Goal: Information Seeking & Learning: Learn about a topic

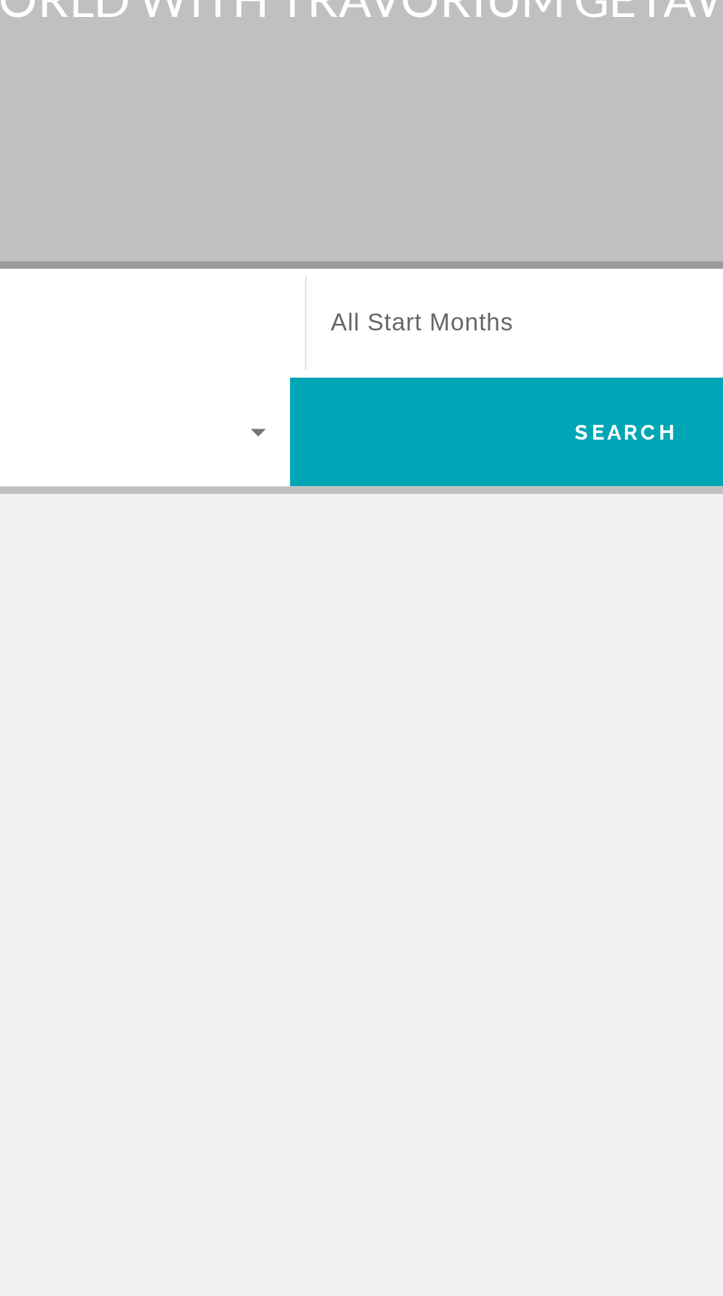
click at [440, 356] on span "All Start Months" at bounding box center [425, 350] width 89 height 13
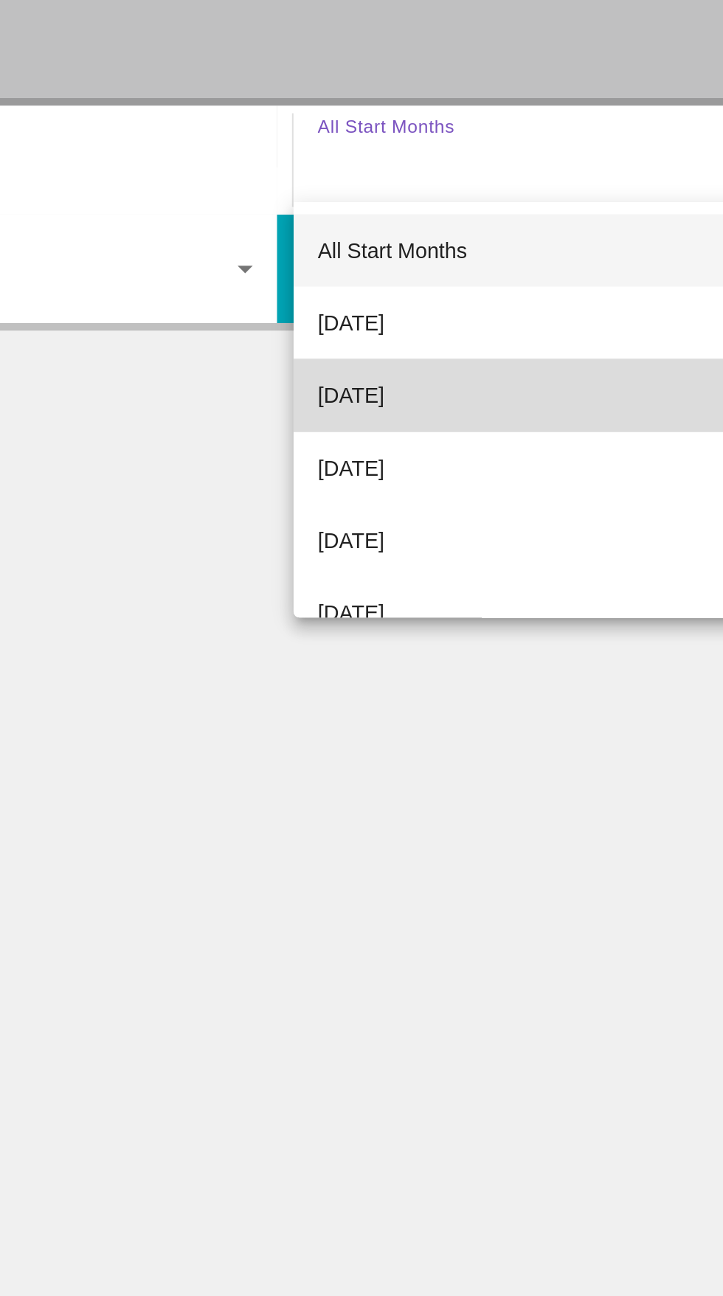
click at [414, 474] on span "[DATE]" at bounding box center [397, 466] width 32 height 18
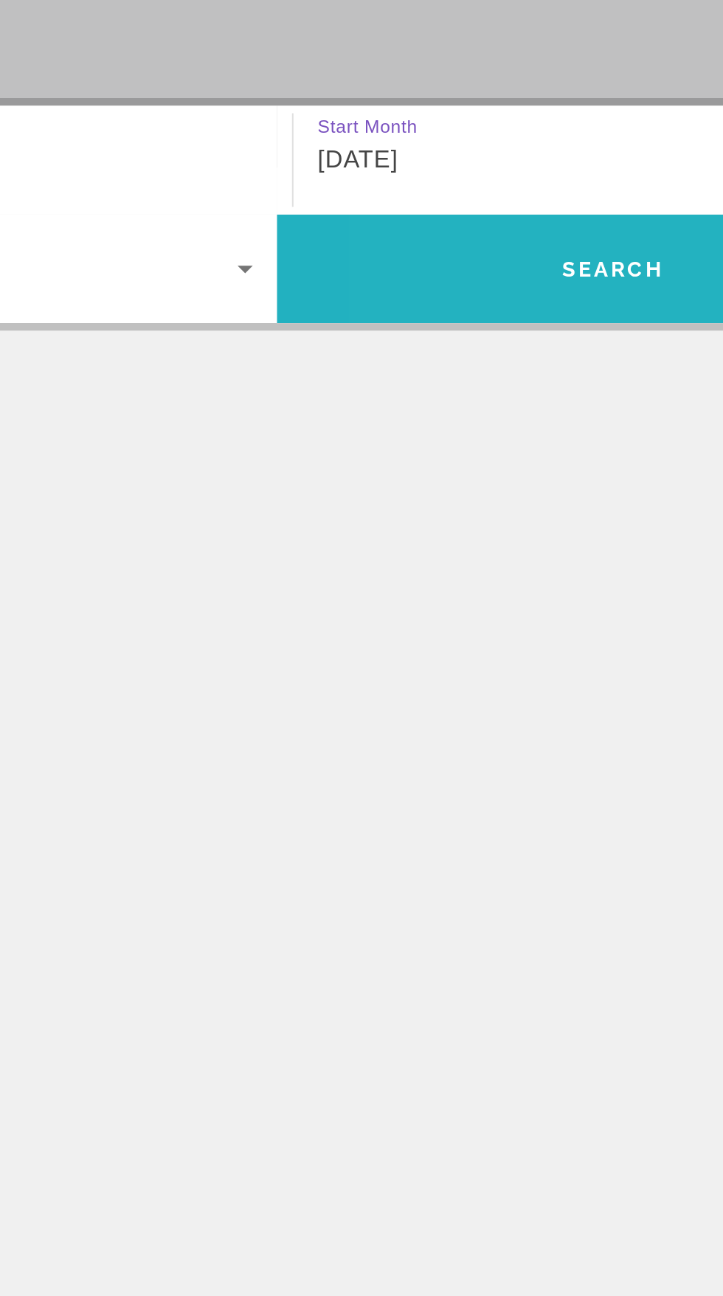
click at [499, 397] on span "Search" at bounding box center [525, 403] width 328 height 35
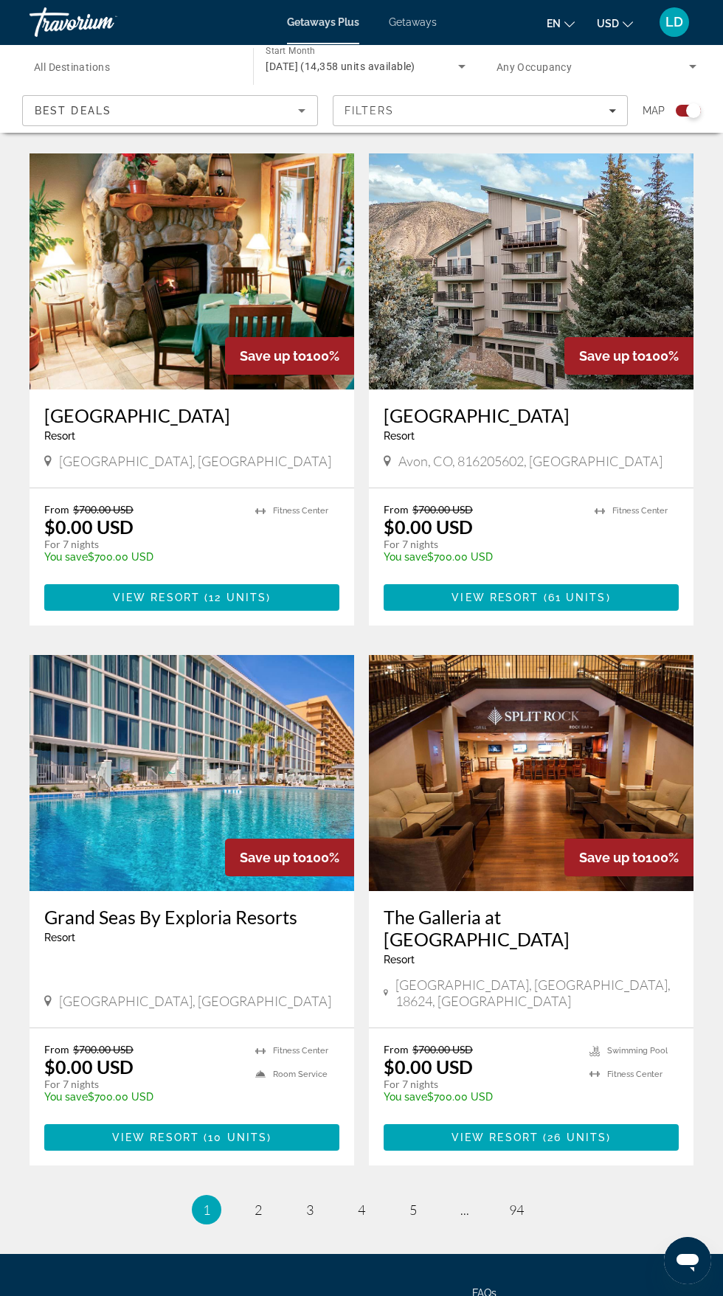
scroll to position [2513, 0]
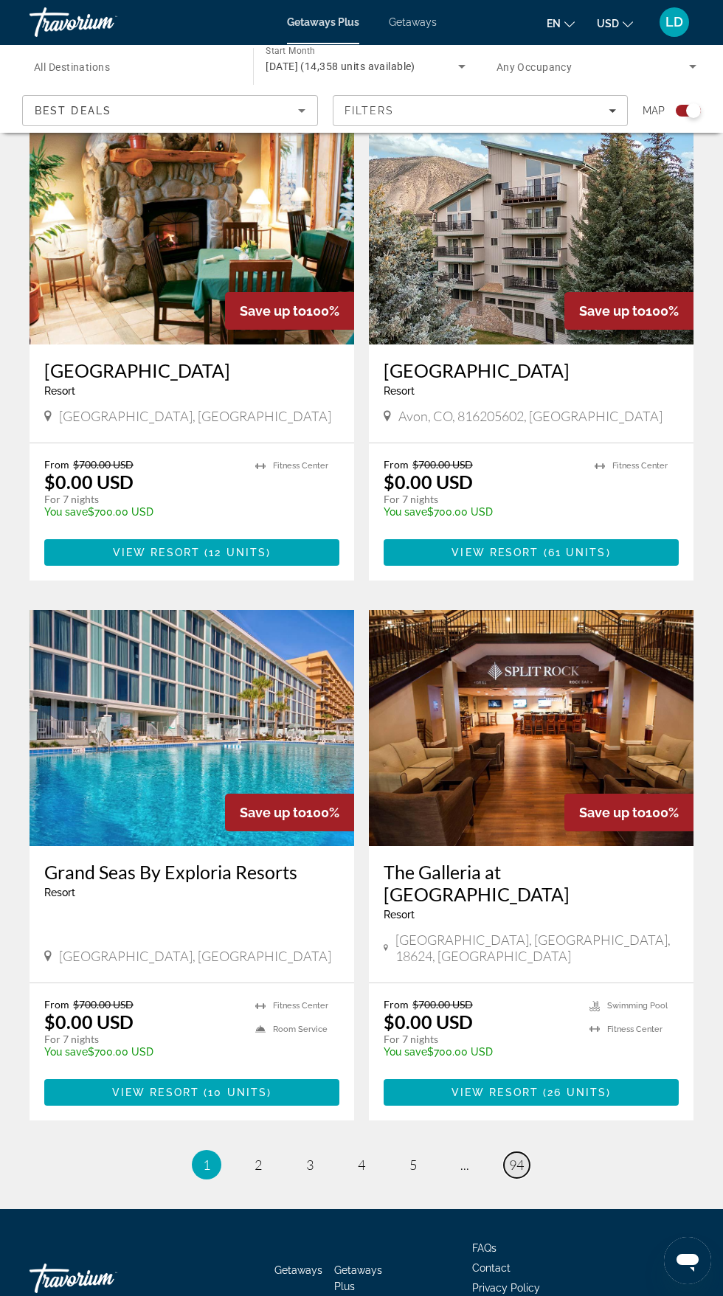
click at [518, 1157] on span "94" at bounding box center [516, 1165] width 15 height 16
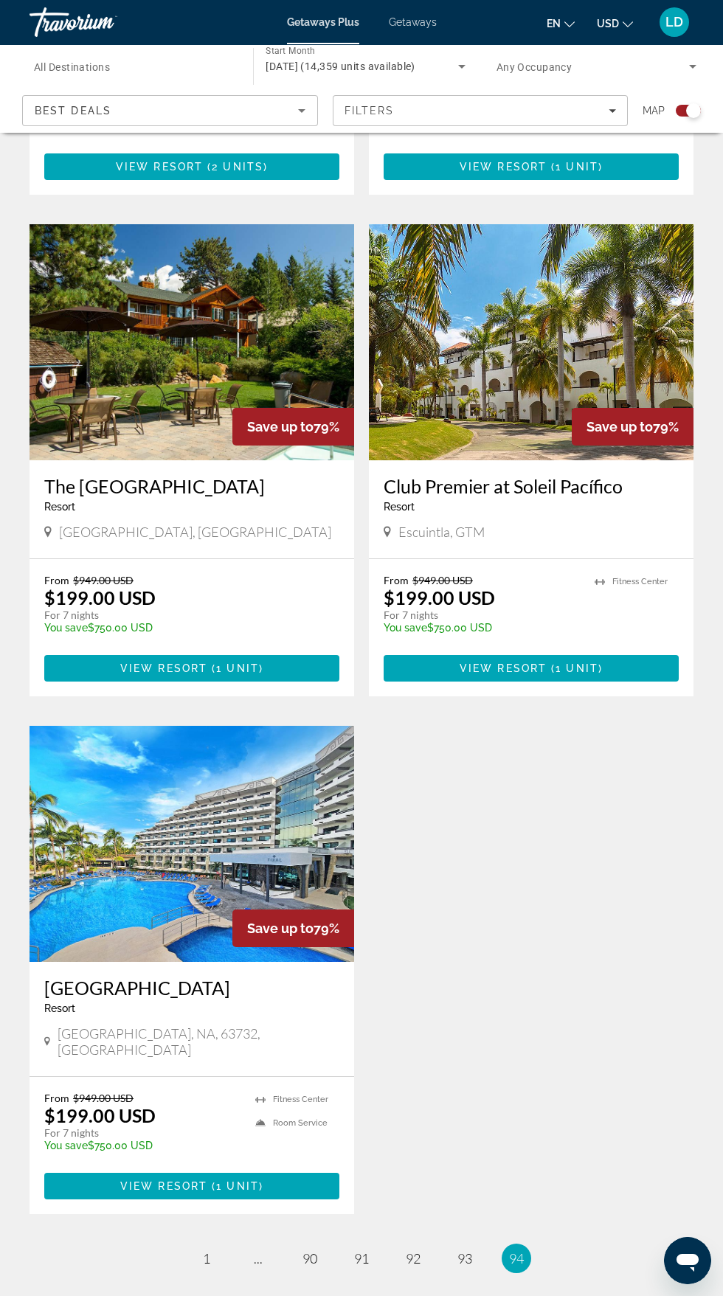
scroll to position [2423, 0]
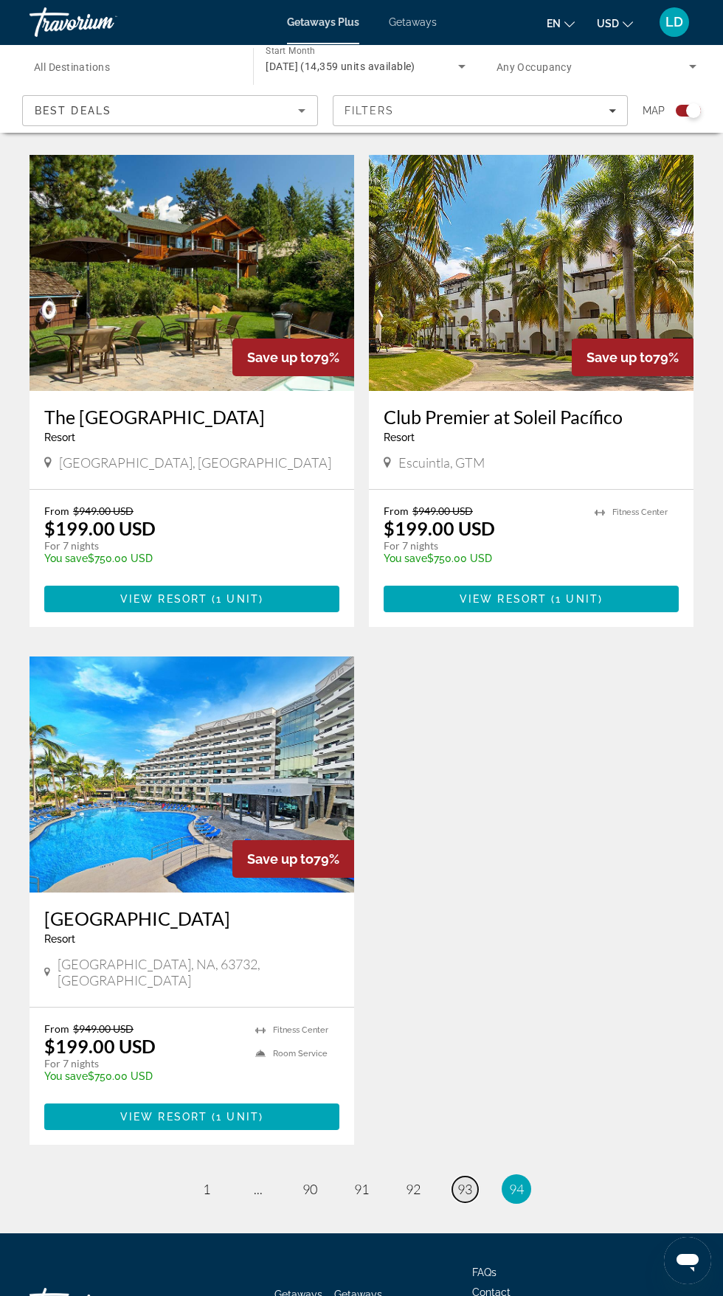
click at [465, 1184] on span "93" at bounding box center [464, 1189] width 15 height 16
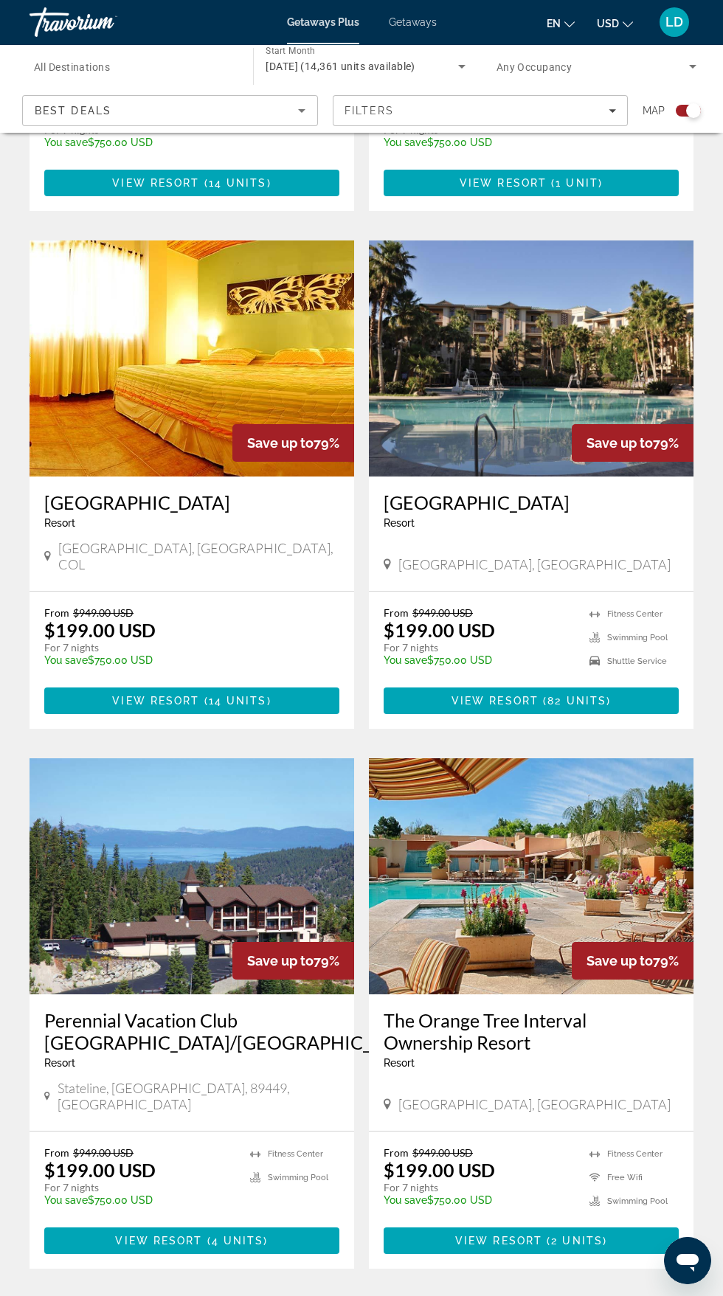
scroll to position [2412, 0]
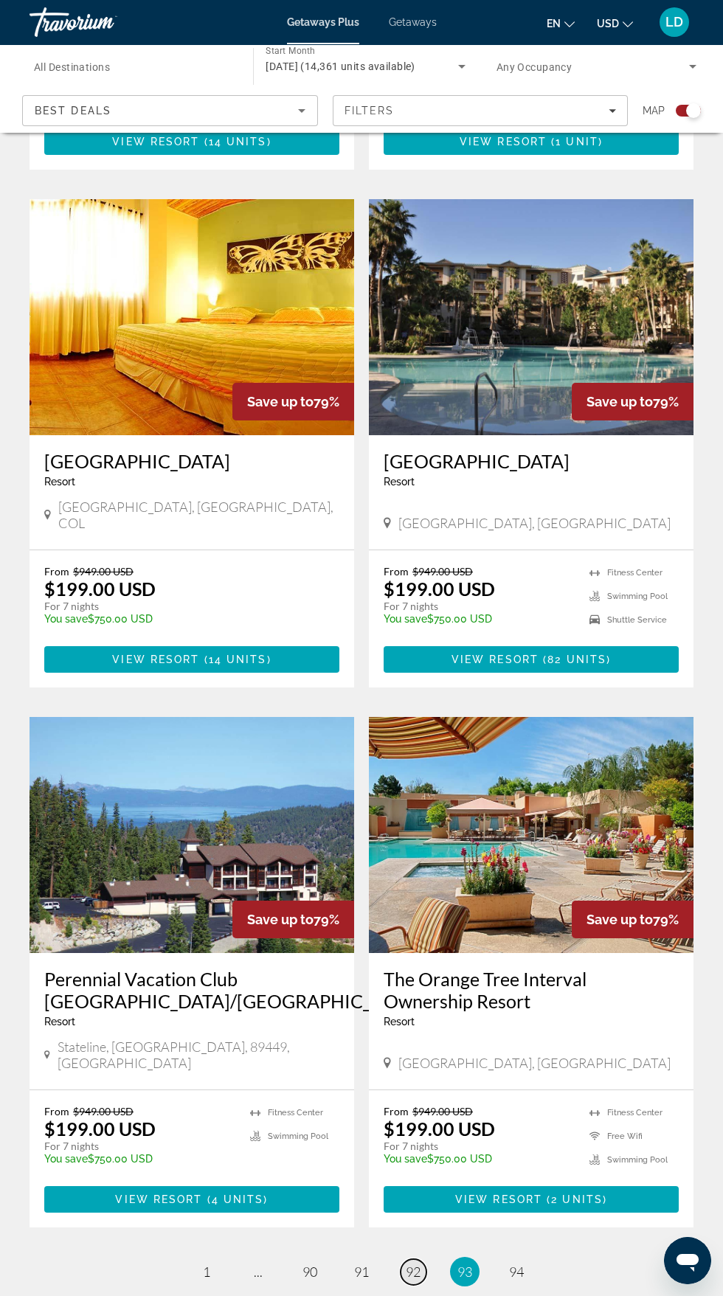
click at [413, 1264] on span "92" at bounding box center [413, 1272] width 15 height 16
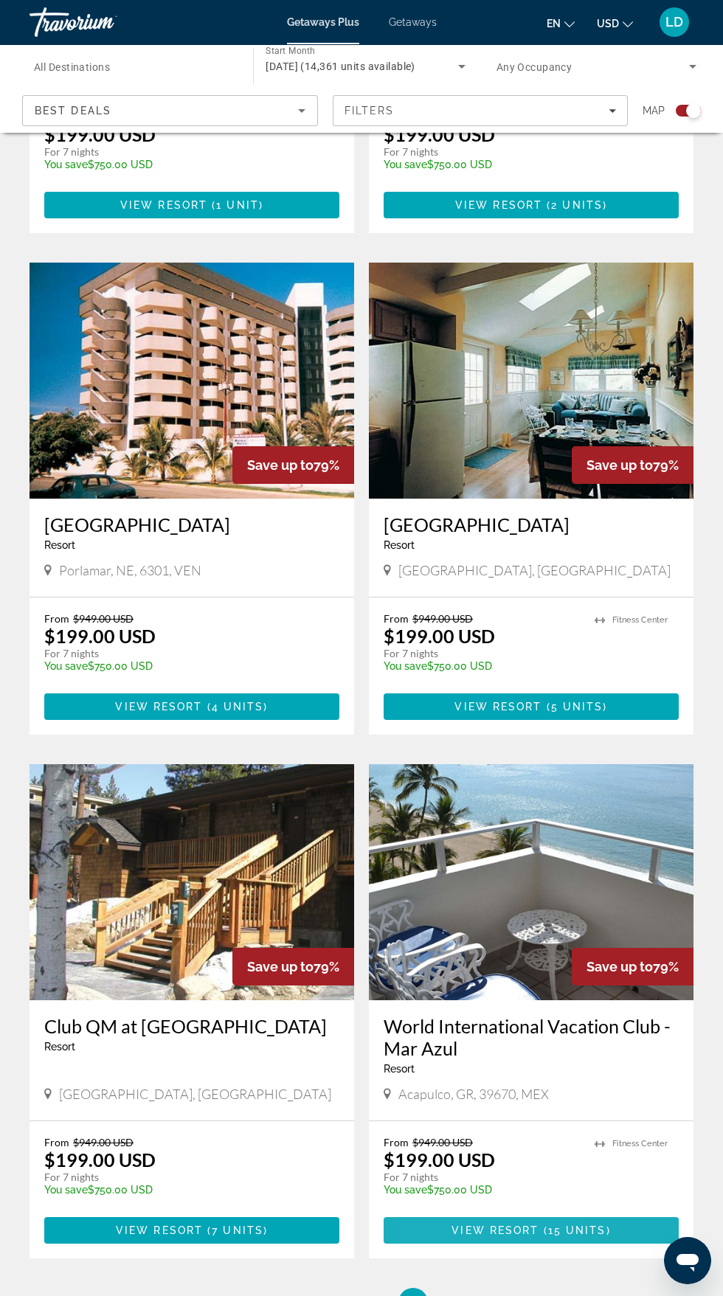
scroll to position [2372, 0]
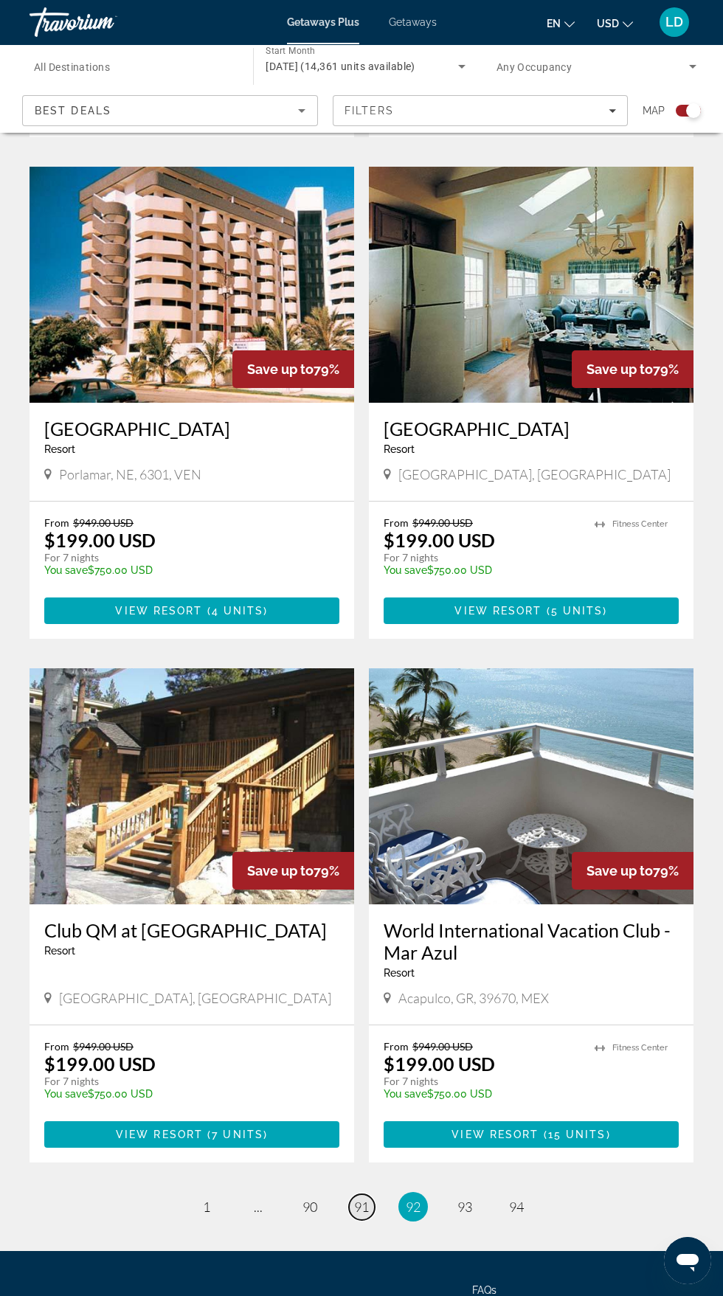
click at [361, 1199] on span "91" at bounding box center [361, 1207] width 15 height 16
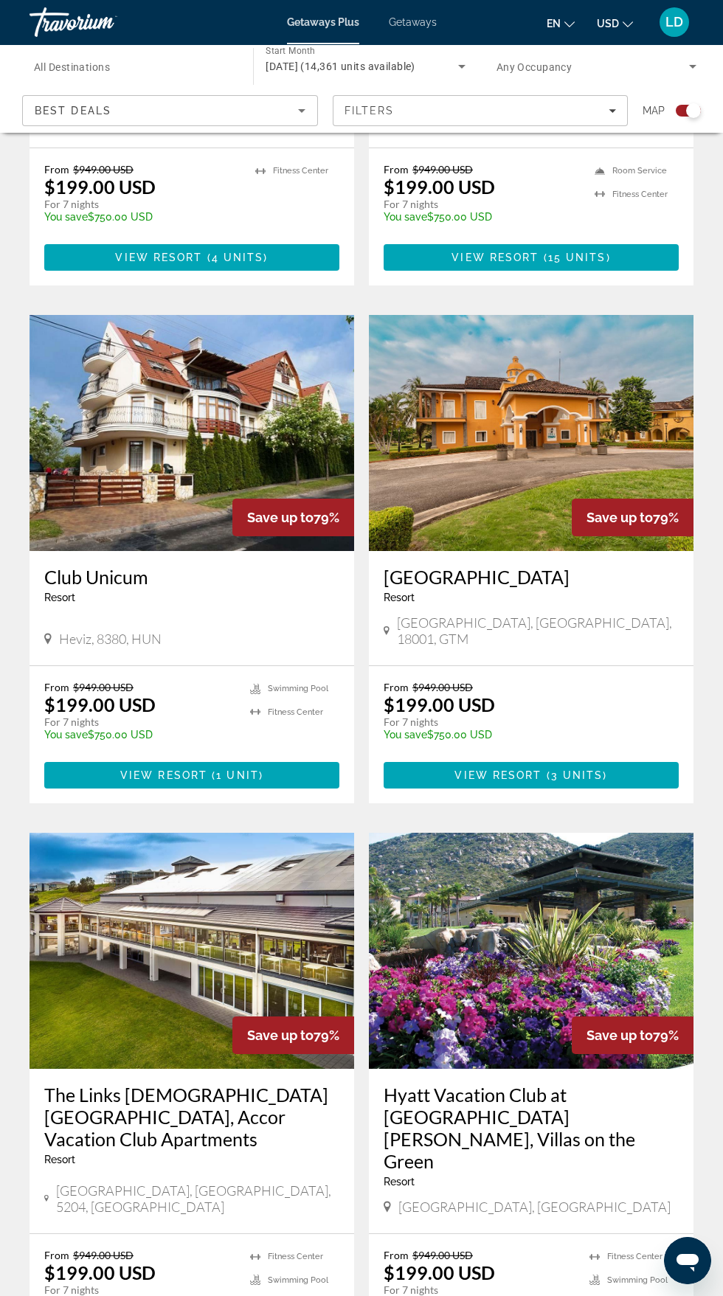
scroll to position [2356, 0]
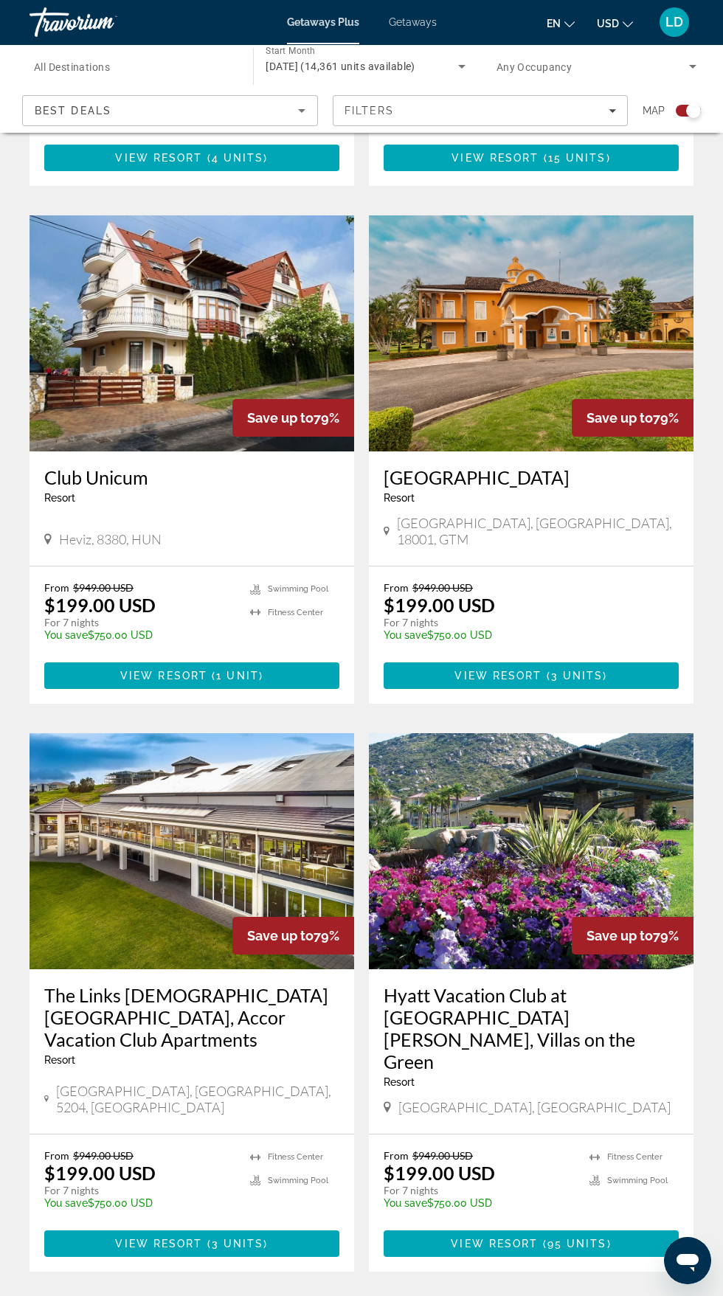
click at [310, 1295] on span "90" at bounding box center [309, 1316] width 15 height 16
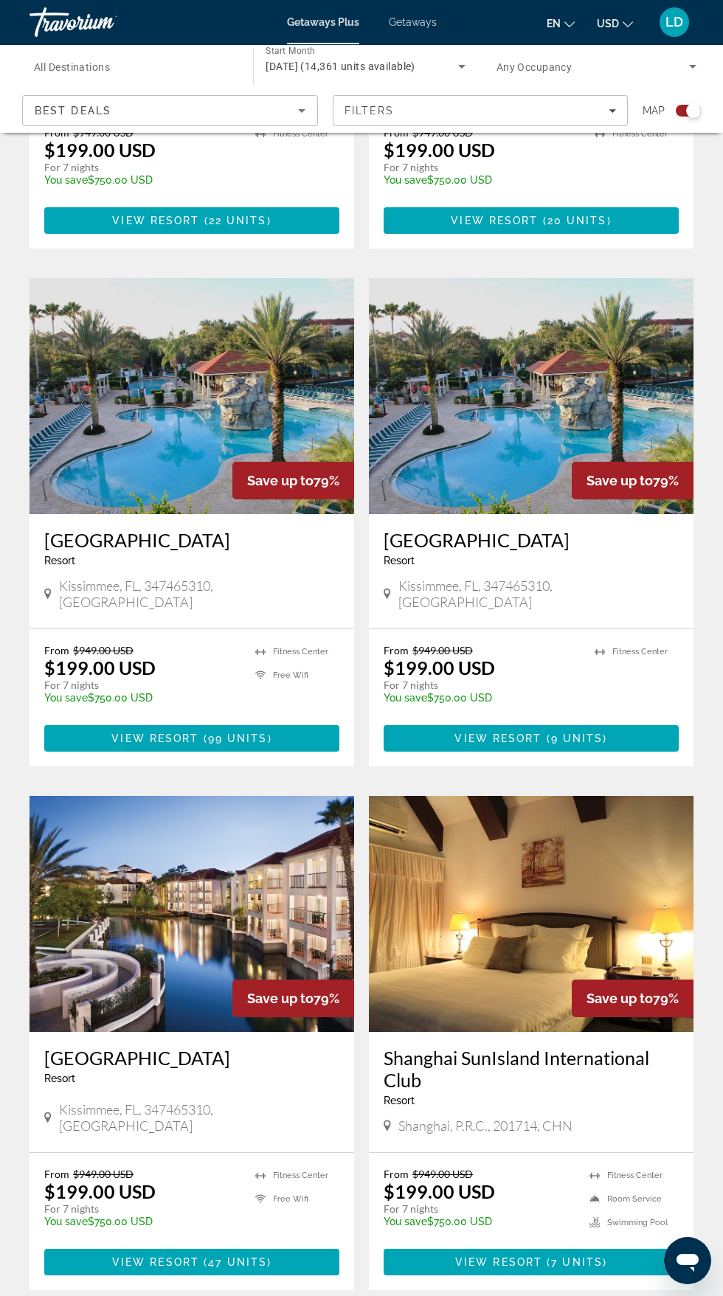
scroll to position [2412, 0]
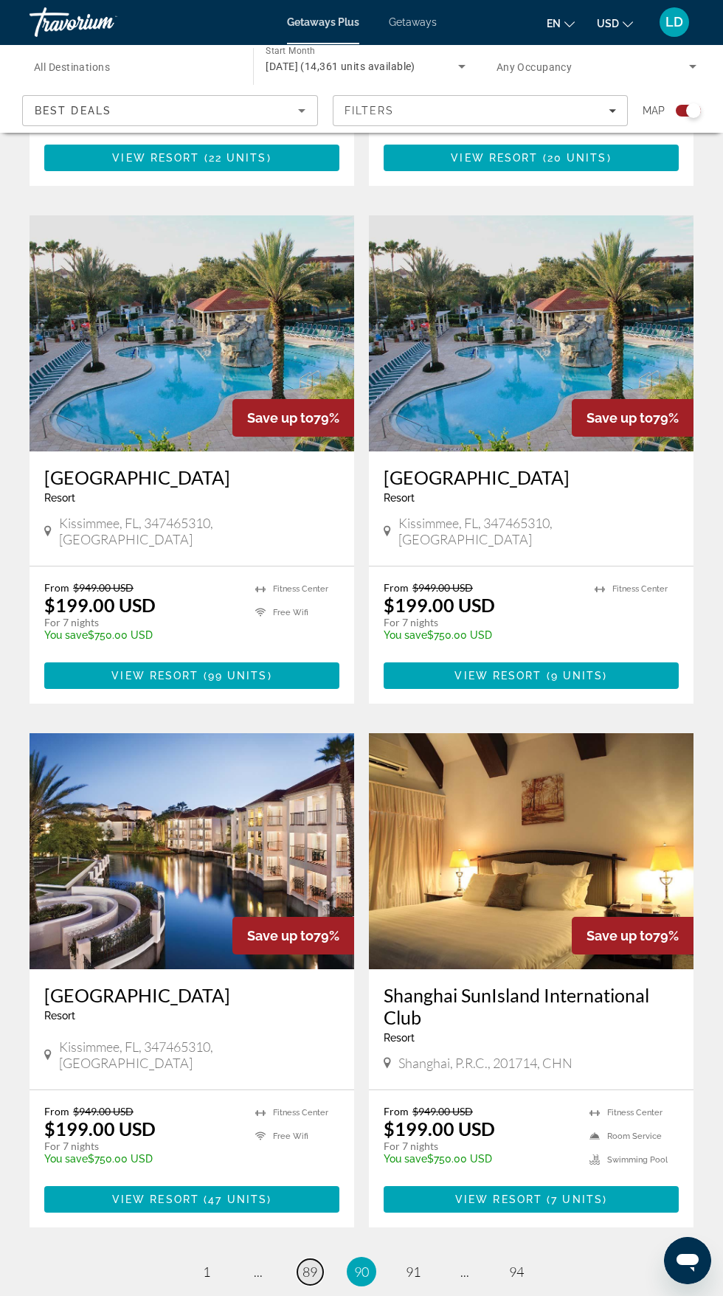
click at [310, 1264] on span "89" at bounding box center [309, 1272] width 15 height 16
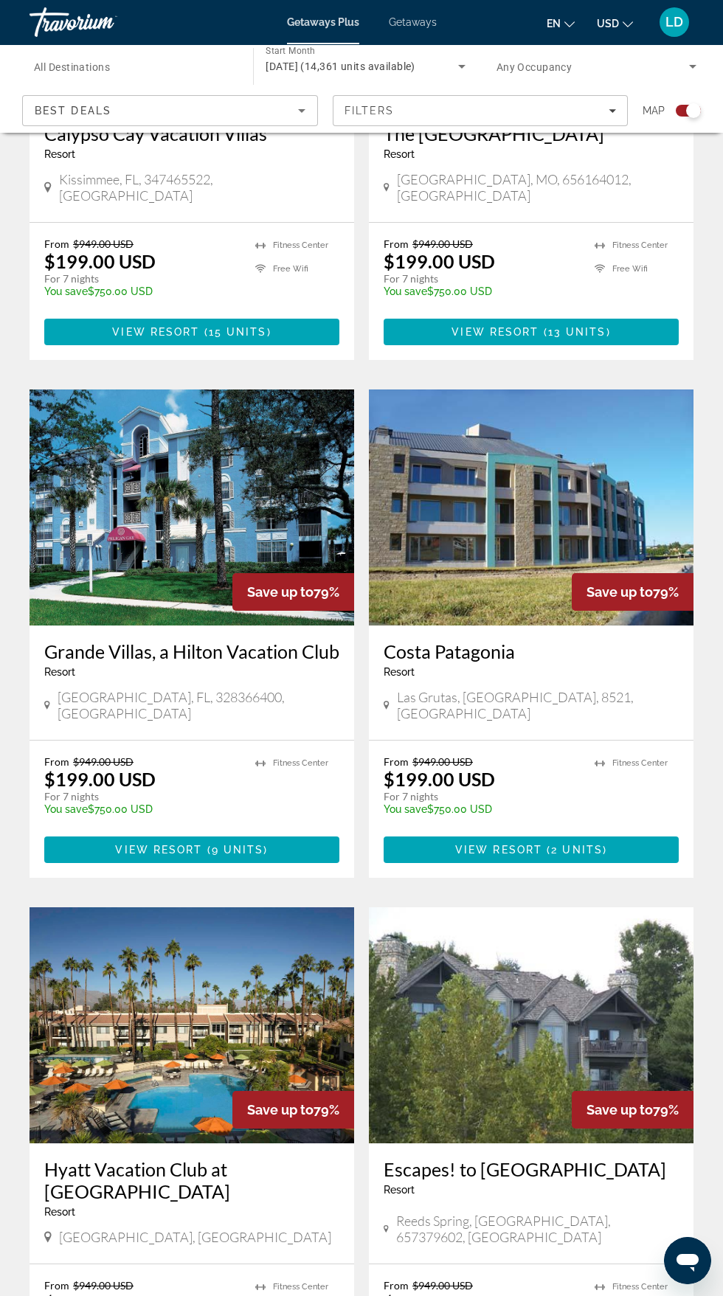
scroll to position [2334, 0]
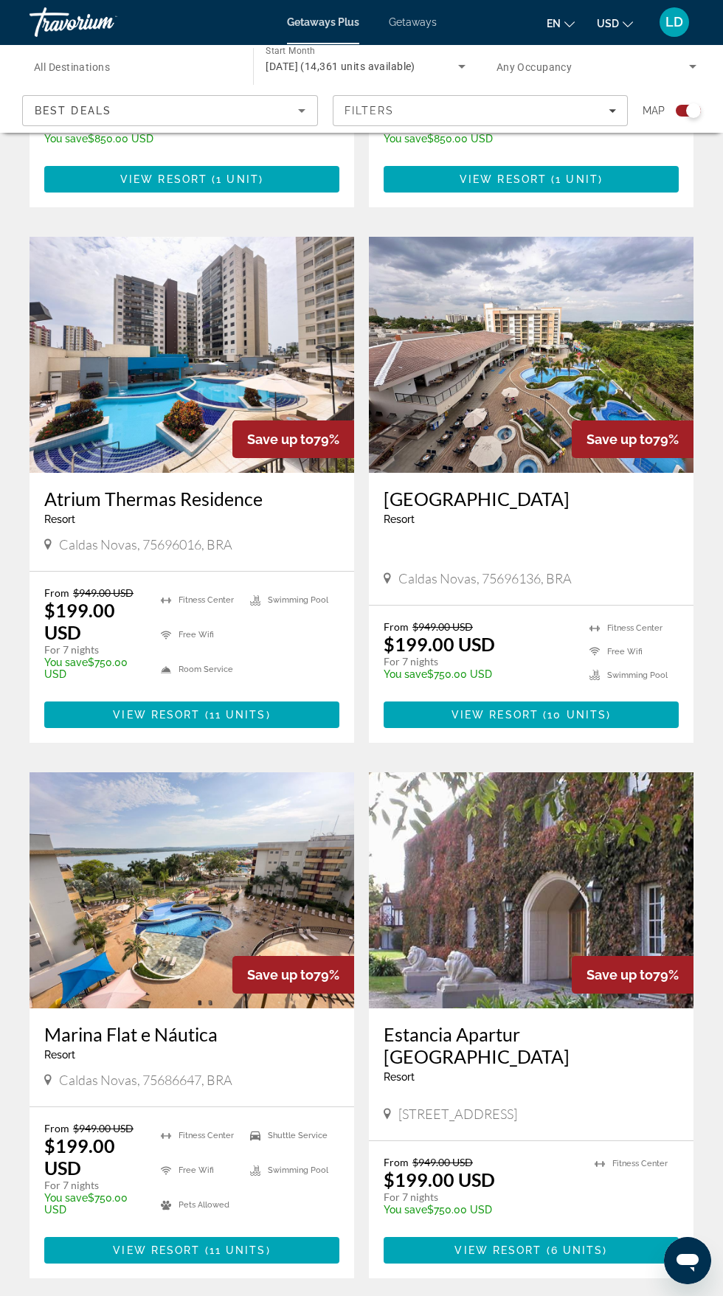
scroll to position [2403, 0]
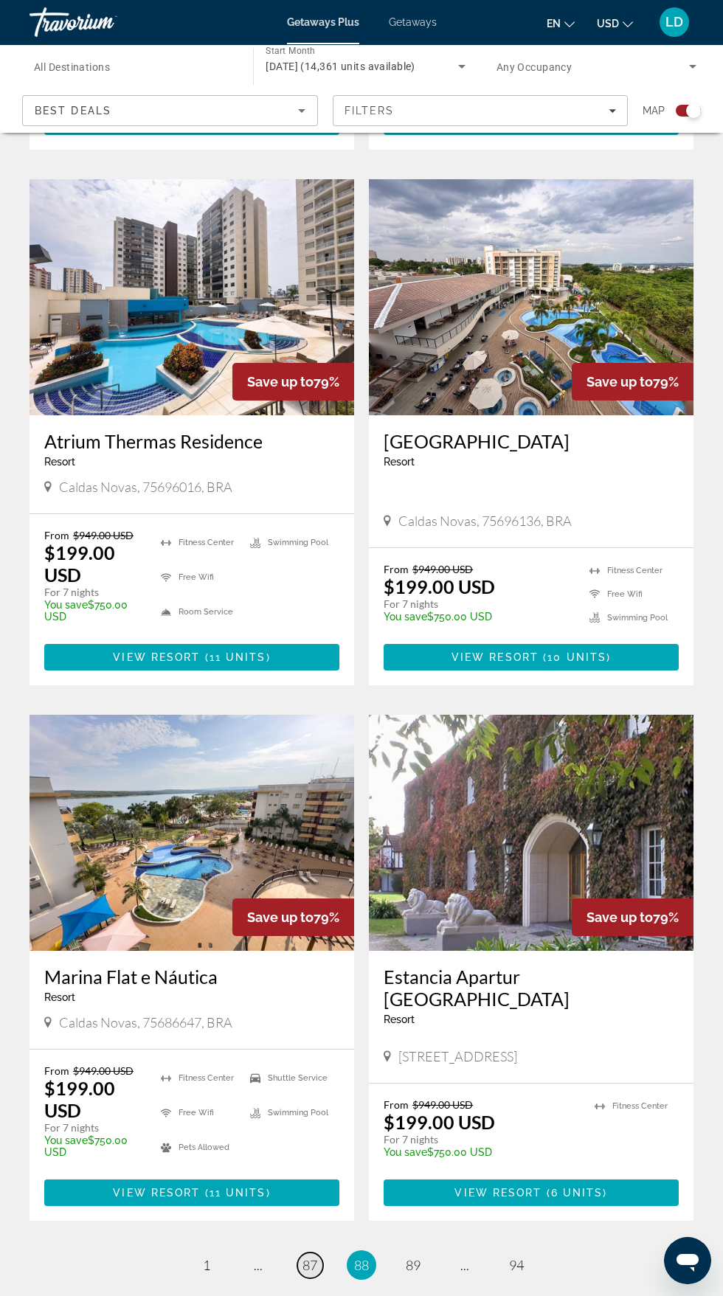
click at [310, 1257] on span "87" at bounding box center [309, 1265] width 15 height 16
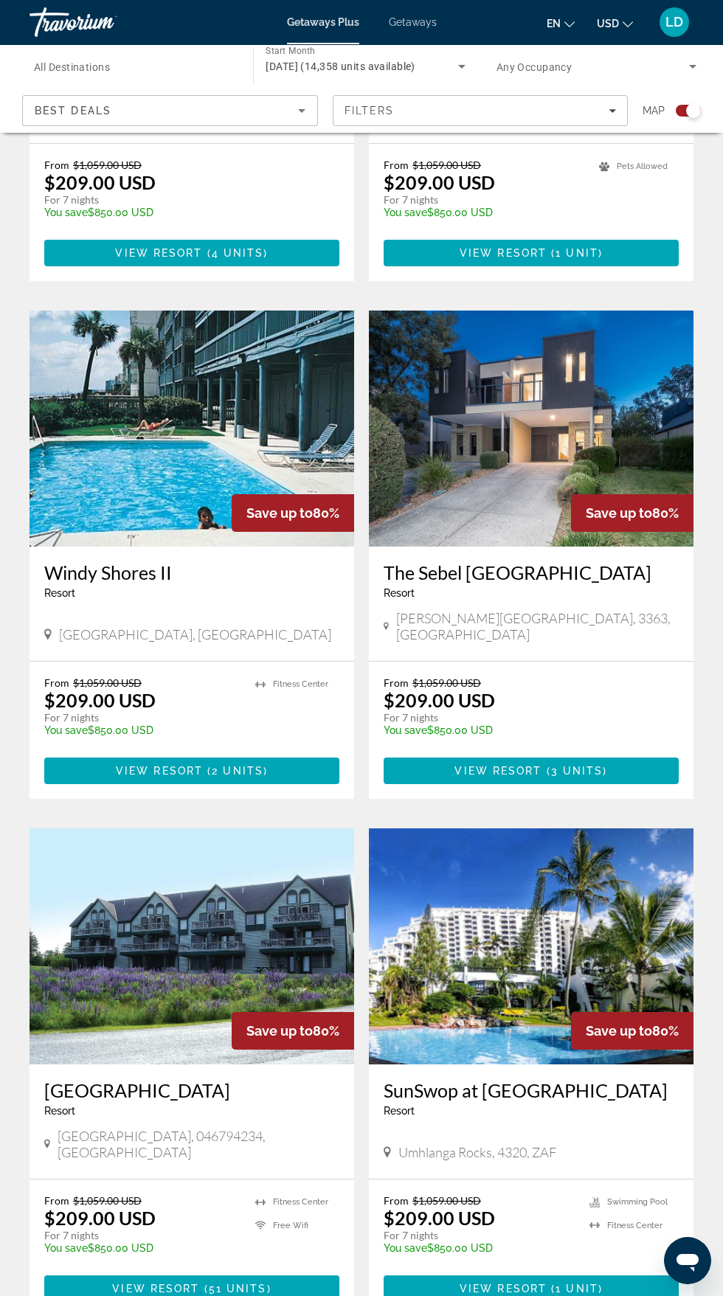
scroll to position [2334, 0]
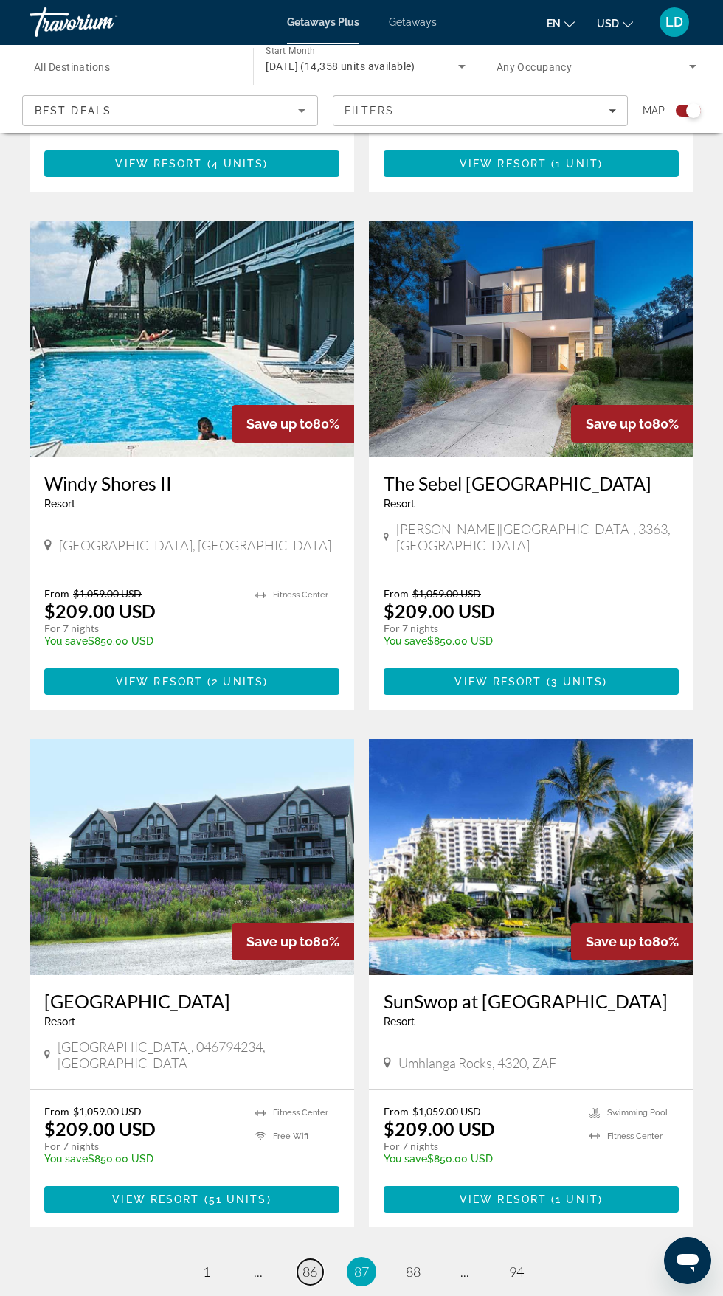
click at [310, 1264] on span "86" at bounding box center [309, 1272] width 15 height 16
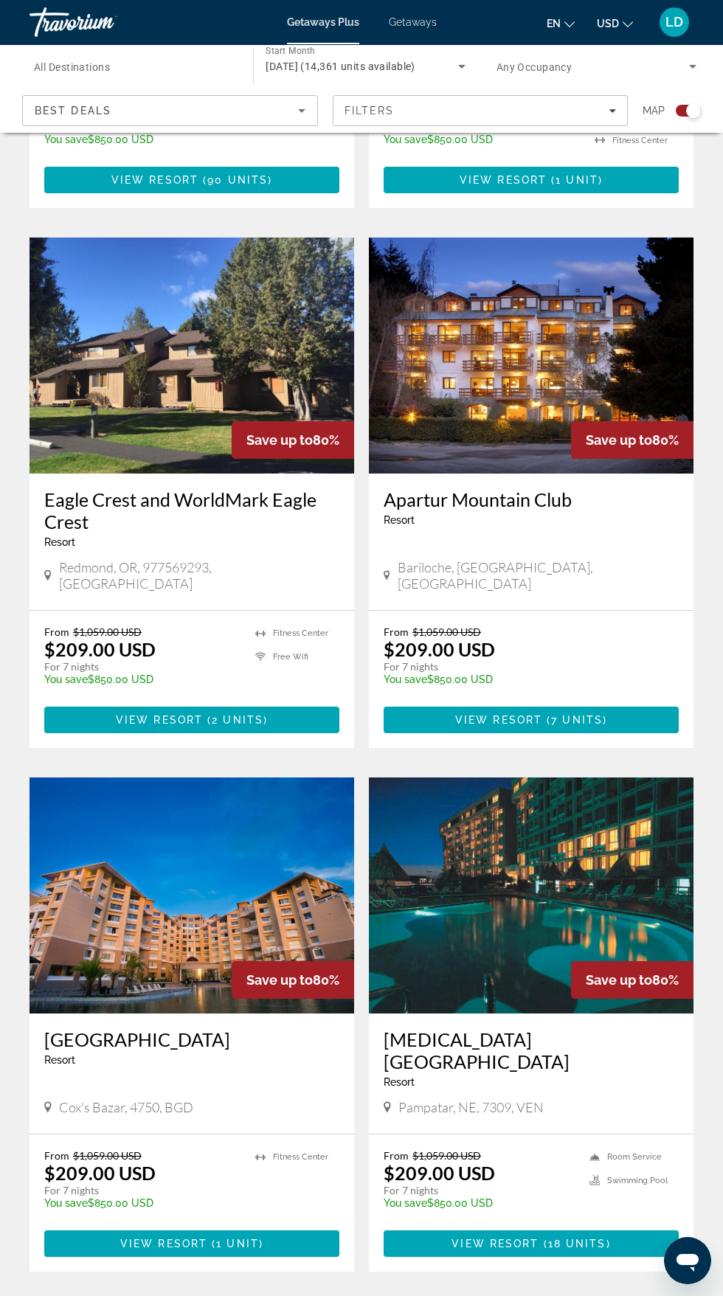
scroll to position [2423, 0]
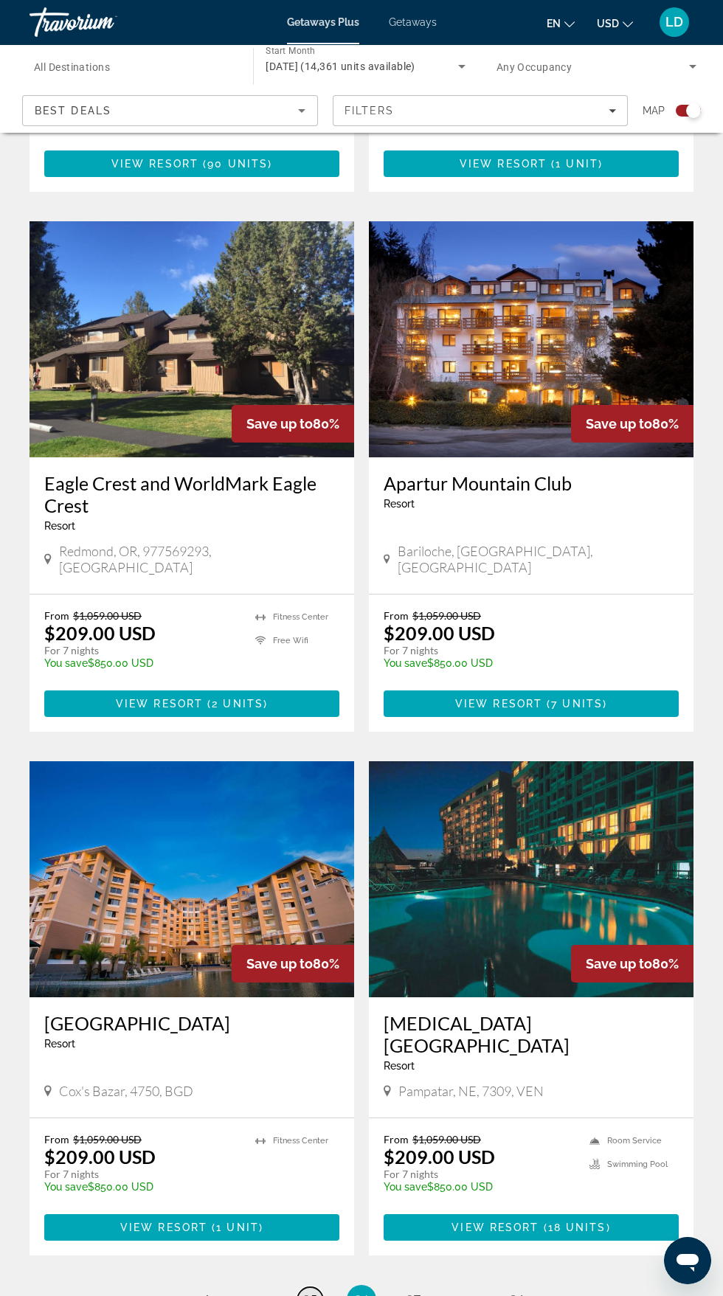
click at [309, 1292] on span "85" at bounding box center [309, 1300] width 15 height 16
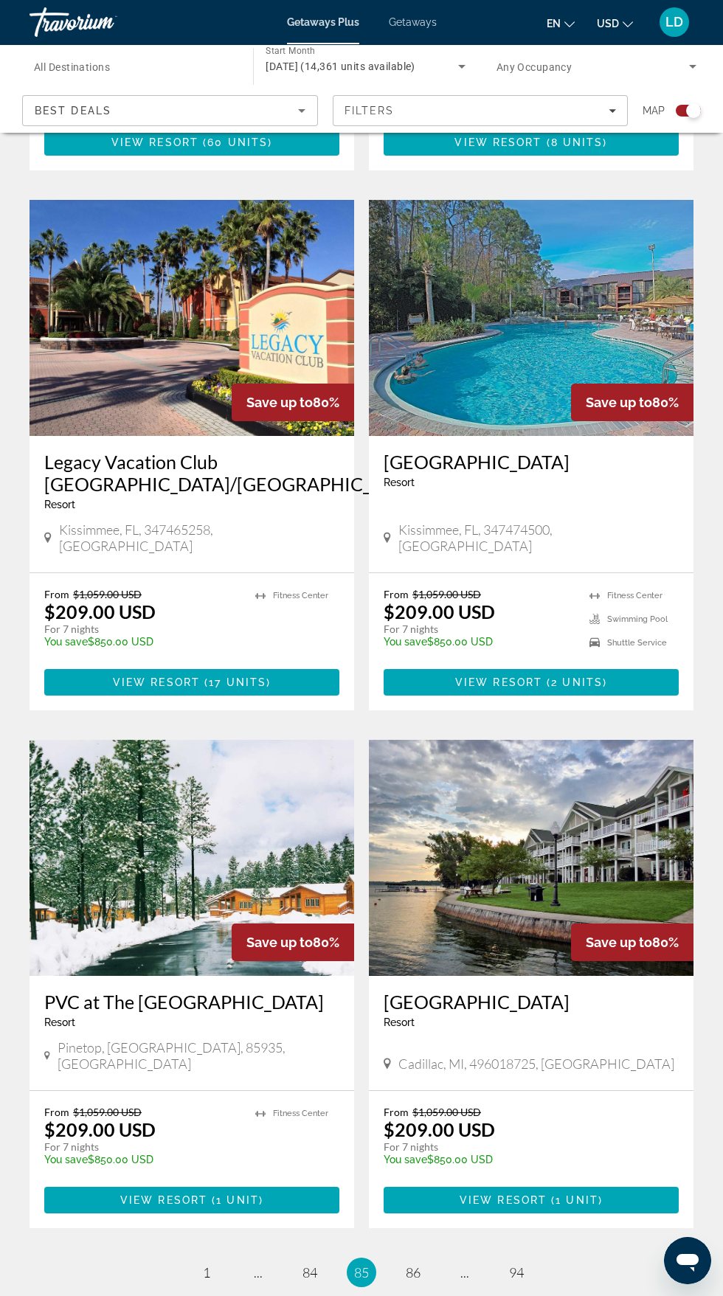
scroll to position [2378, 0]
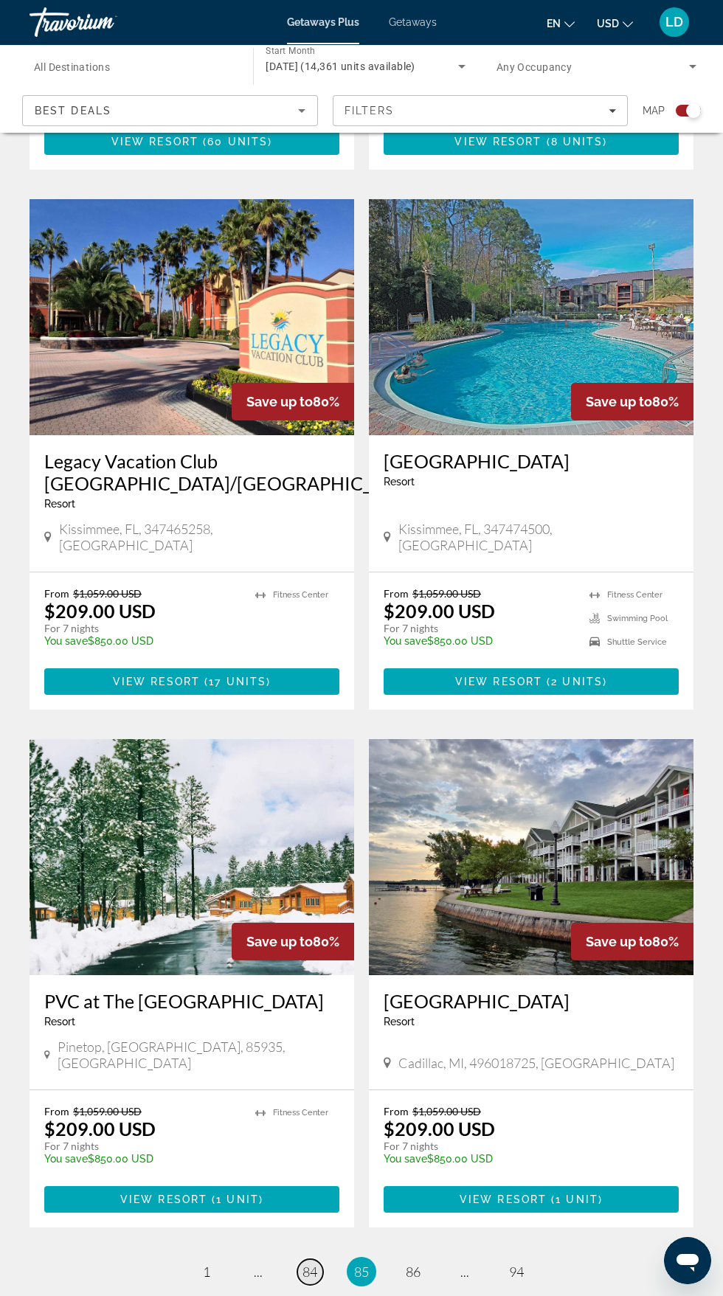
click at [310, 1264] on span "84" at bounding box center [309, 1272] width 15 height 16
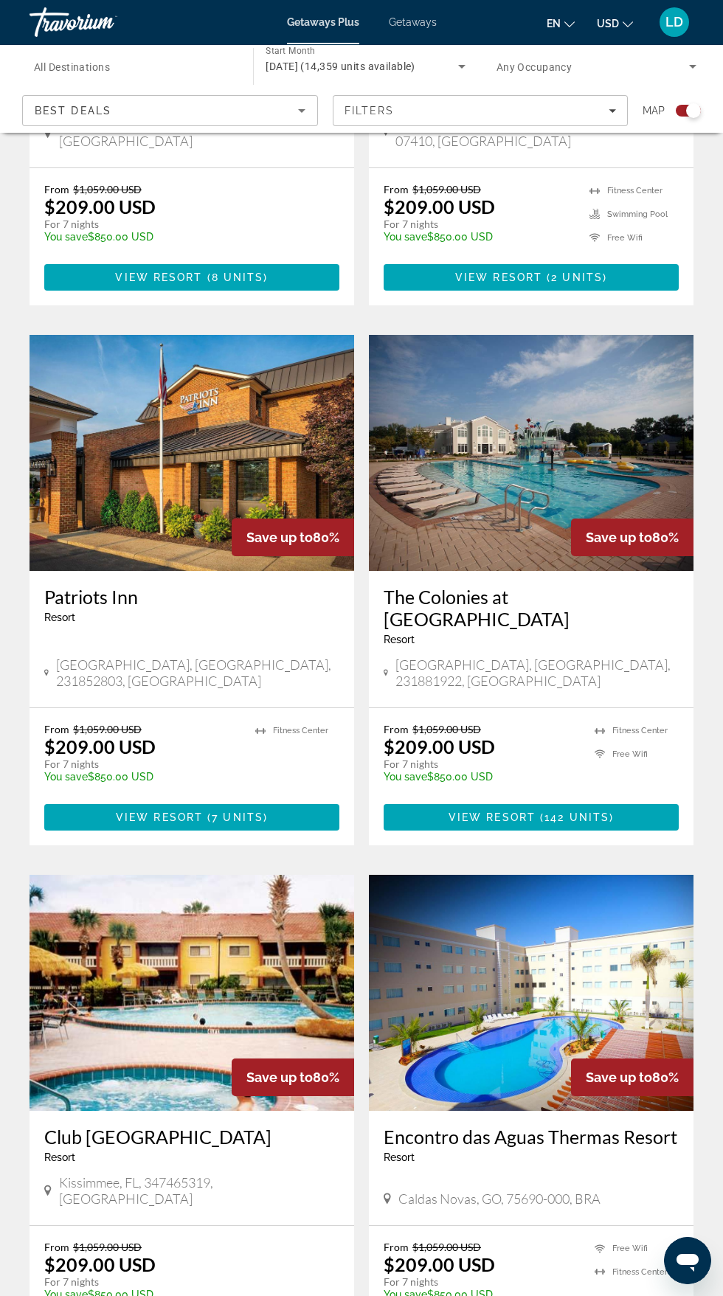
scroll to position [2356, 0]
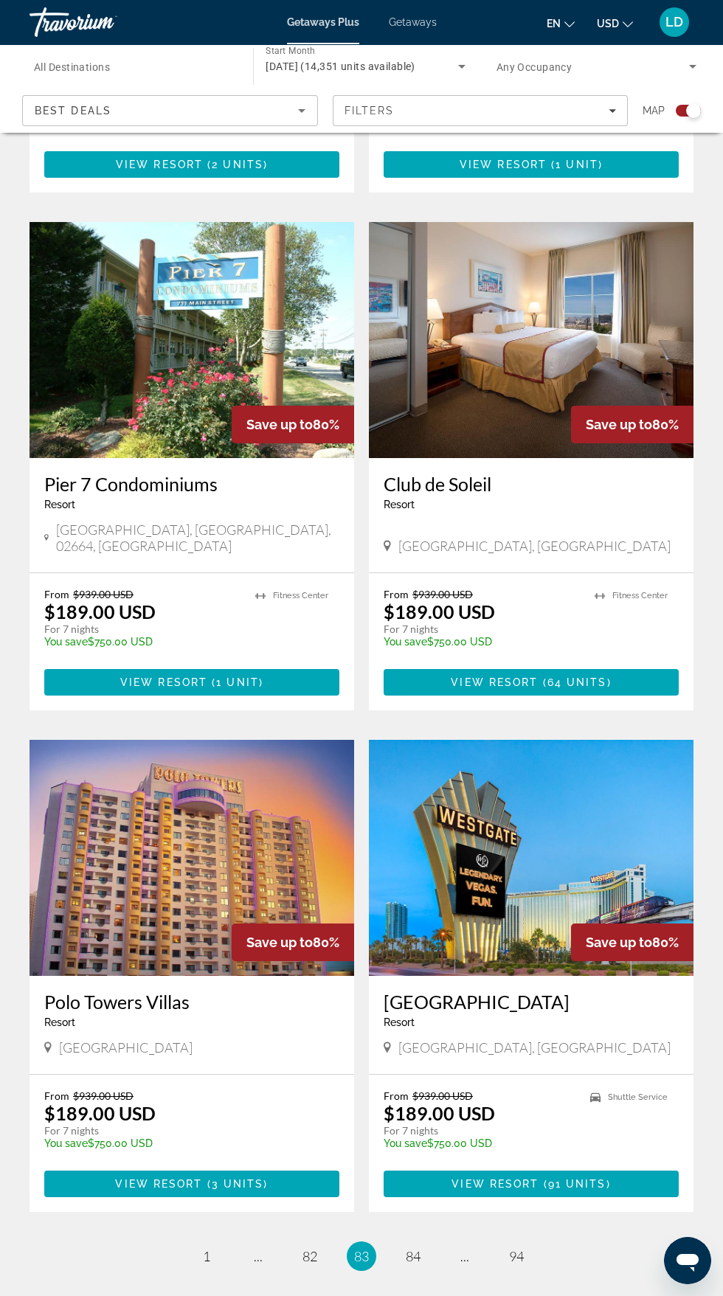
scroll to position [2356, 0]
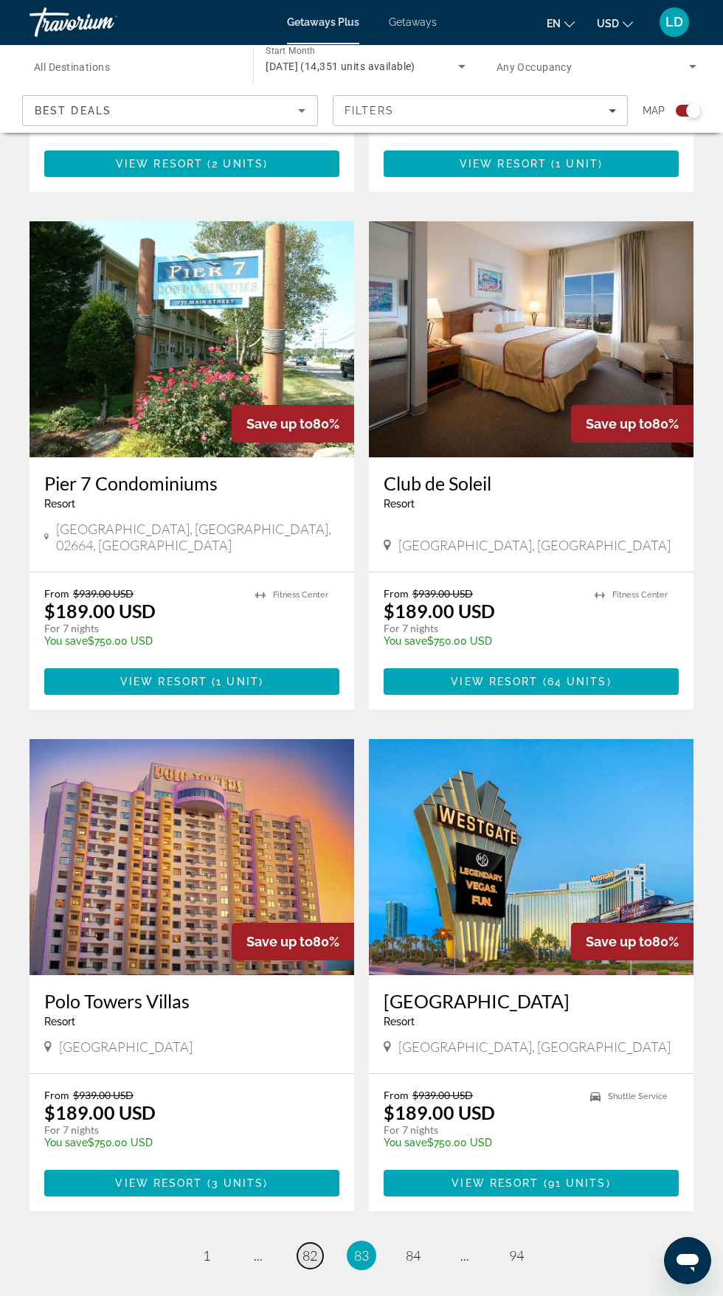
click at [310, 1243] on link "page 82" at bounding box center [310, 1256] width 26 height 26
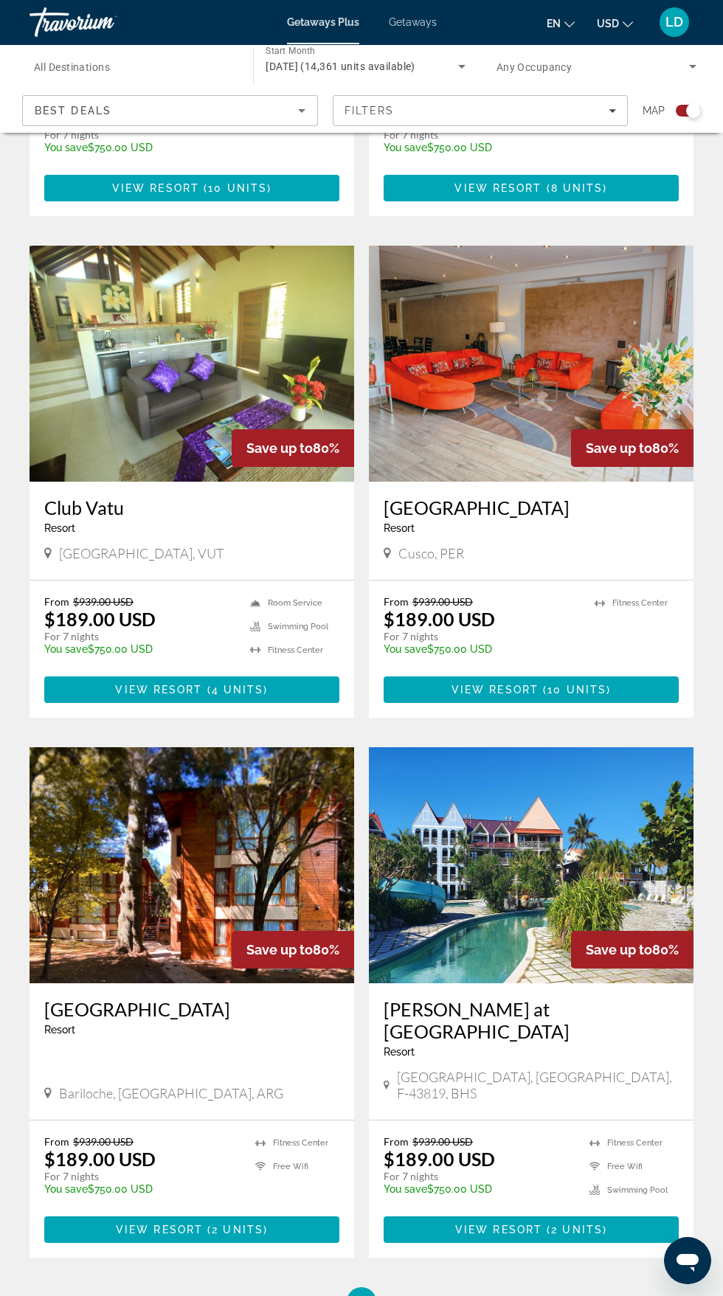
scroll to position [2412, 0]
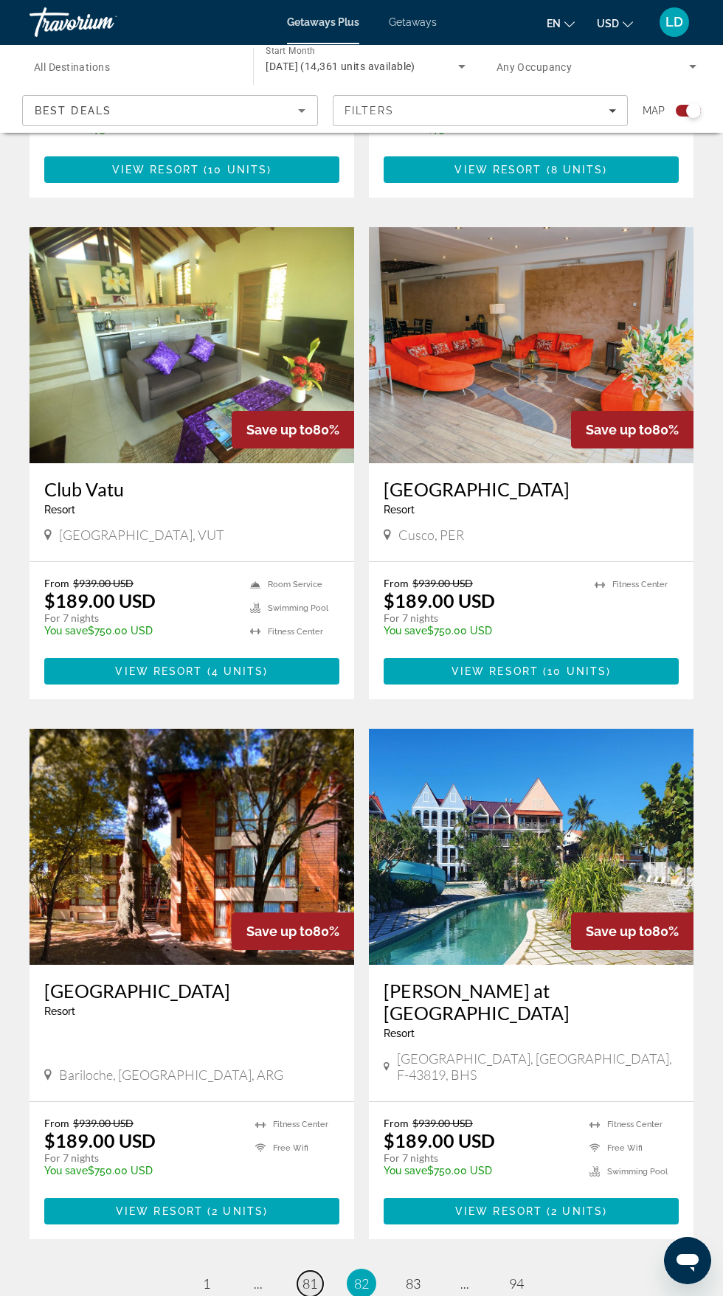
click at [308, 1276] on span "81" at bounding box center [309, 1284] width 15 height 16
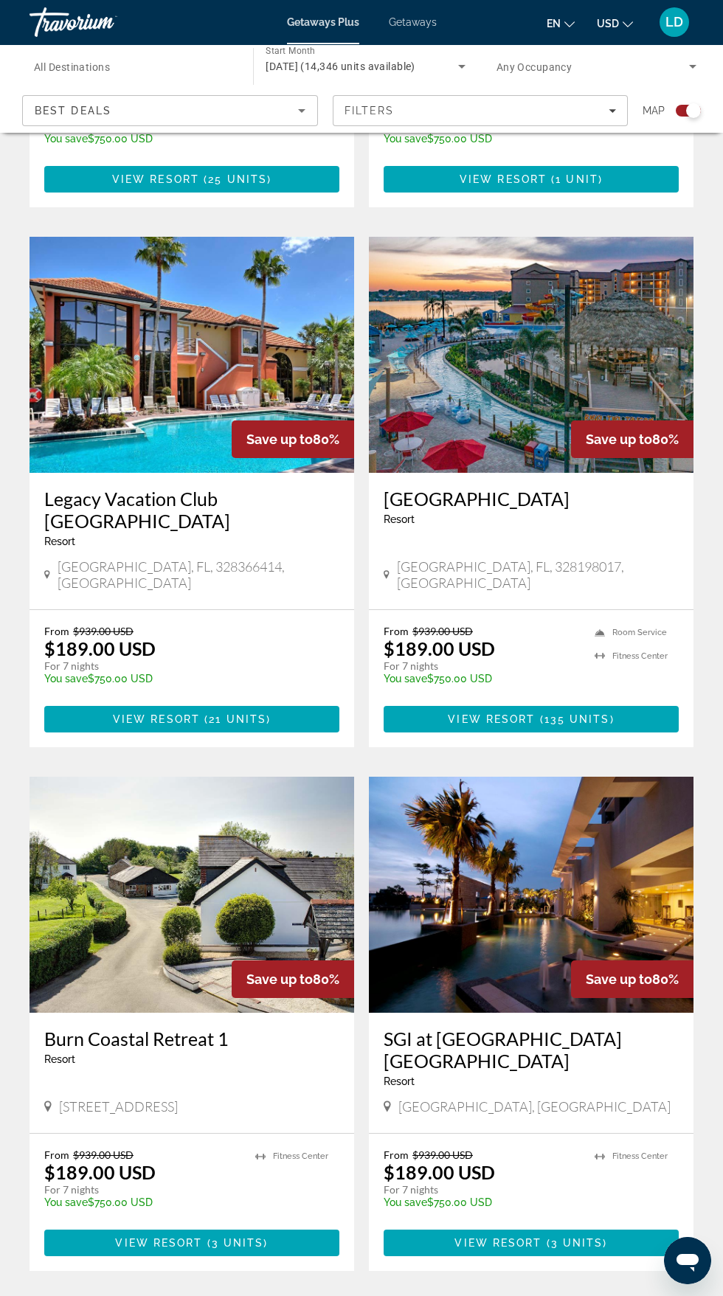
scroll to position [2423, 0]
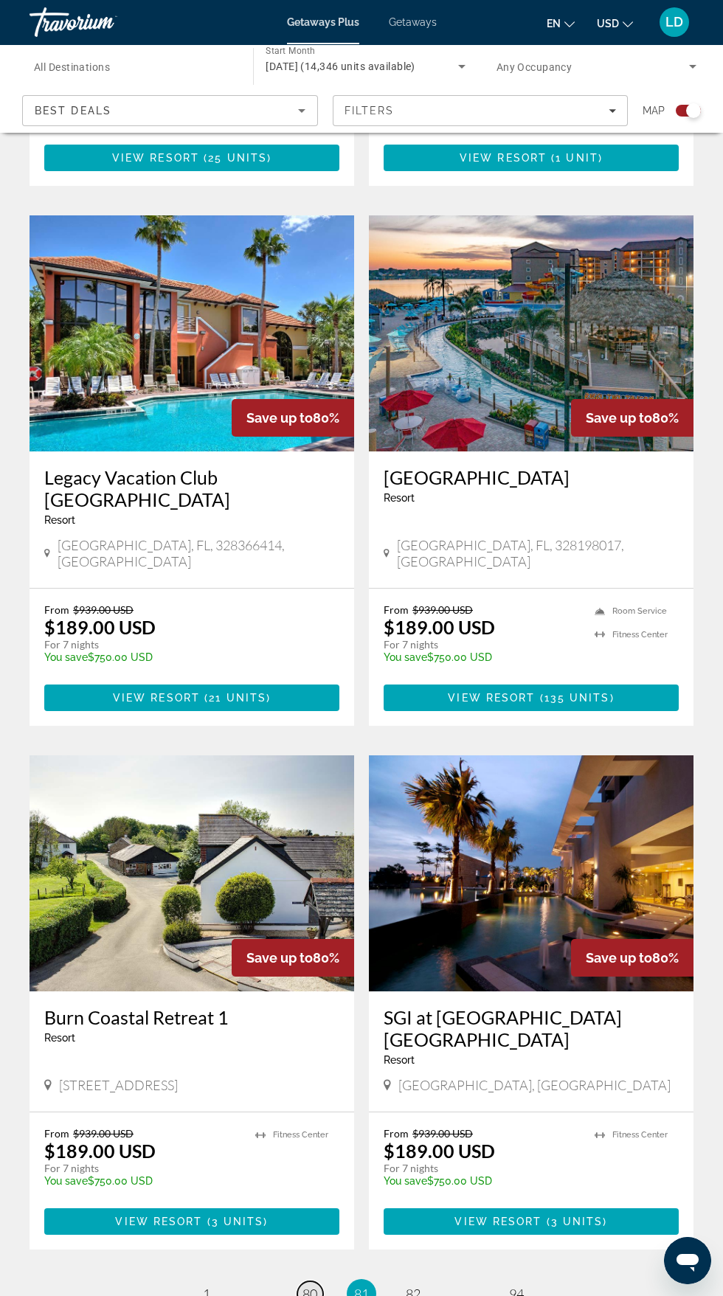
click at [315, 1286] on span "80" at bounding box center [309, 1294] width 15 height 16
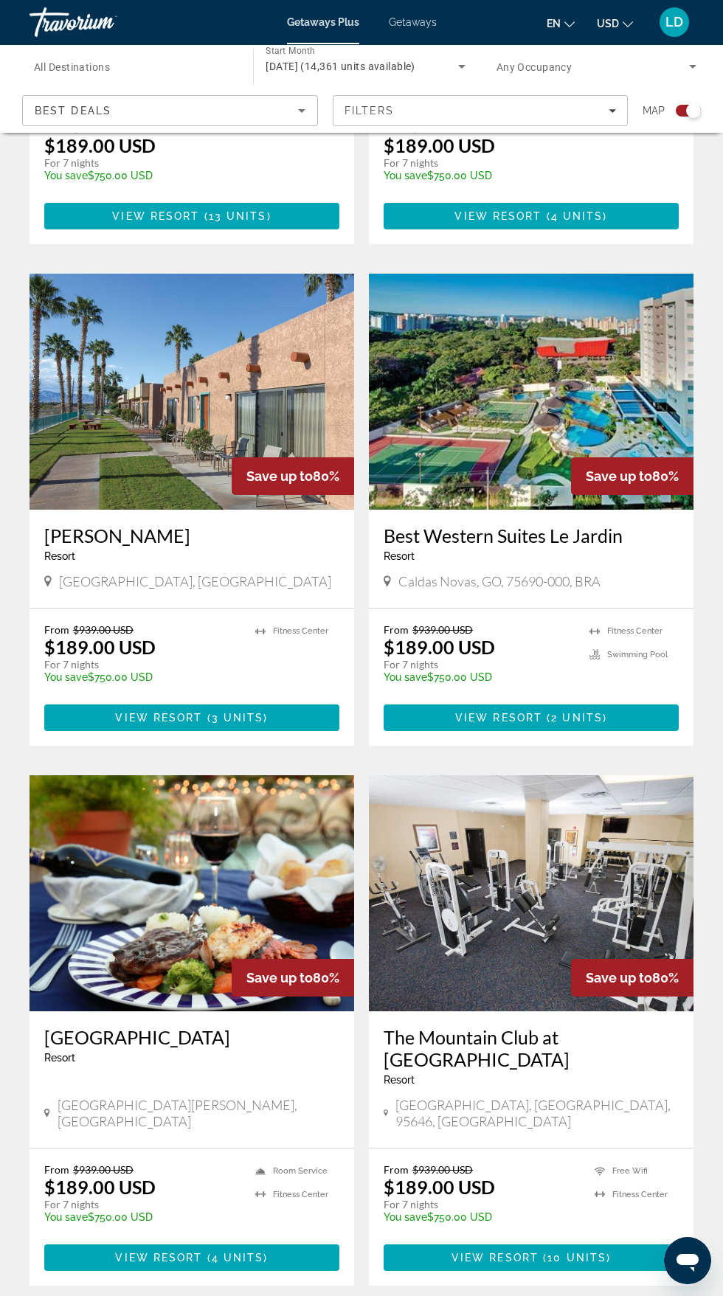
scroll to position [2401, 0]
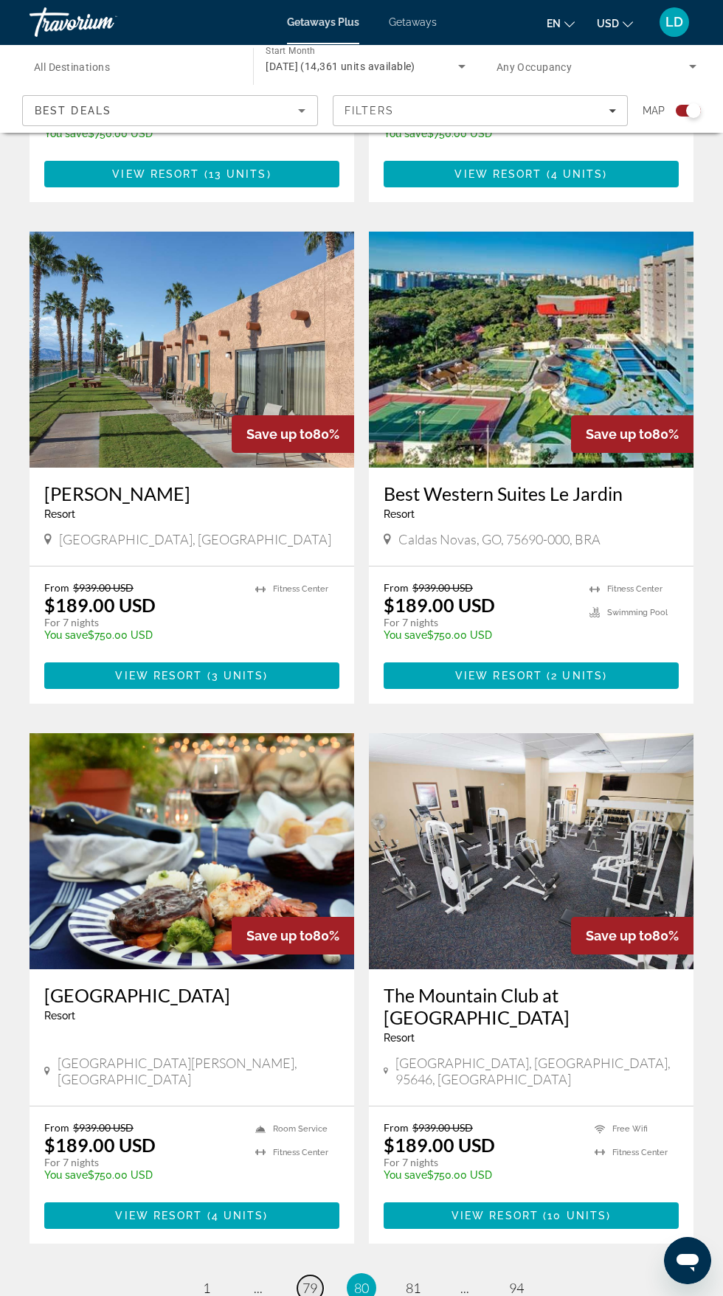
click at [304, 1280] on span "79" at bounding box center [309, 1288] width 15 height 16
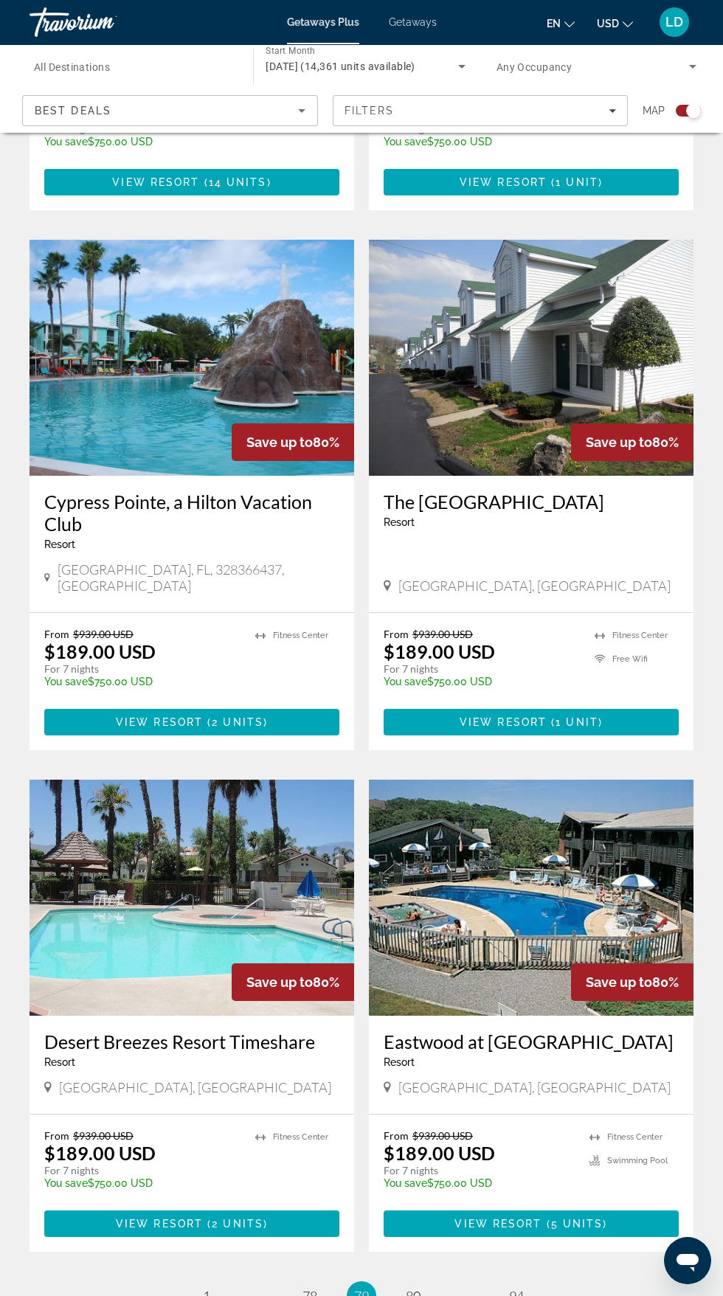
scroll to position [2378, 0]
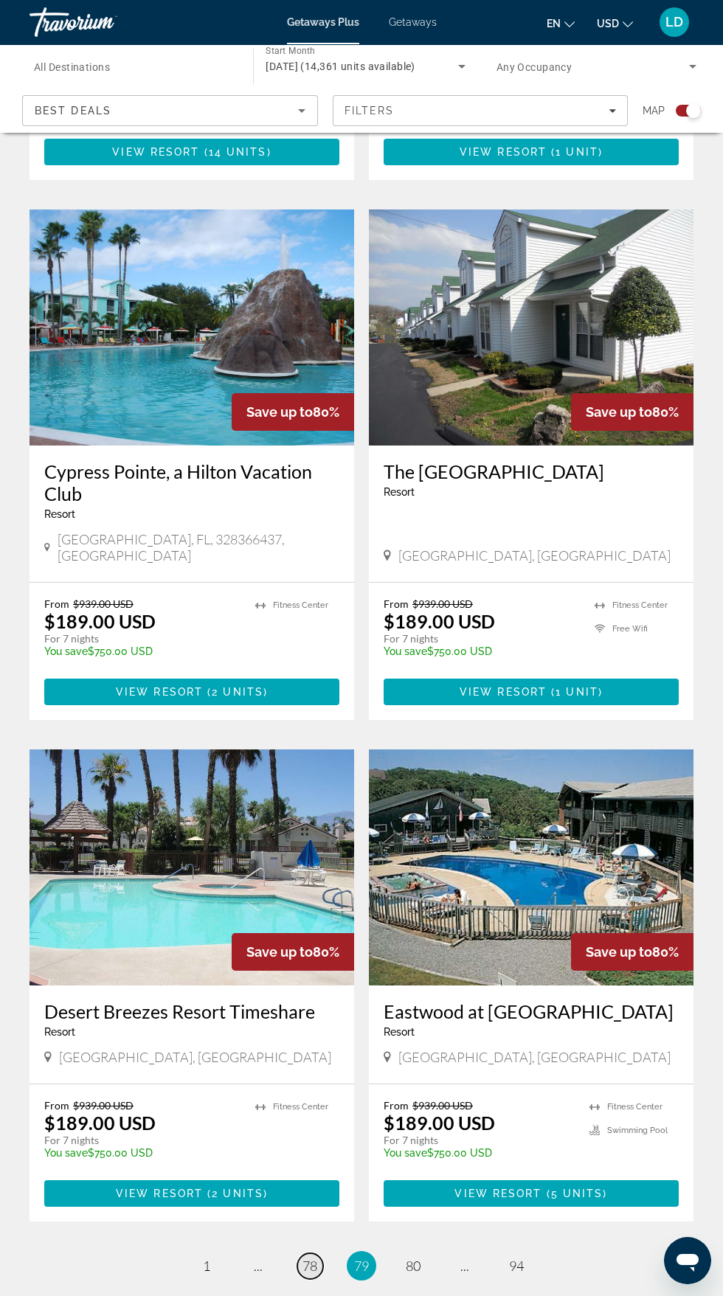
click at [303, 1258] on span "78" at bounding box center [309, 1266] width 15 height 16
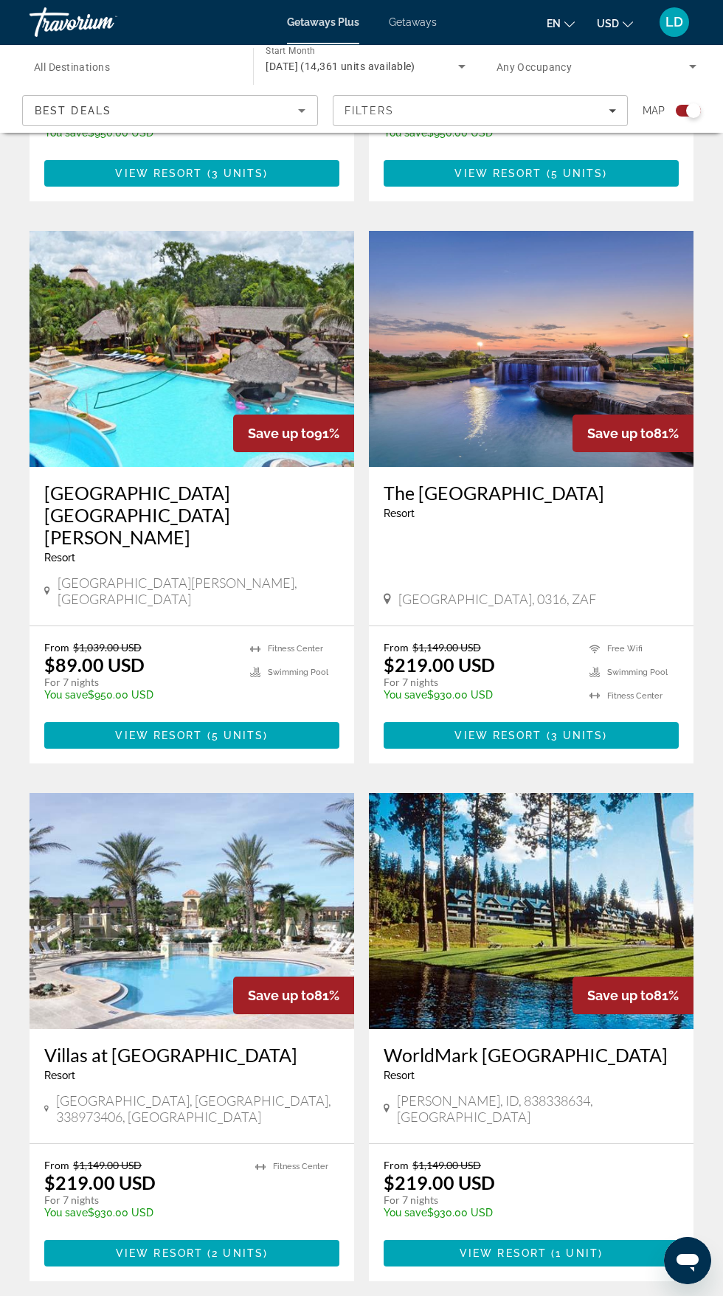
scroll to position [2401, 0]
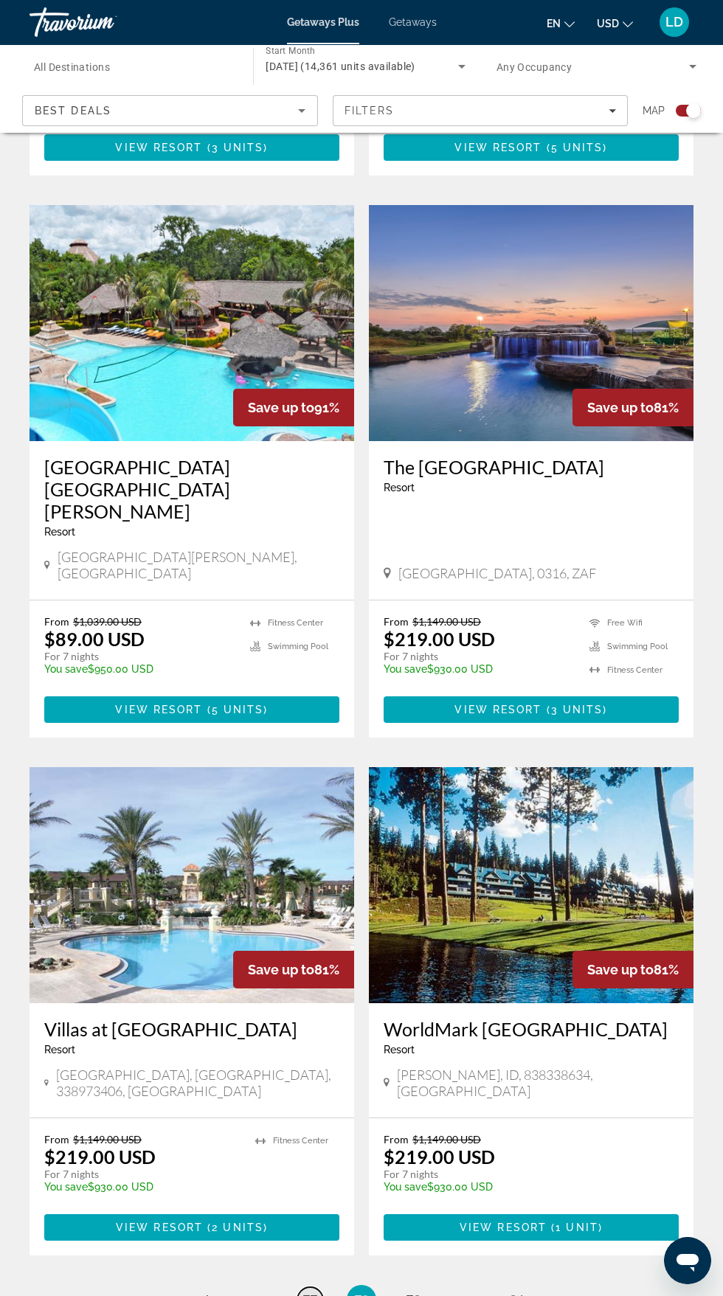
click at [307, 1292] on span "77" at bounding box center [309, 1300] width 15 height 16
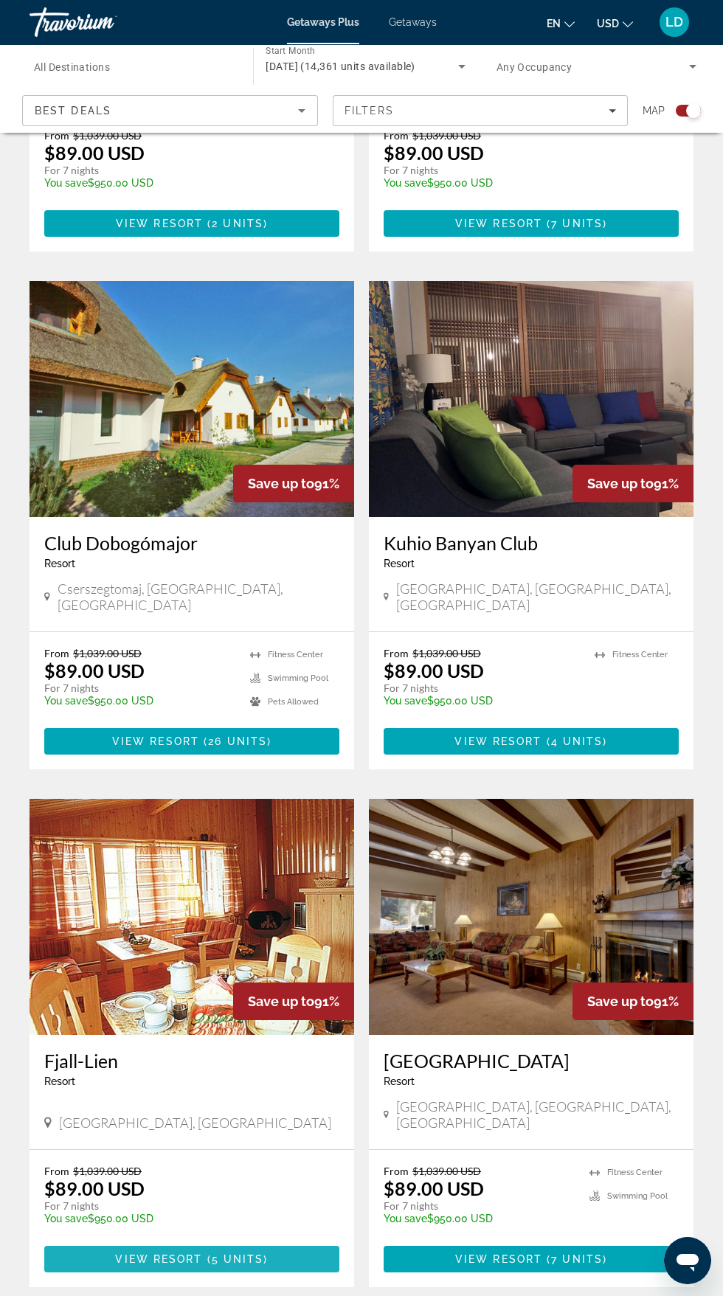
scroll to position [2334, 0]
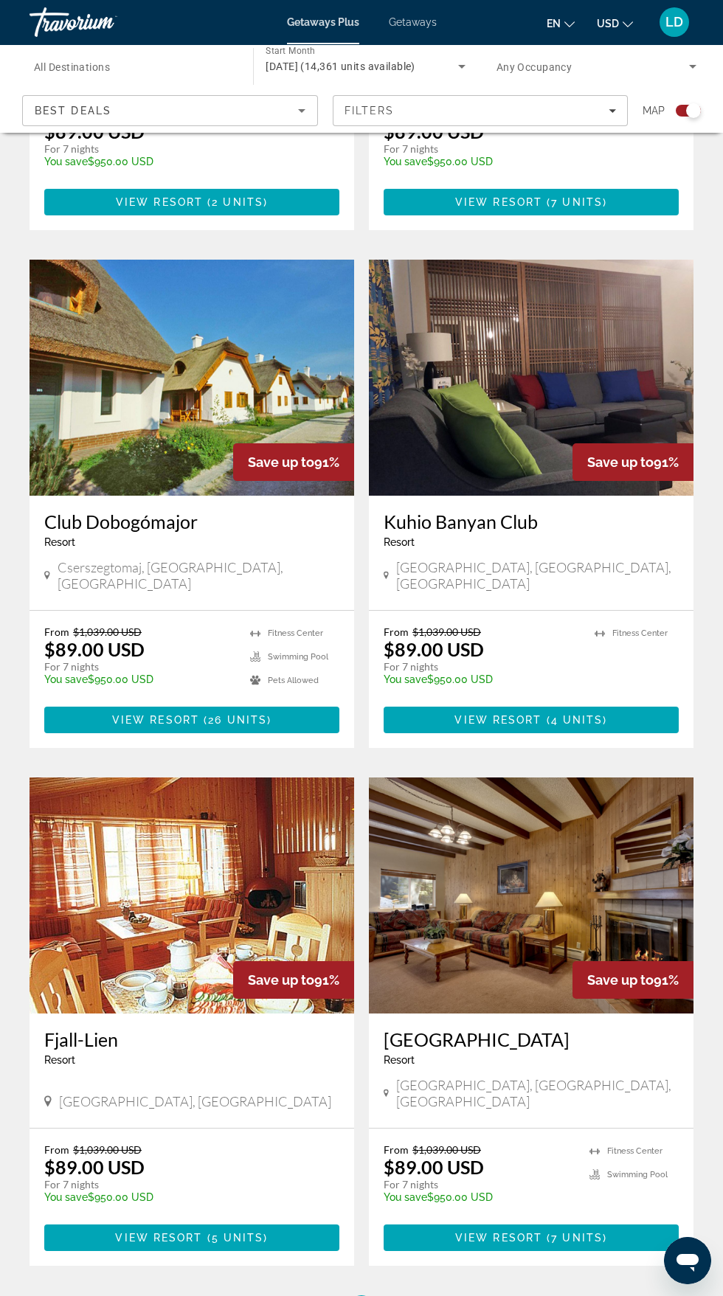
click at [310, 1295] on span "76" at bounding box center [309, 1310] width 15 height 16
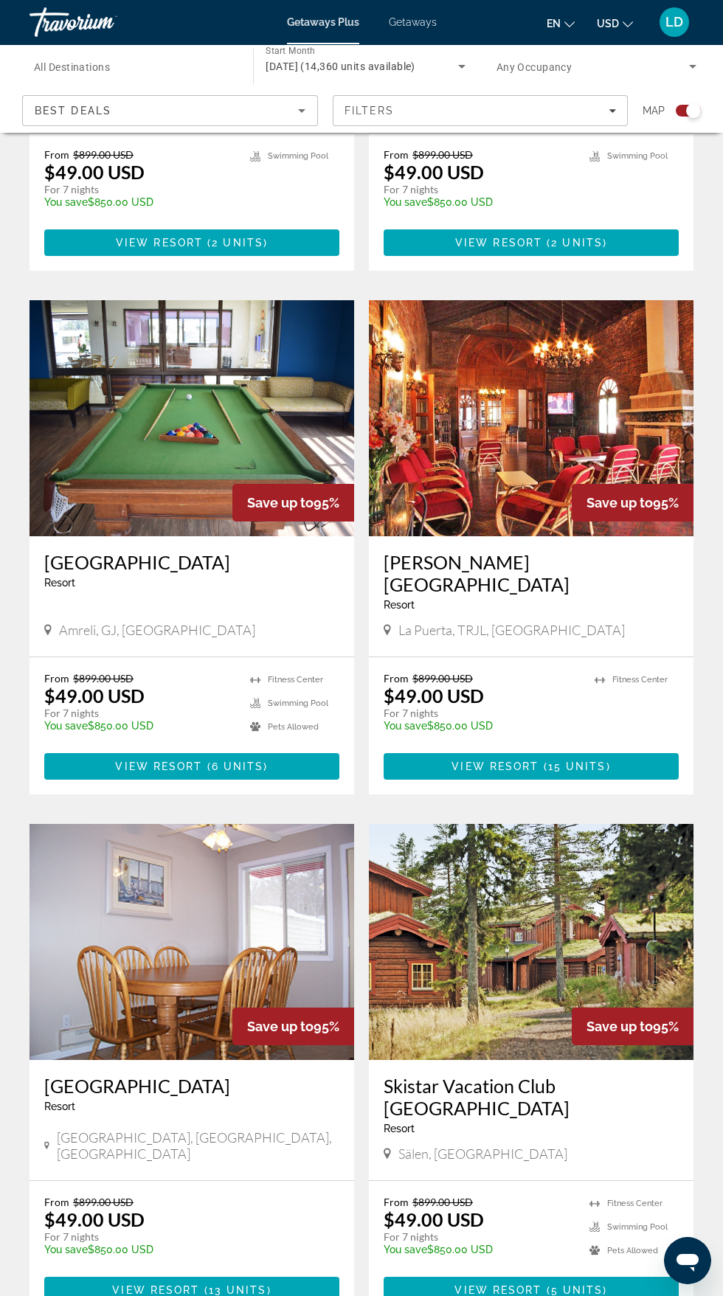
scroll to position [2334, 0]
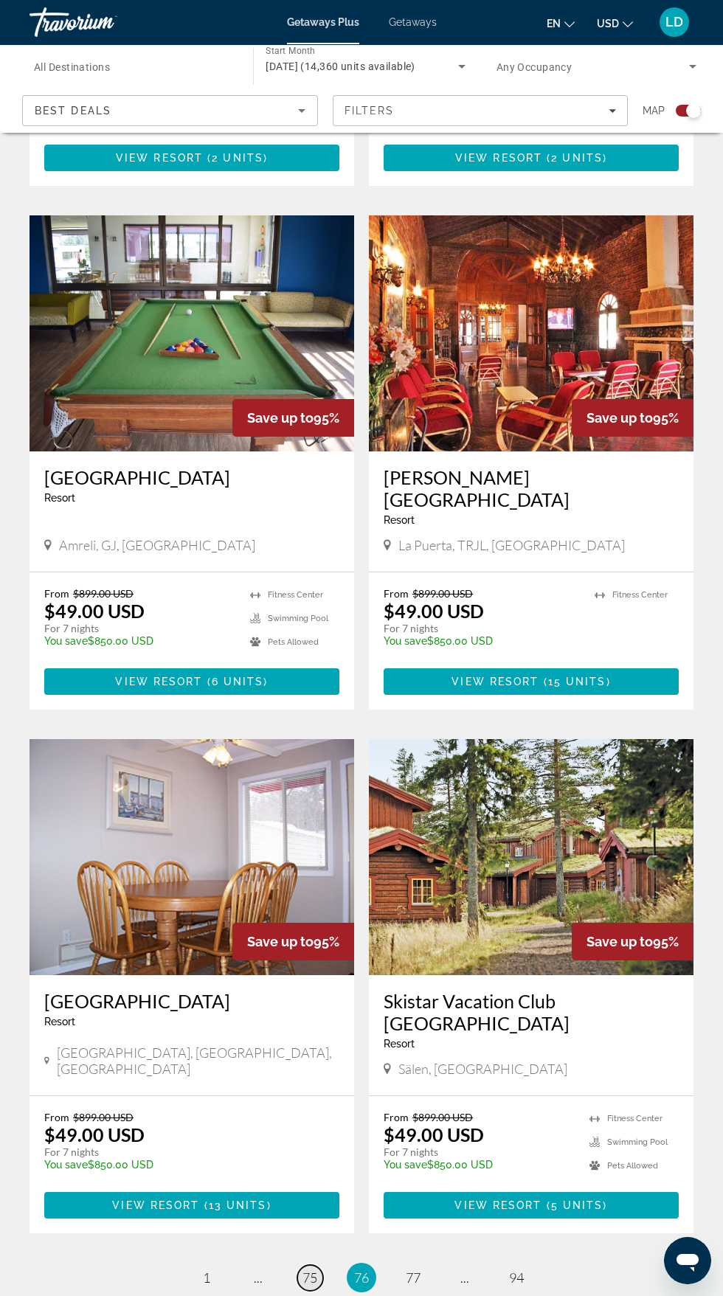
click at [310, 1270] on span "75" at bounding box center [309, 1278] width 15 height 16
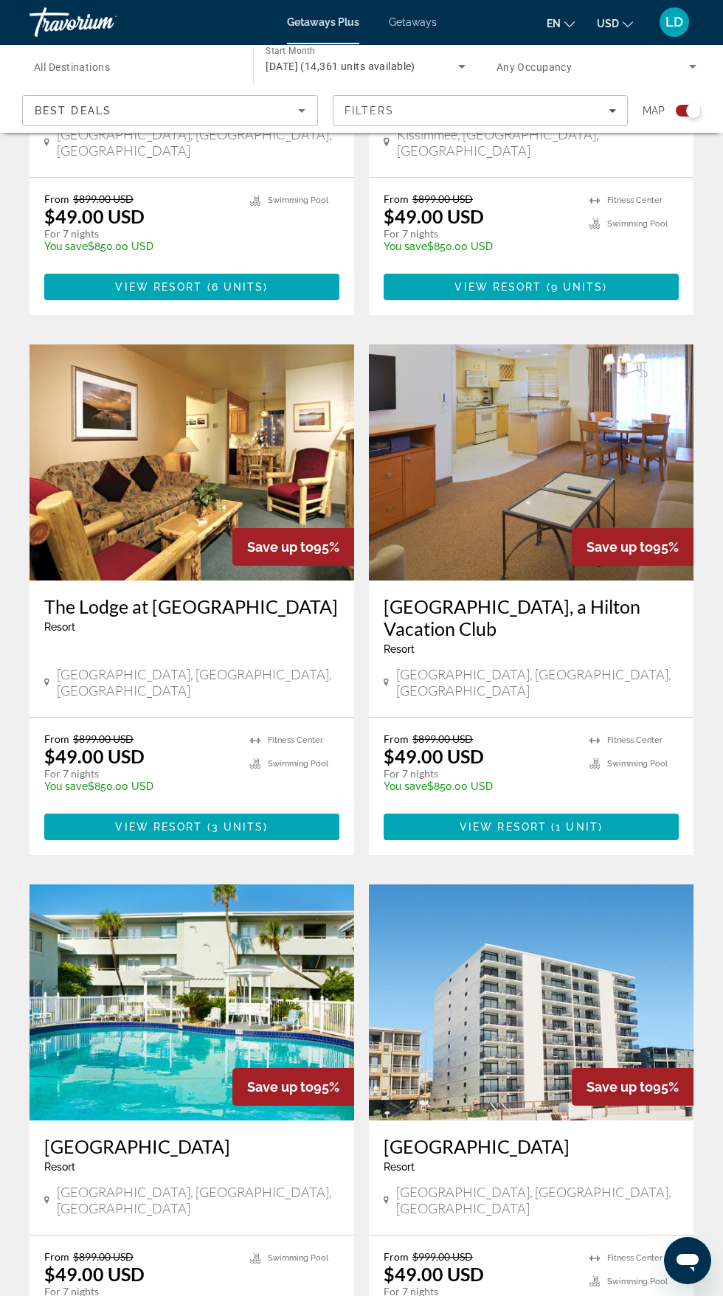
scroll to position [2401, 0]
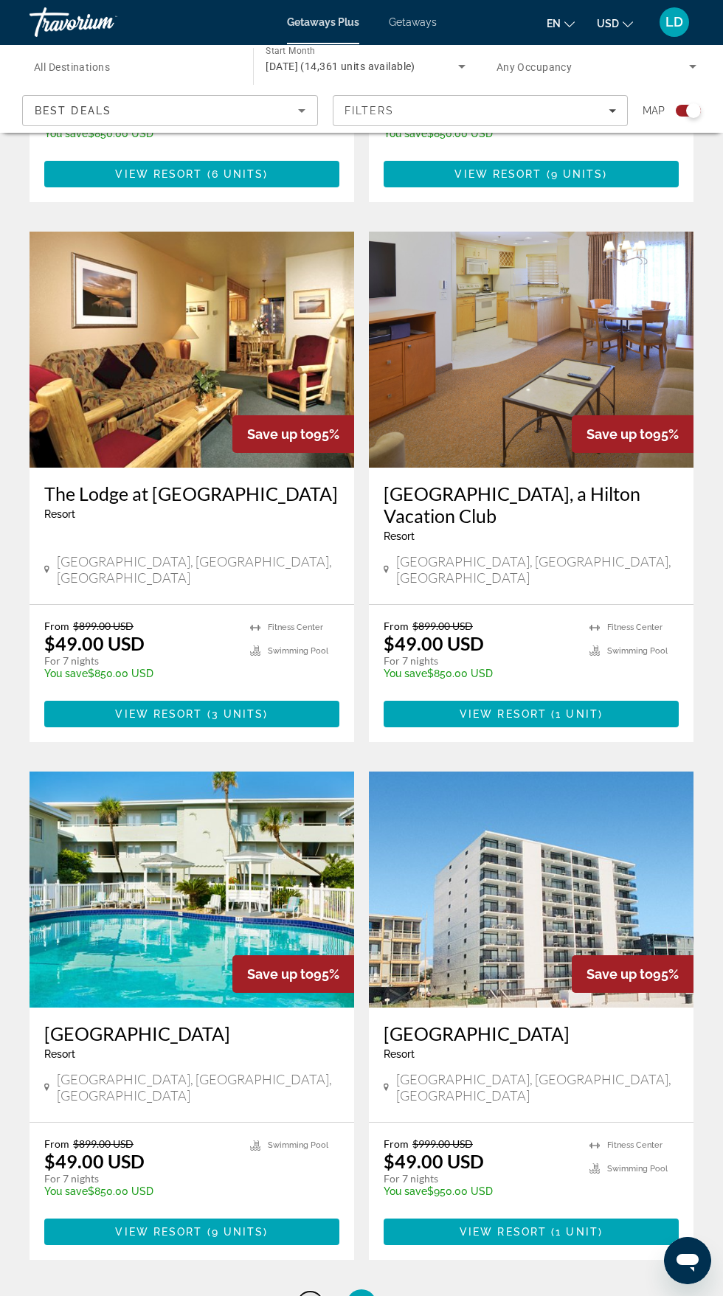
click at [307, 1295] on span "74" at bounding box center [309, 1304] width 15 height 16
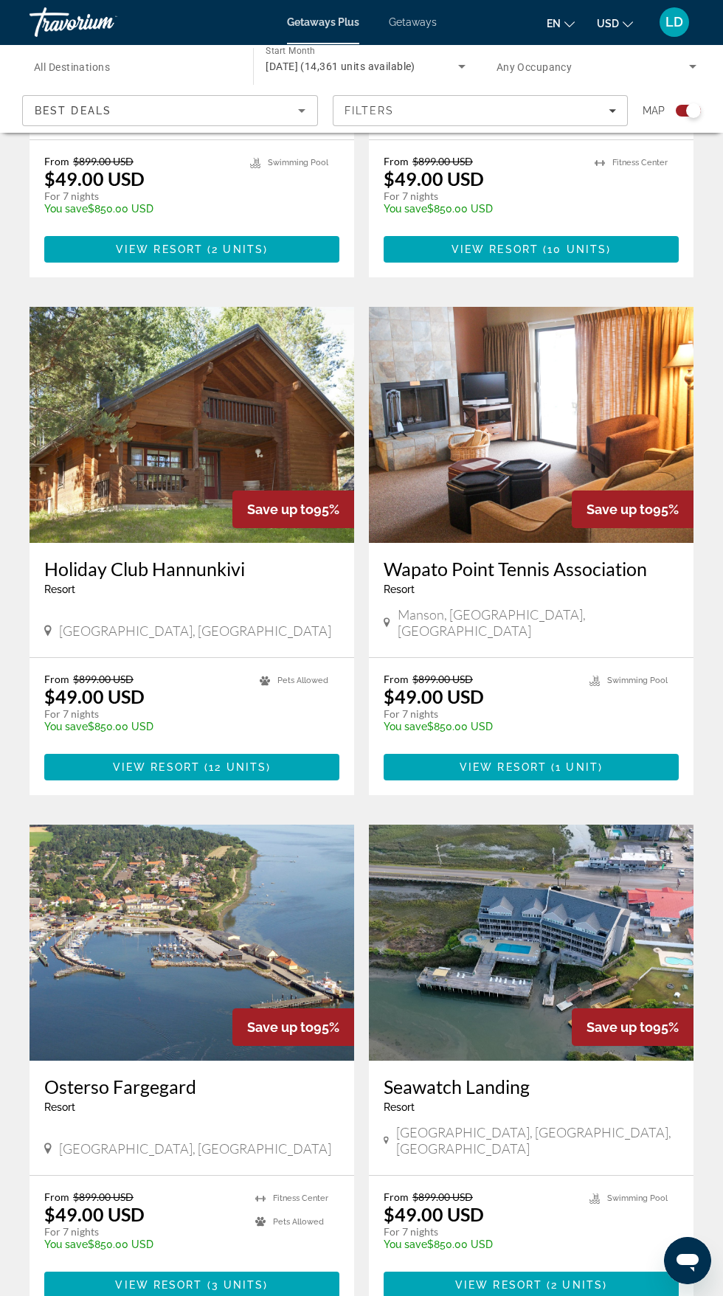
scroll to position [2356, 0]
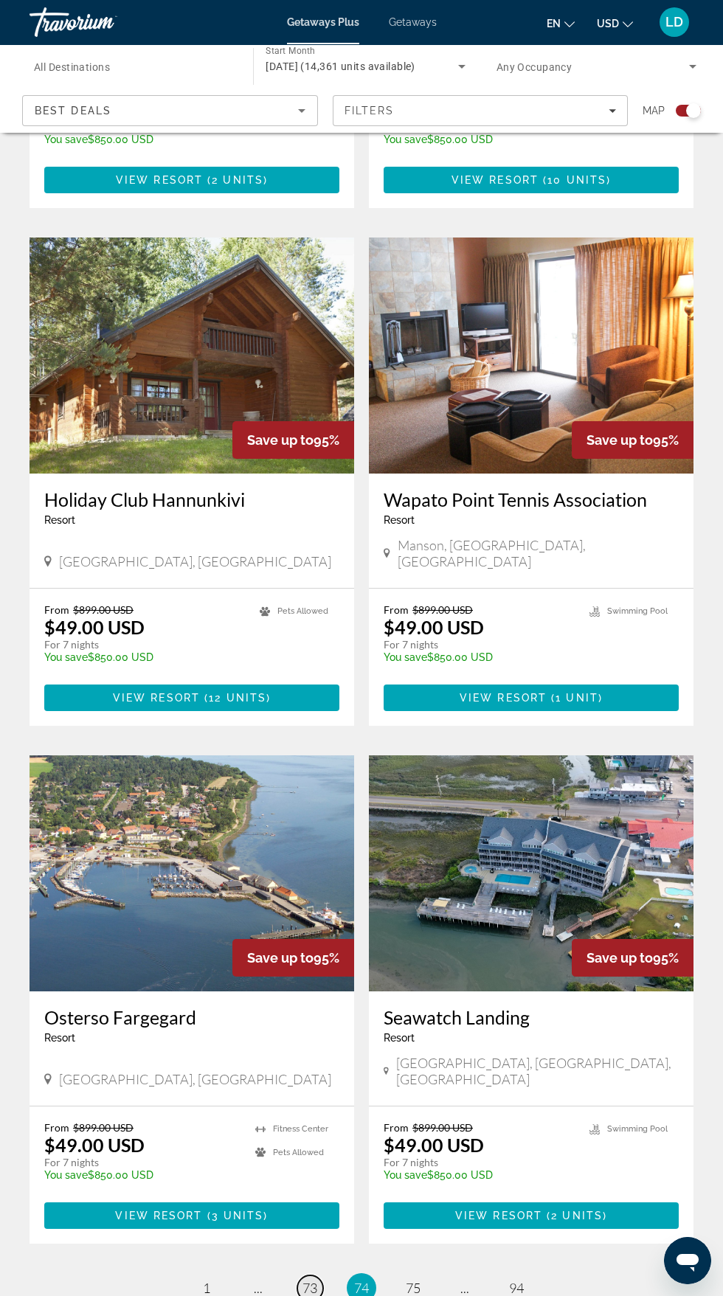
click at [310, 1280] on span "73" at bounding box center [309, 1288] width 15 height 16
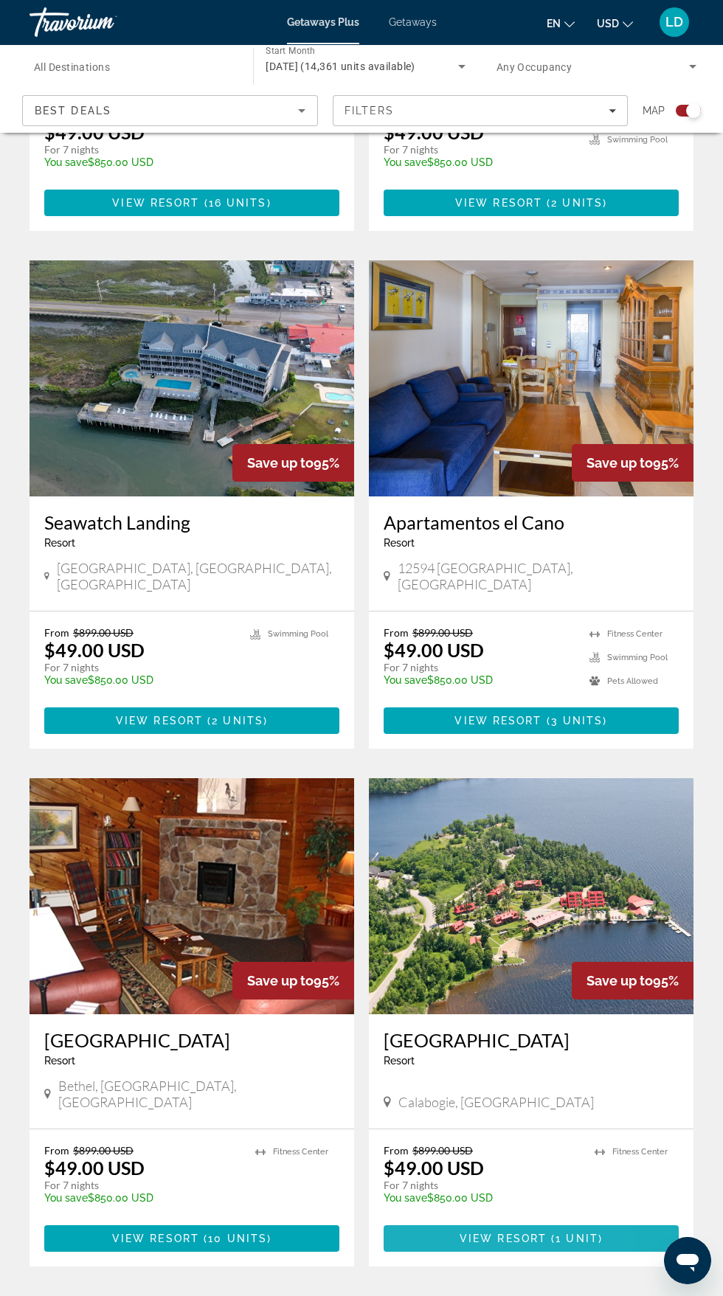
scroll to position [2356, 0]
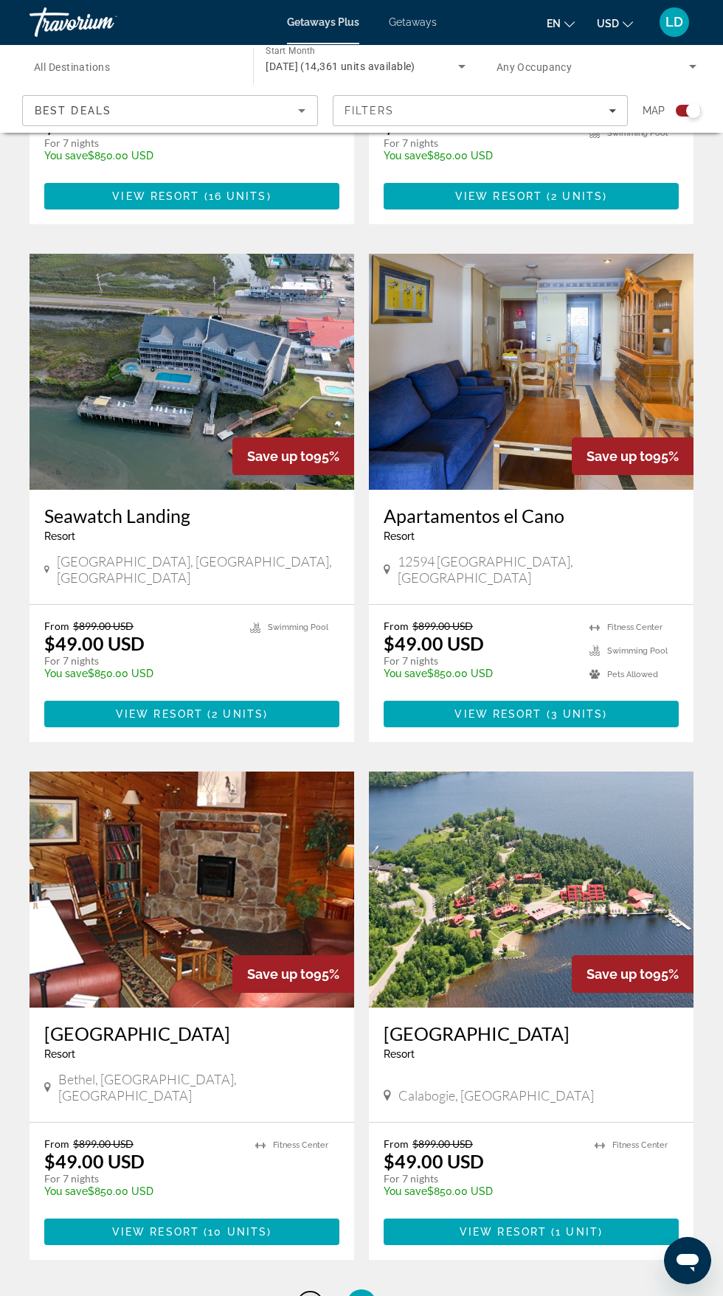
click at [310, 1295] on span "72" at bounding box center [309, 1304] width 15 height 16
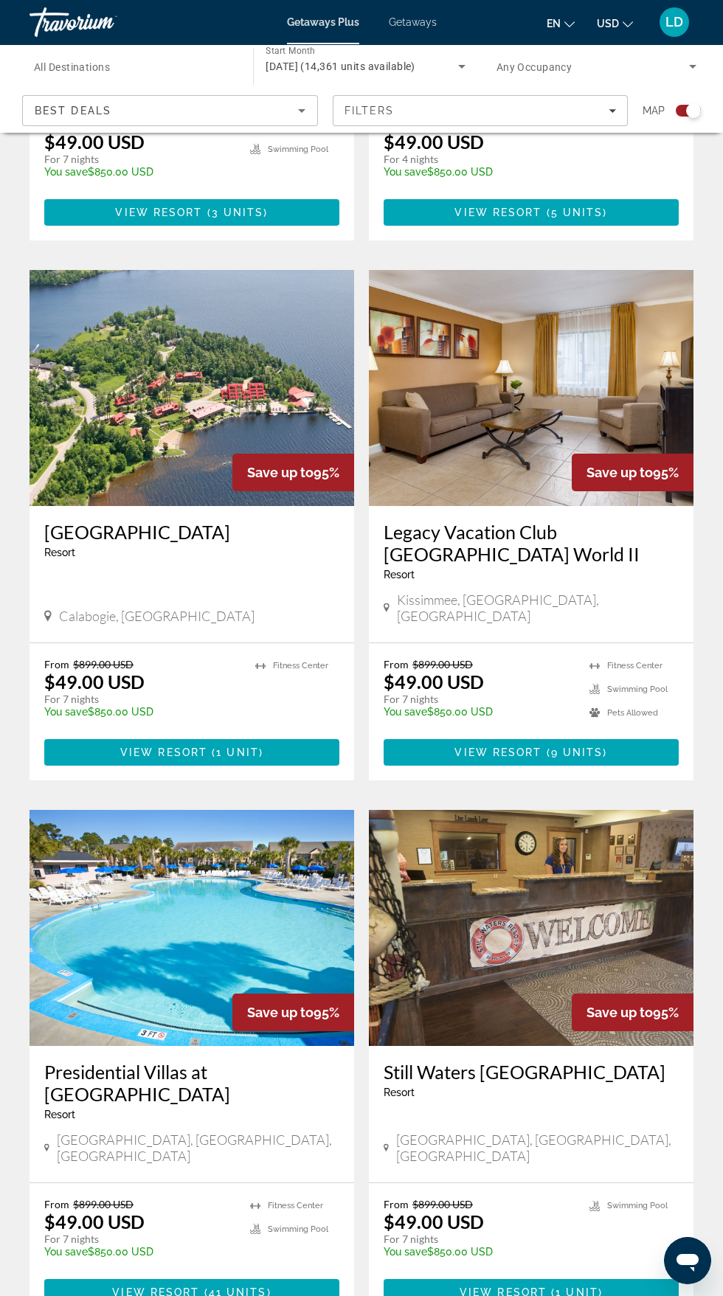
scroll to position [2401, 0]
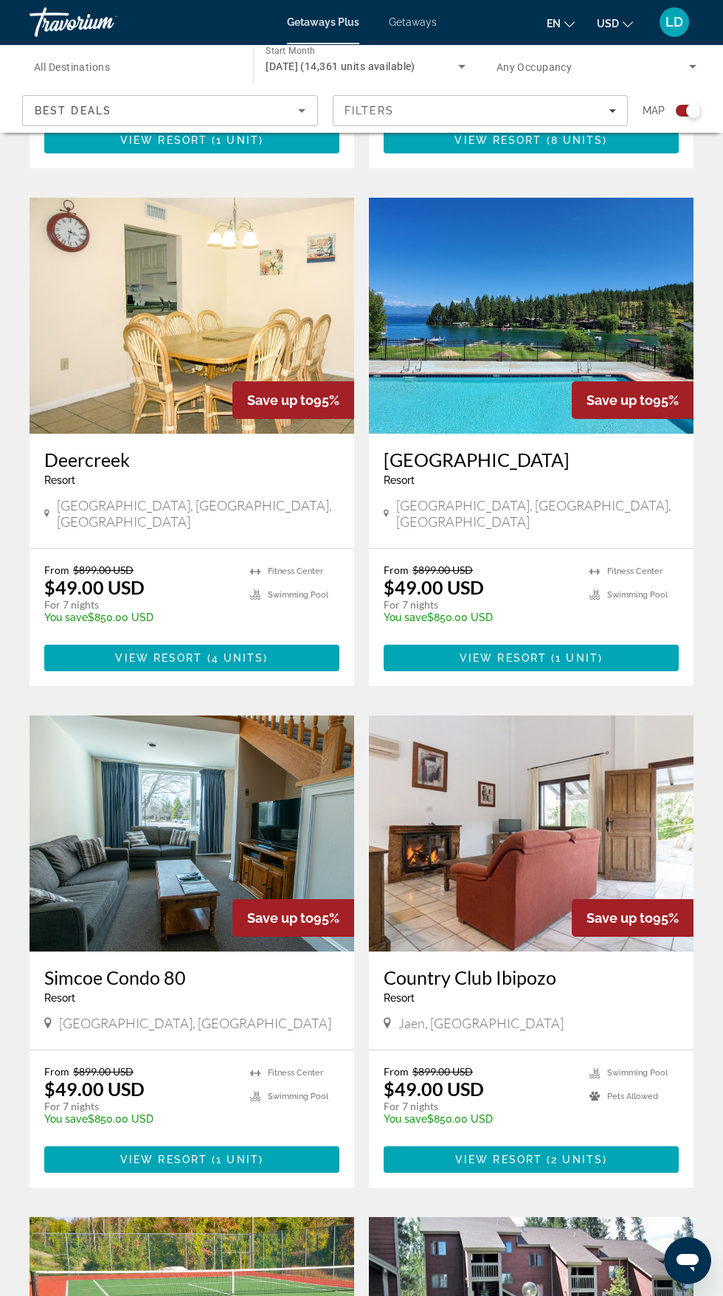
scroll to position [844, 0]
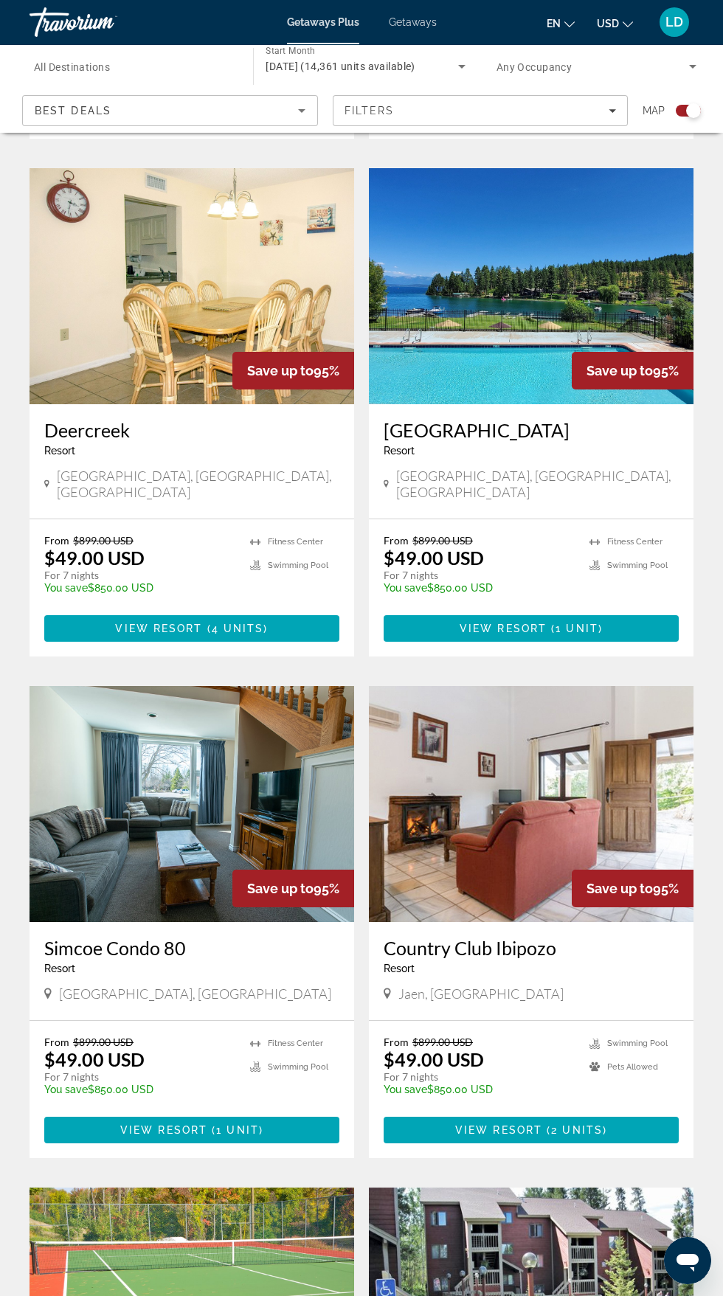
click at [198, 330] on img "Main content" at bounding box center [192, 286] width 325 height 236
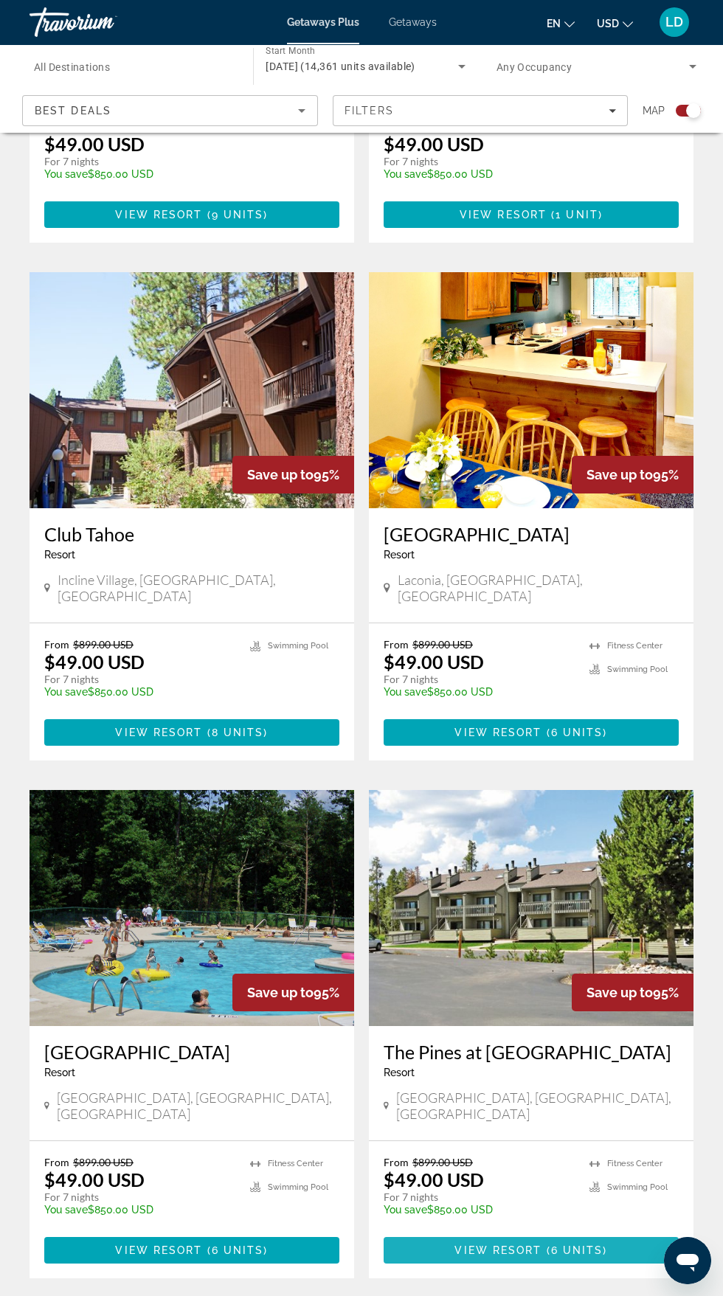
scroll to position [2334, 0]
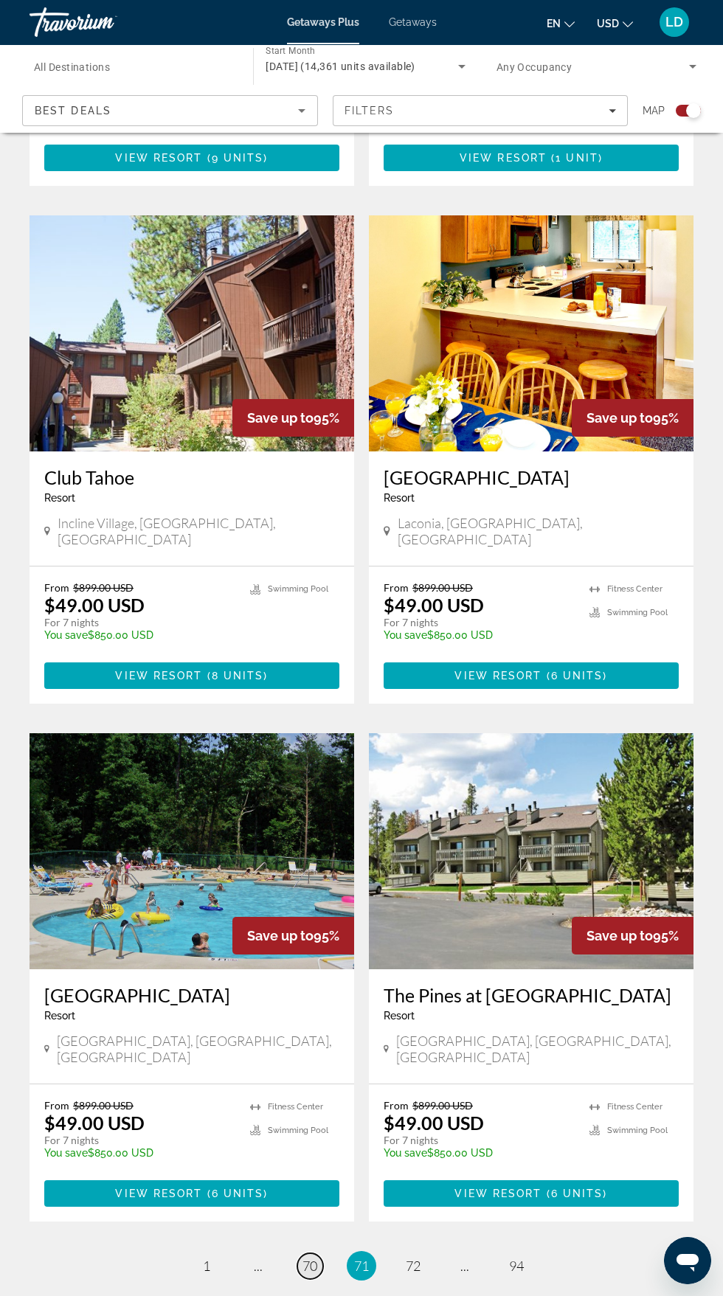
click at [311, 1258] on span "70" at bounding box center [309, 1266] width 15 height 16
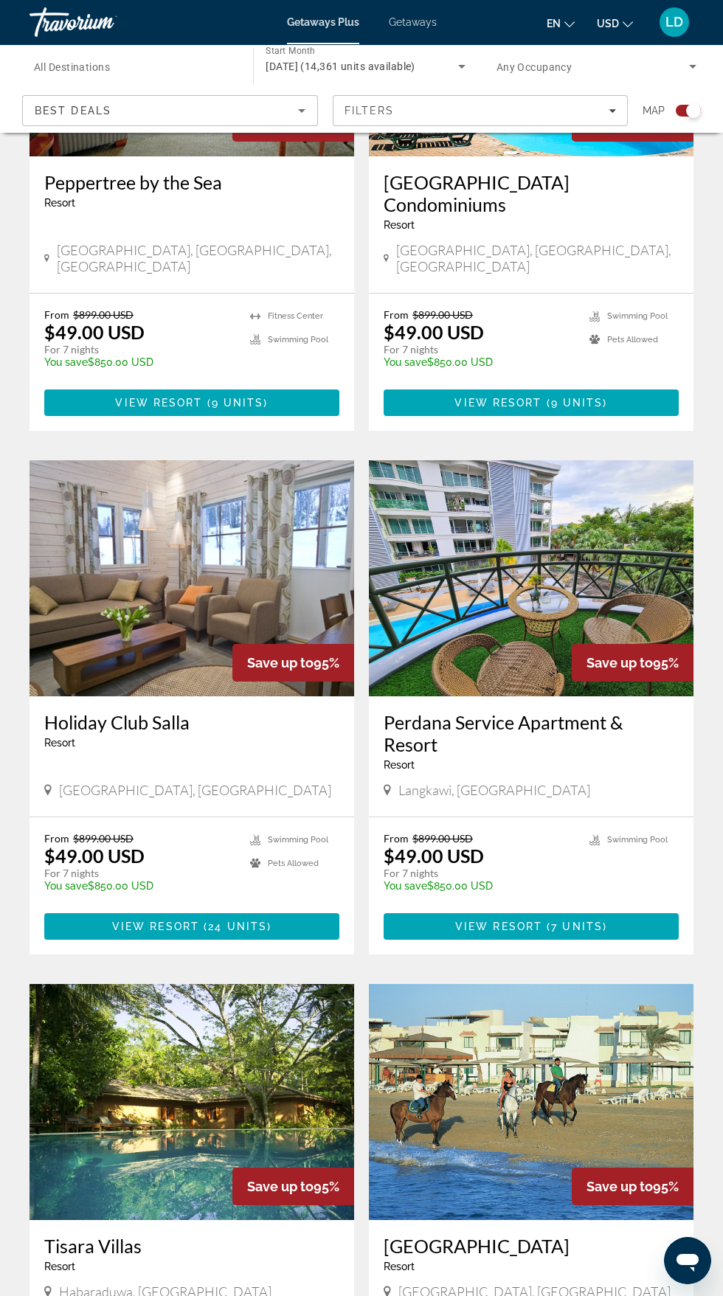
scroll to position [1092, 0]
click at [266, 644] on div "Save up to 95%" at bounding box center [293, 663] width 122 height 38
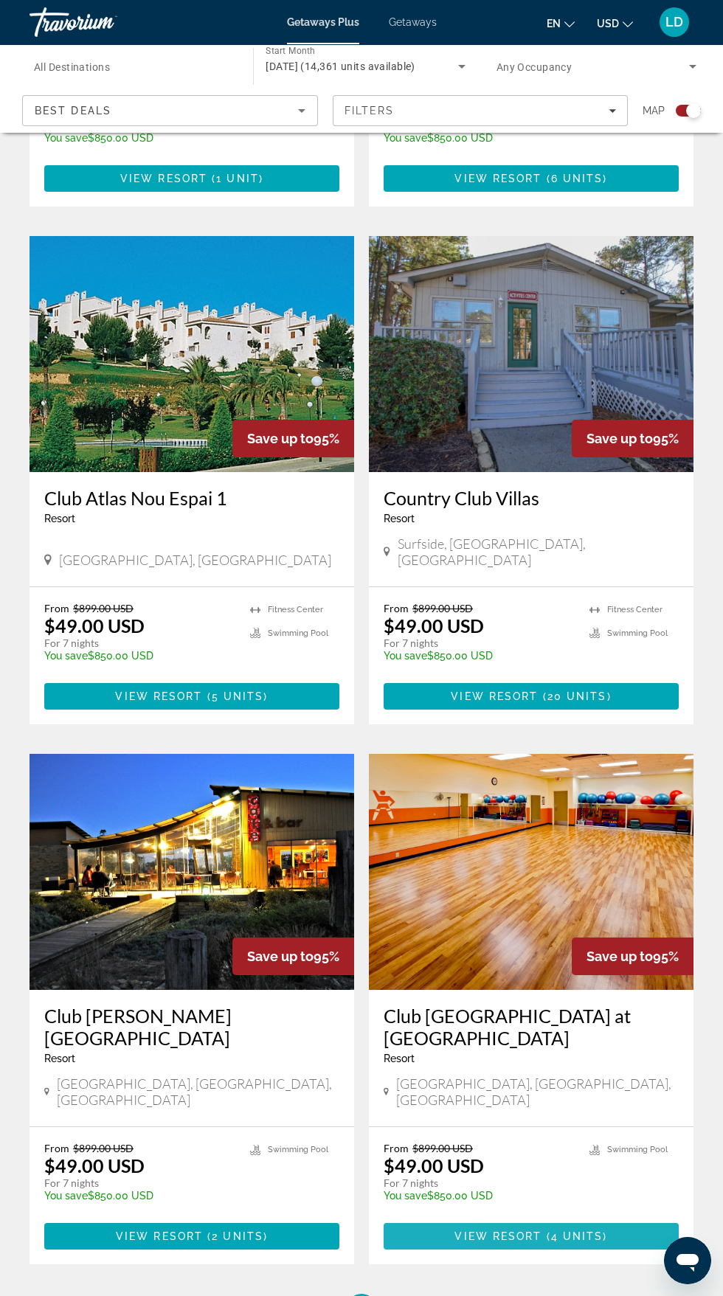
scroll to position [2378, 0]
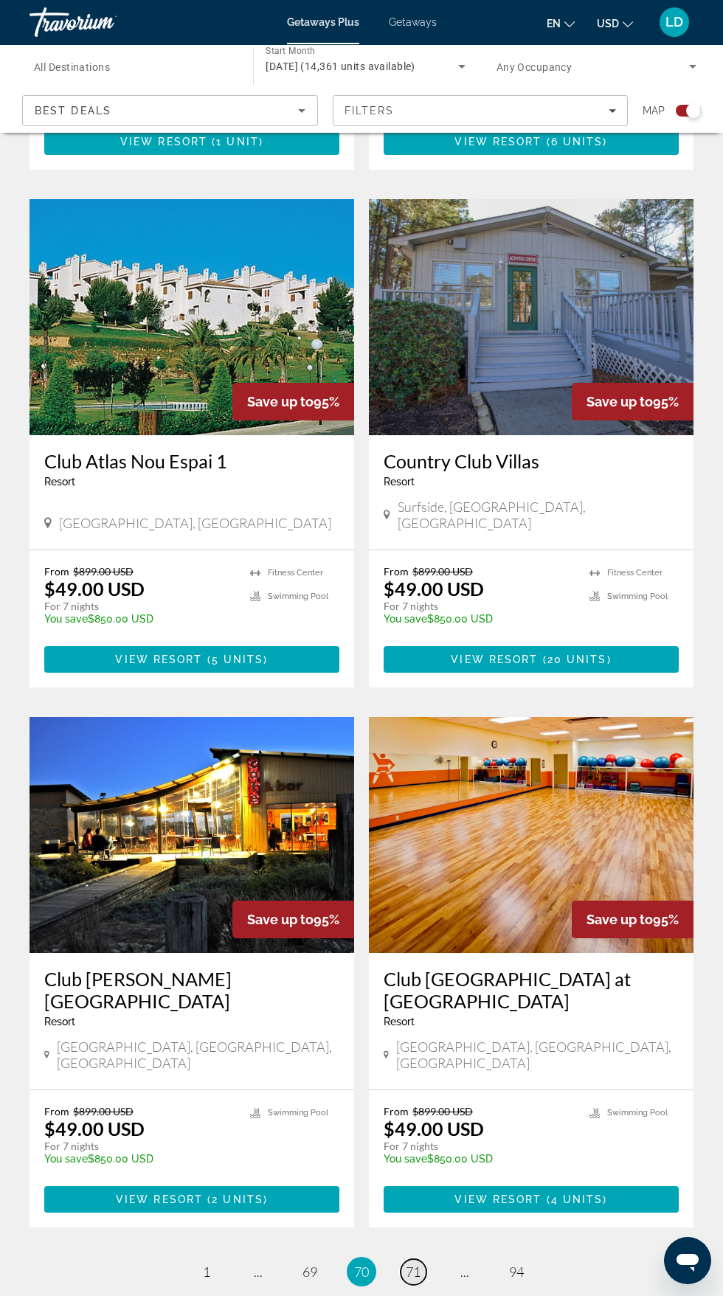
click at [413, 1264] on span "71" at bounding box center [413, 1272] width 15 height 16
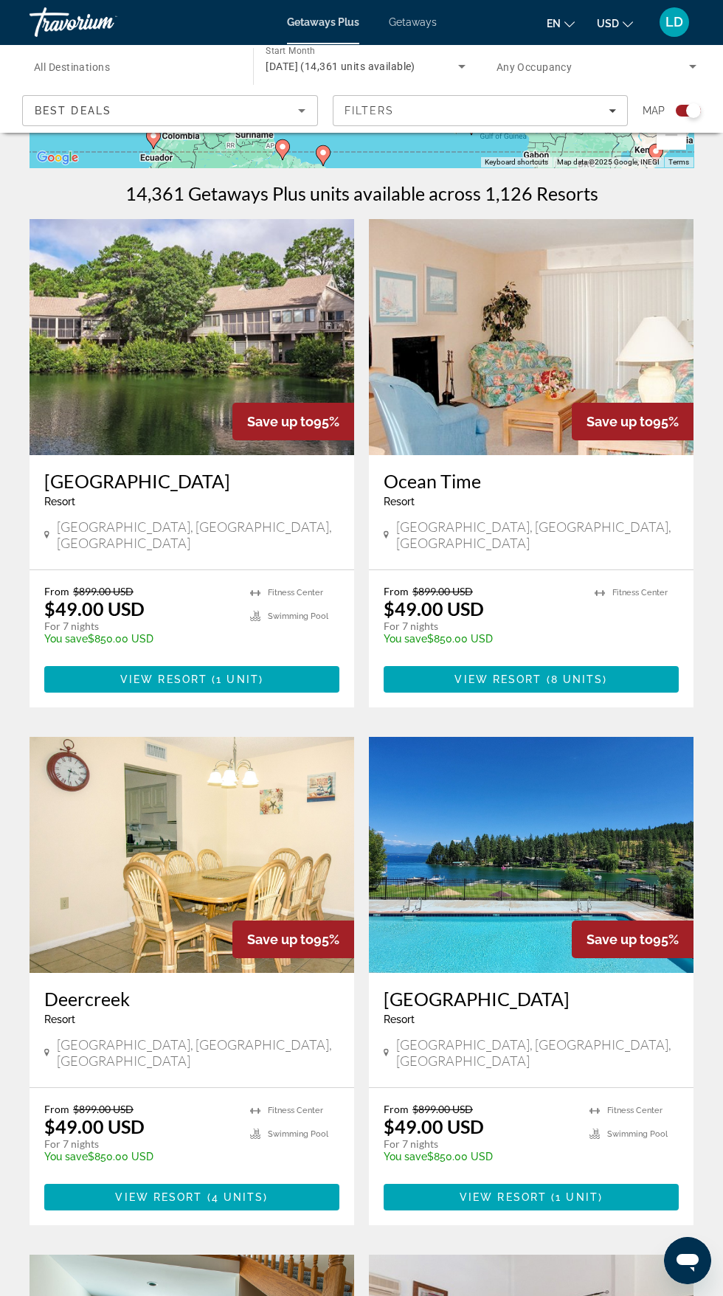
scroll to position [281, 0]
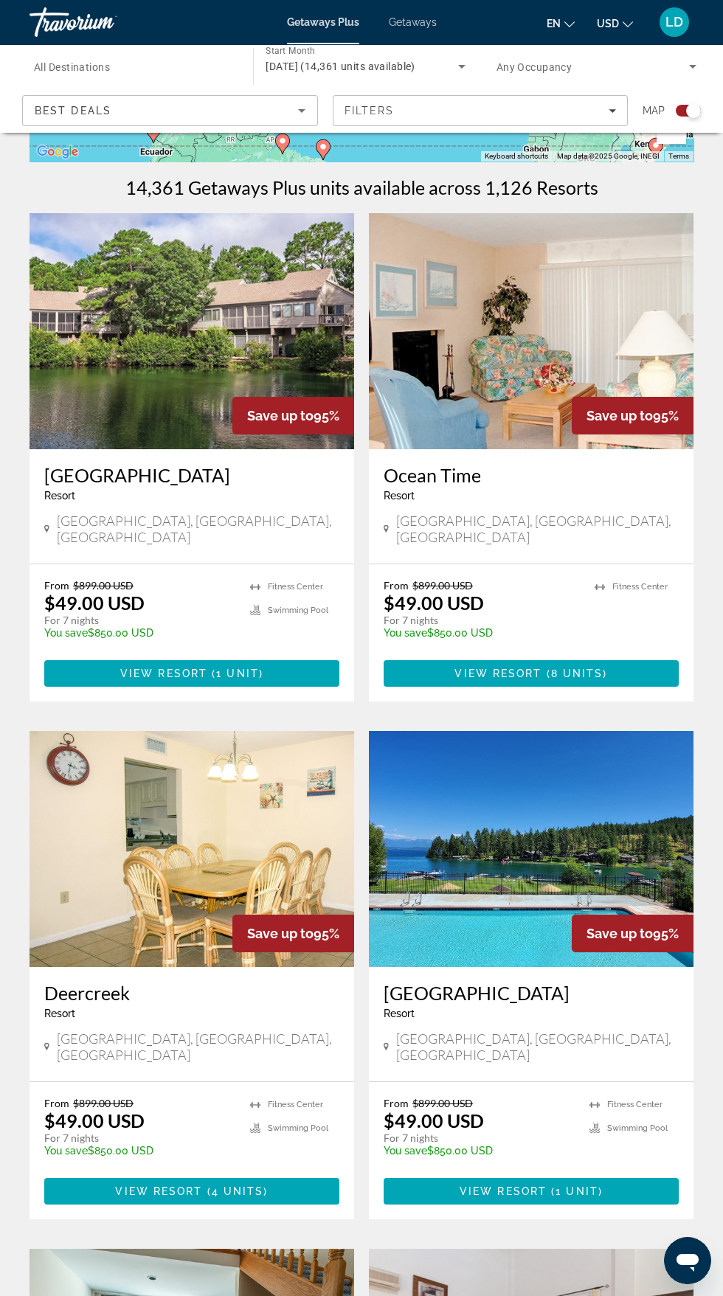
click at [280, 915] on div "Save up to 95%" at bounding box center [293, 934] width 122 height 38
click at [273, 896] on img "Main content" at bounding box center [192, 849] width 325 height 236
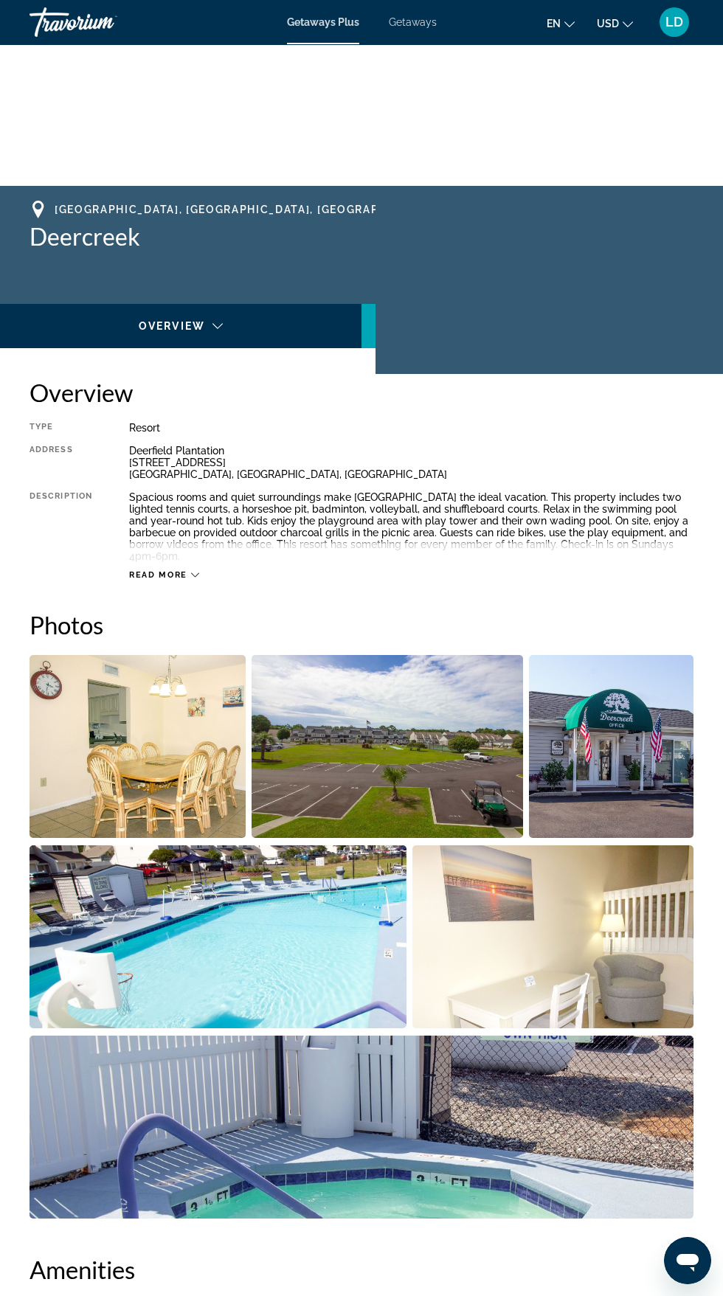
scroll to position [432, 0]
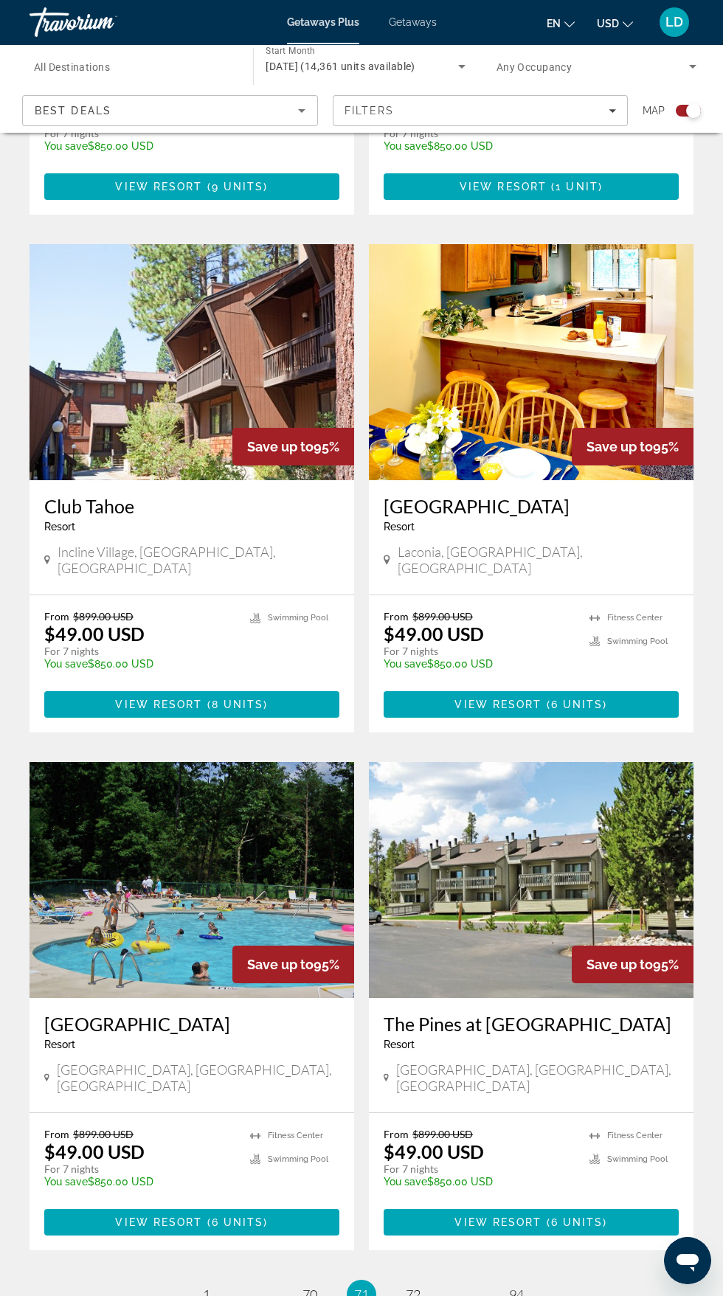
scroll to position [2334, 0]
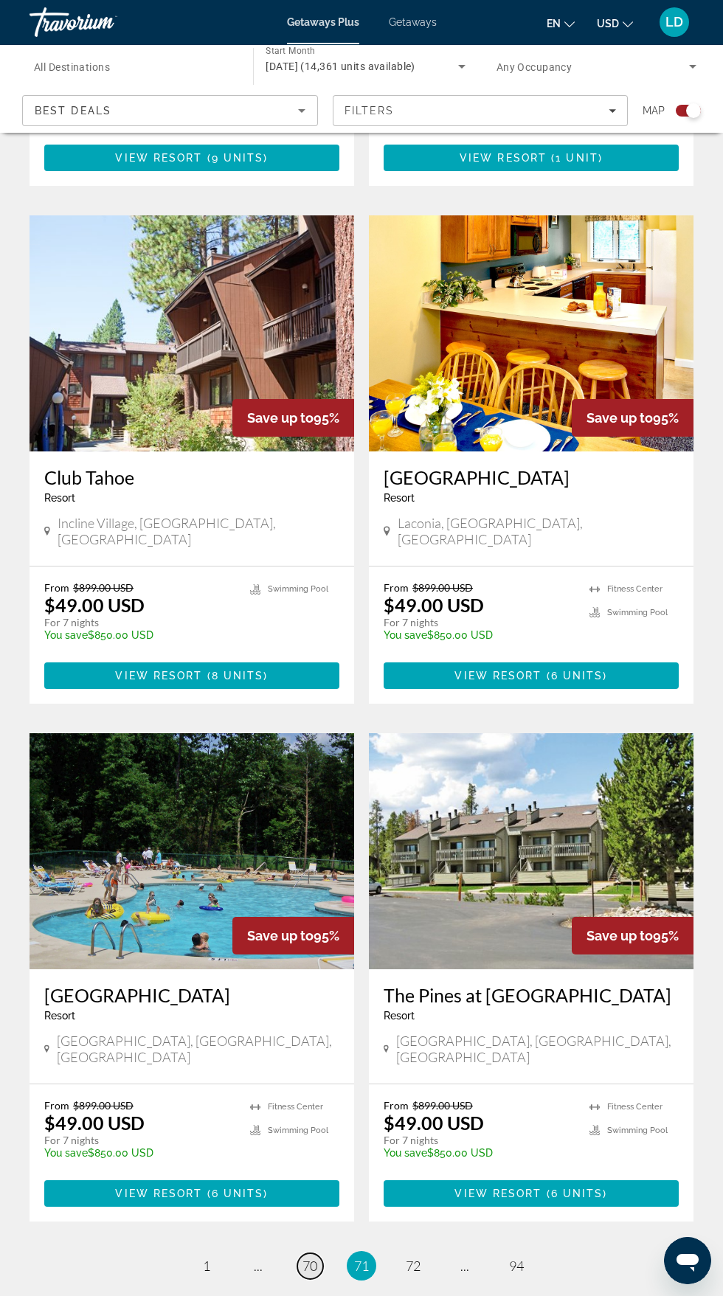
click at [310, 1258] on span "70" at bounding box center [309, 1266] width 15 height 16
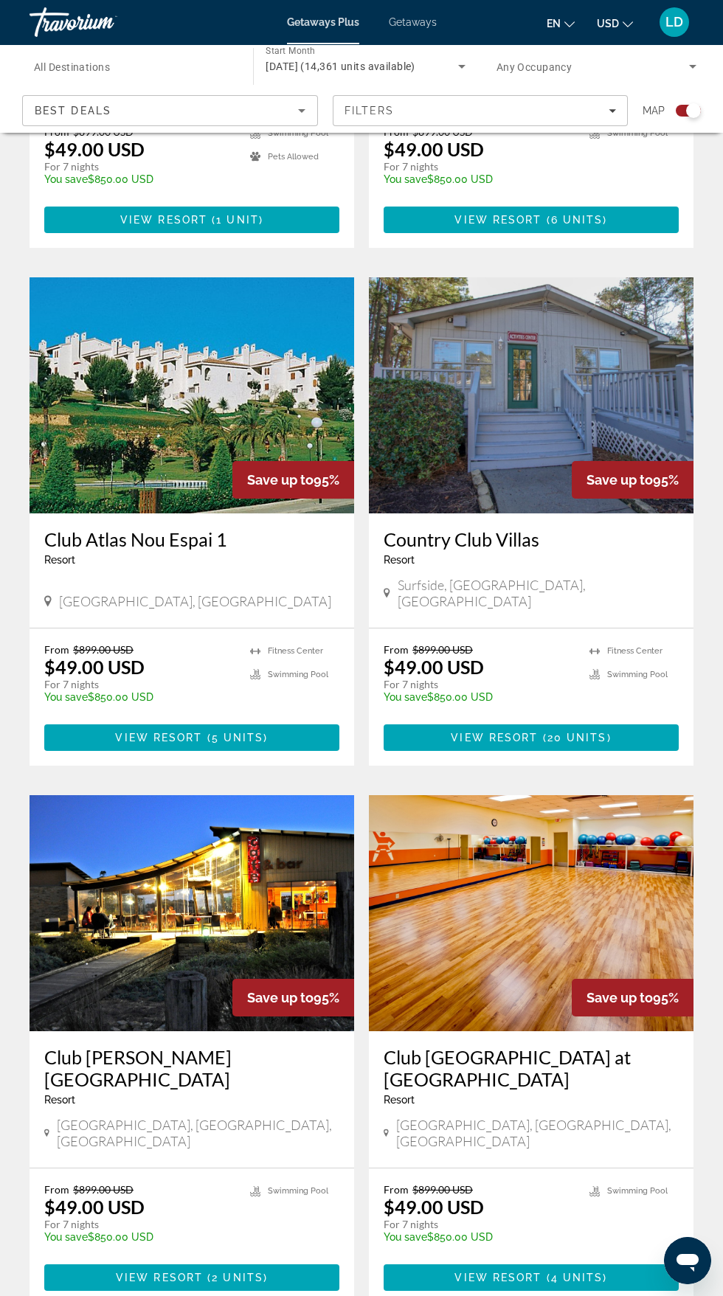
scroll to position [2378, 0]
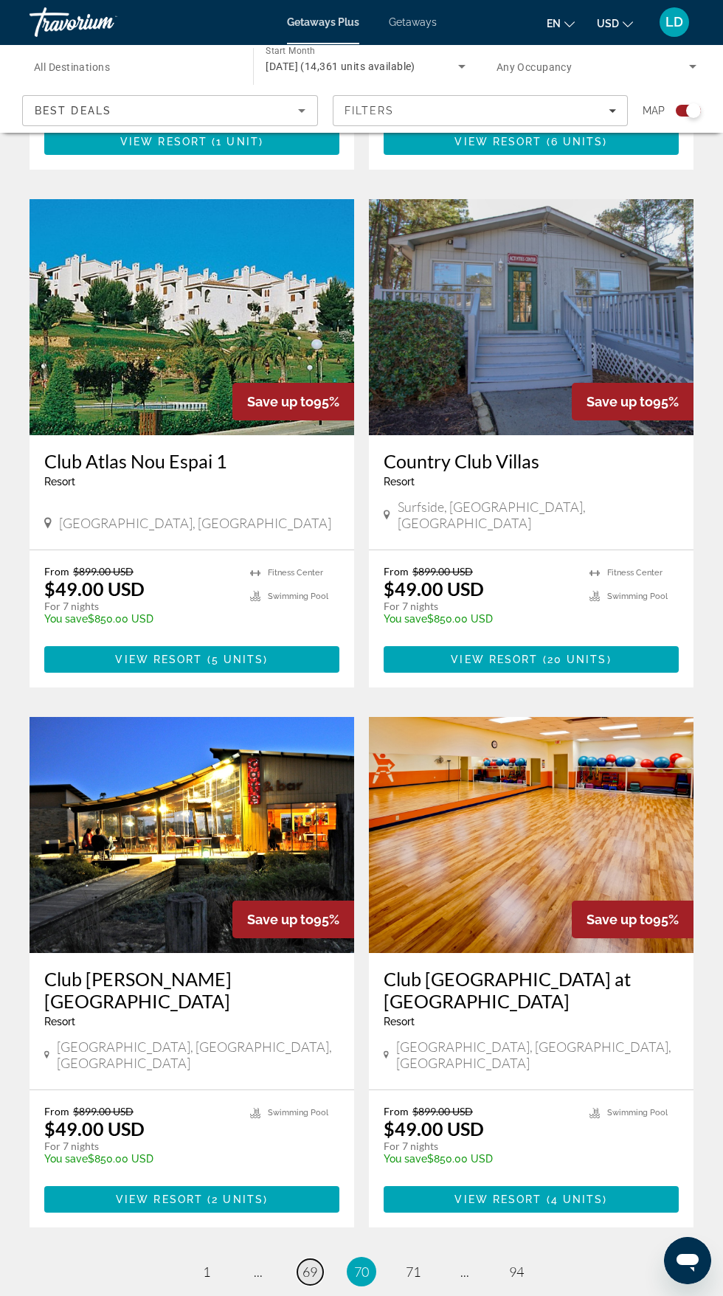
click at [310, 1264] on span "69" at bounding box center [309, 1272] width 15 height 16
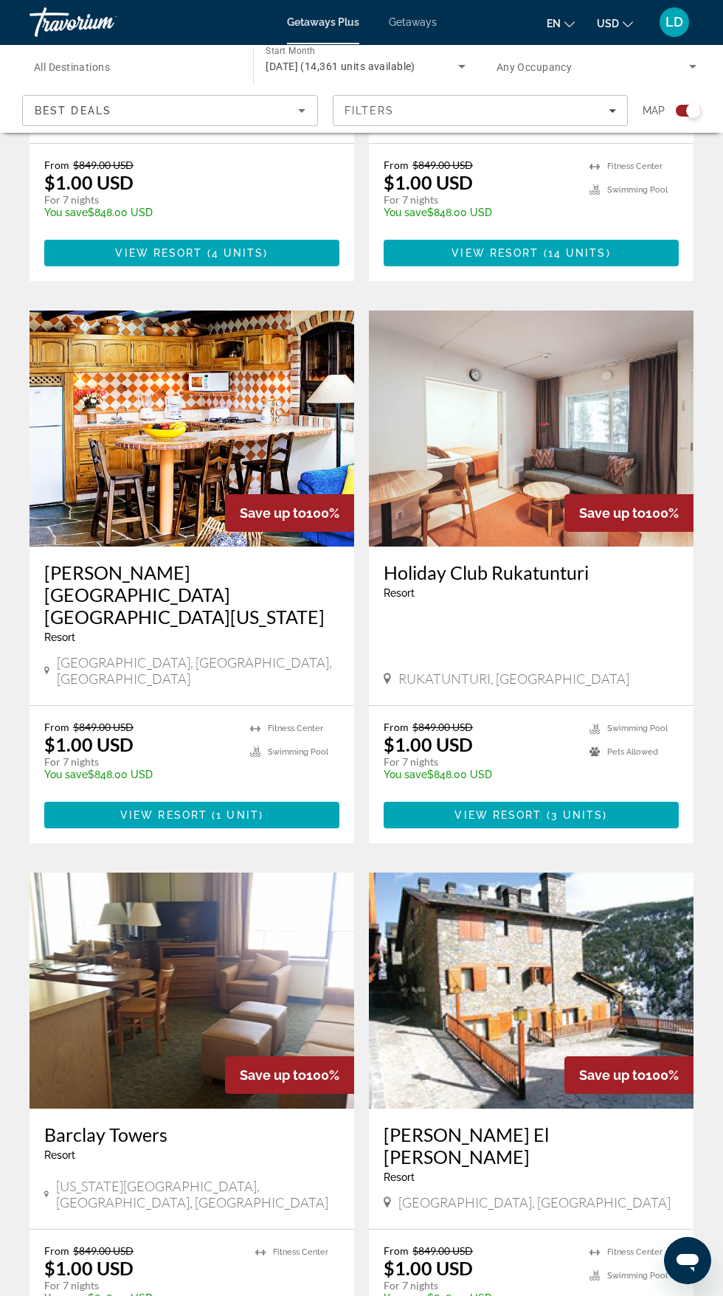
scroll to position [2356, 0]
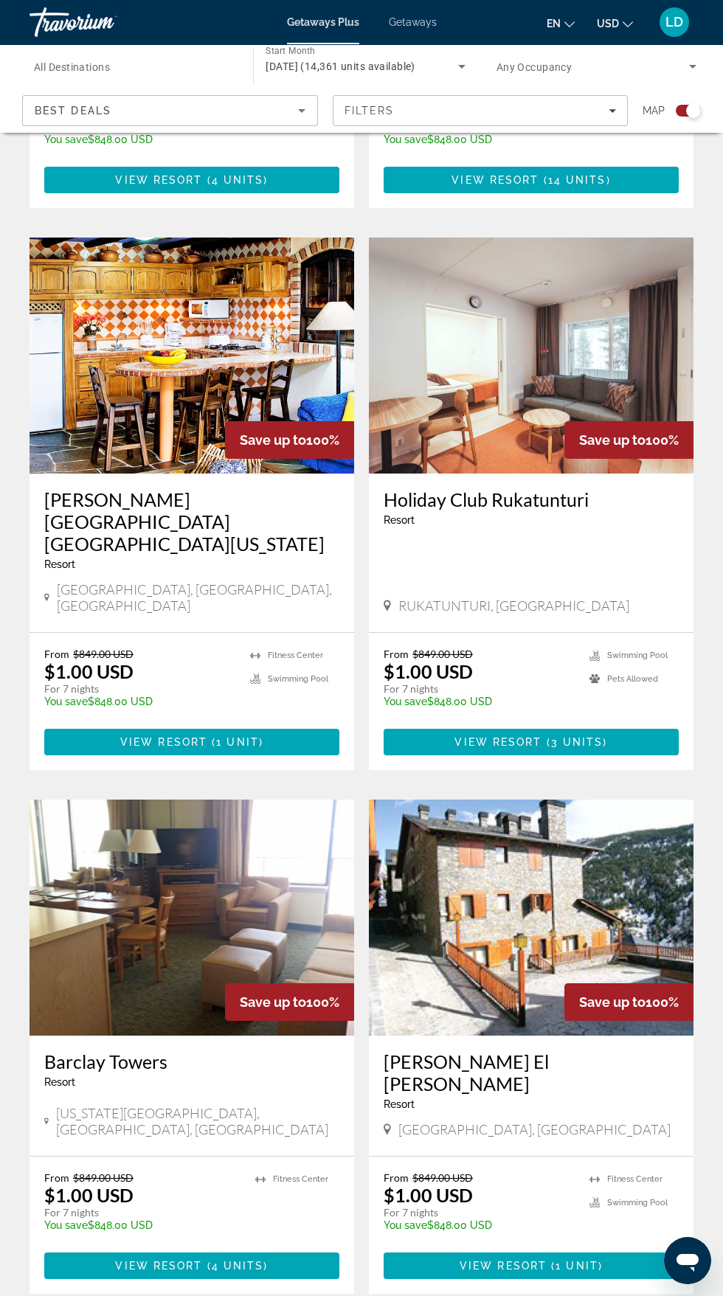
click at [259, 983] on div "Save up to 100%" at bounding box center [289, 1002] width 129 height 38
click at [247, 994] on span "Save up to" at bounding box center [273, 1001] width 66 height 15
click at [235, 983] on div "Save up to 100%" at bounding box center [289, 1002] width 129 height 38
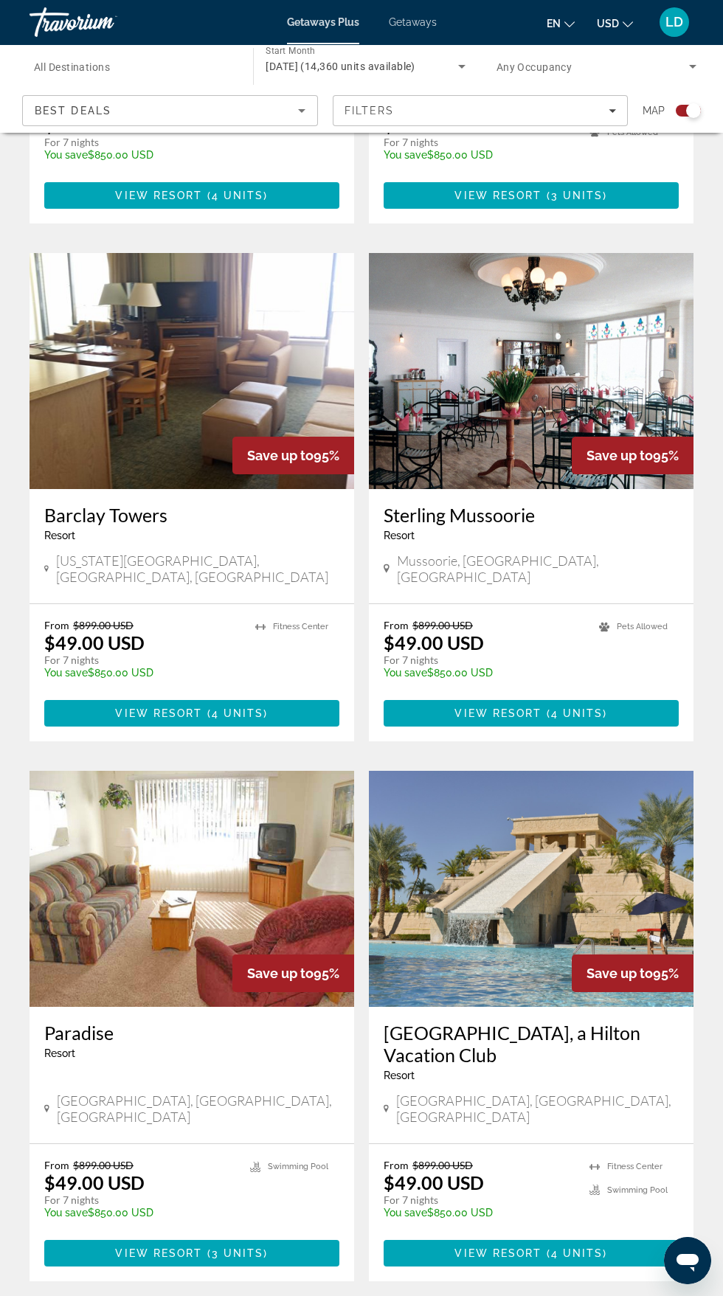
scroll to position [2378, 0]
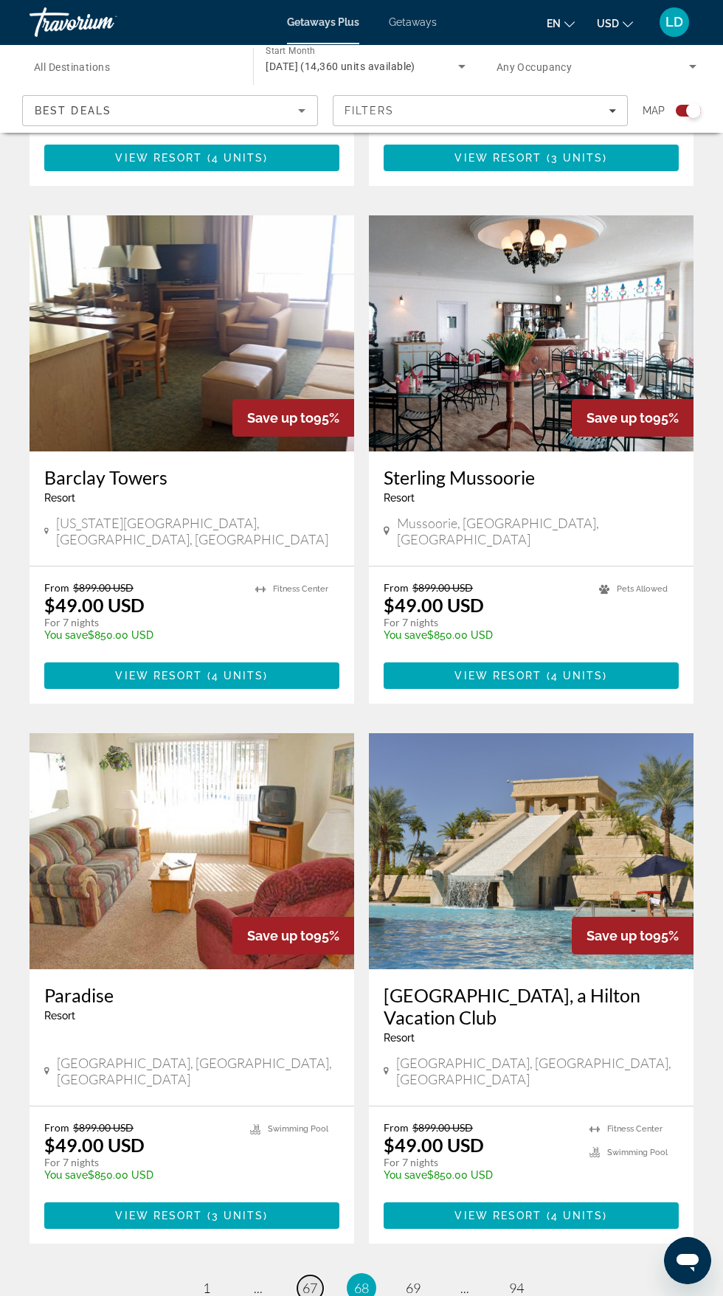
click at [305, 1280] on span "67" at bounding box center [309, 1288] width 15 height 16
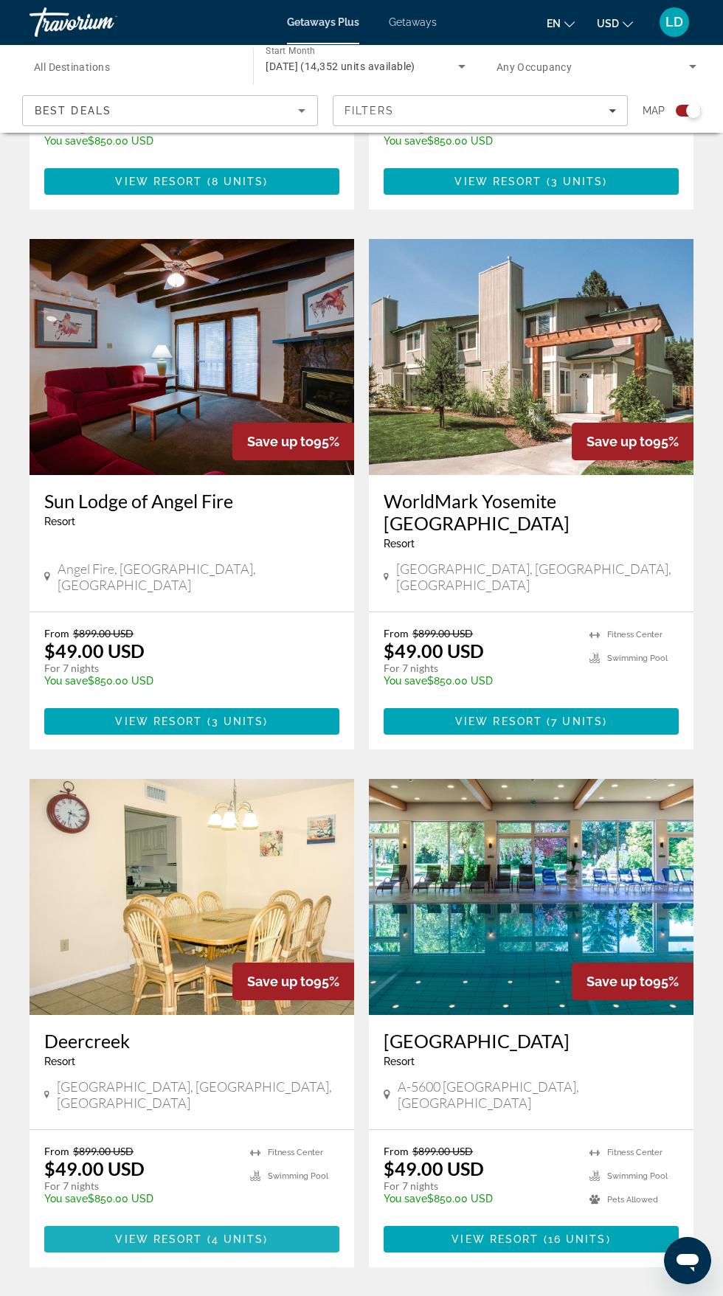
scroll to position [2378, 0]
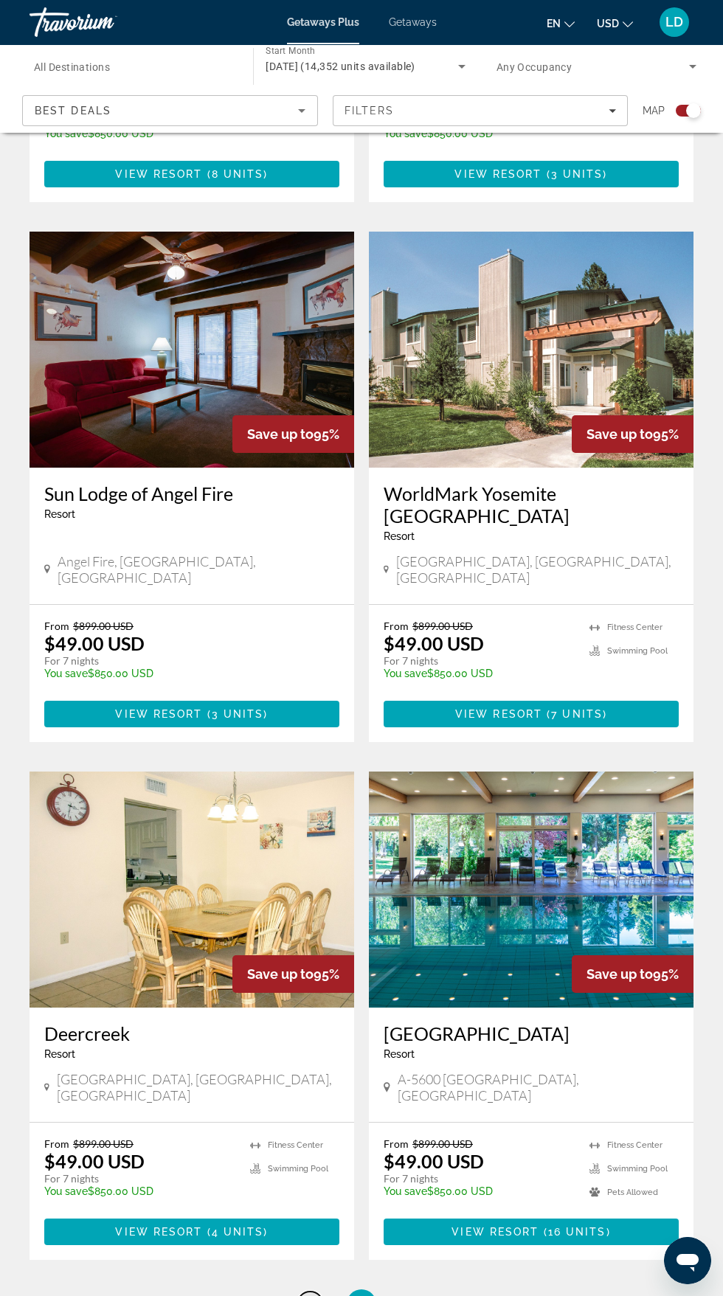
click at [310, 1295] on span "66" at bounding box center [309, 1304] width 15 height 16
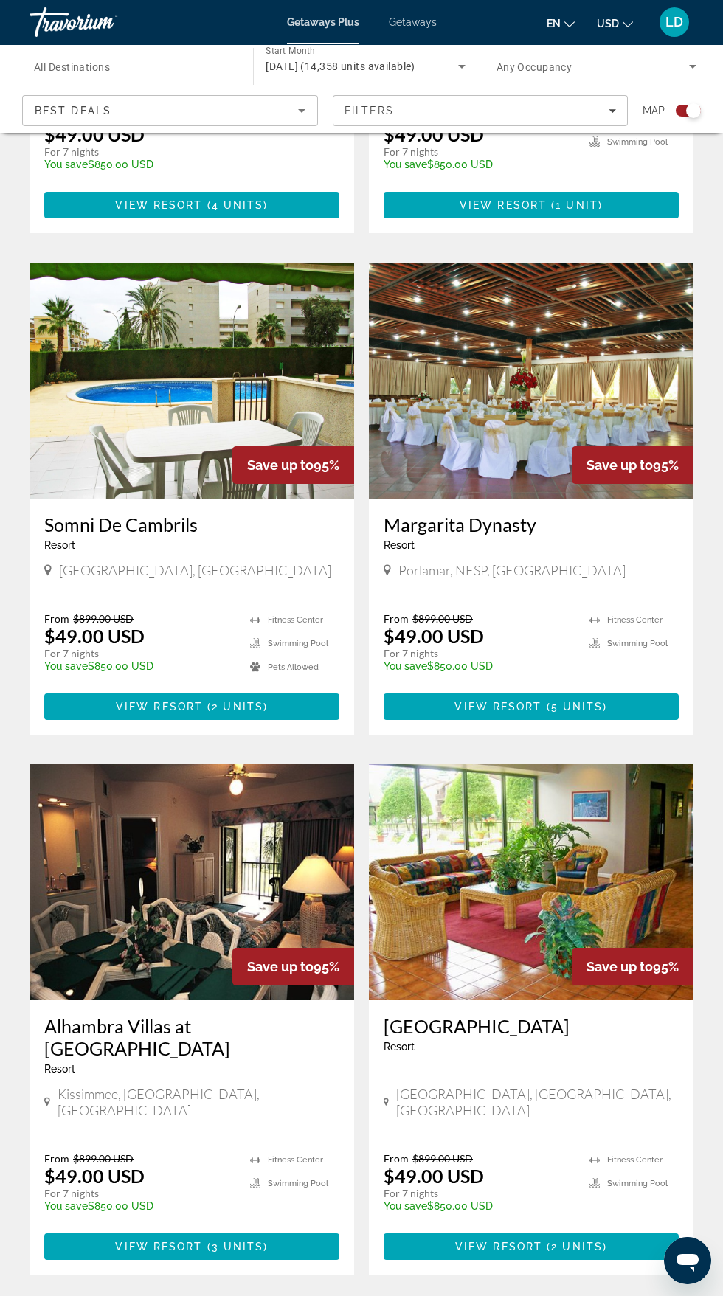
scroll to position [2356, 0]
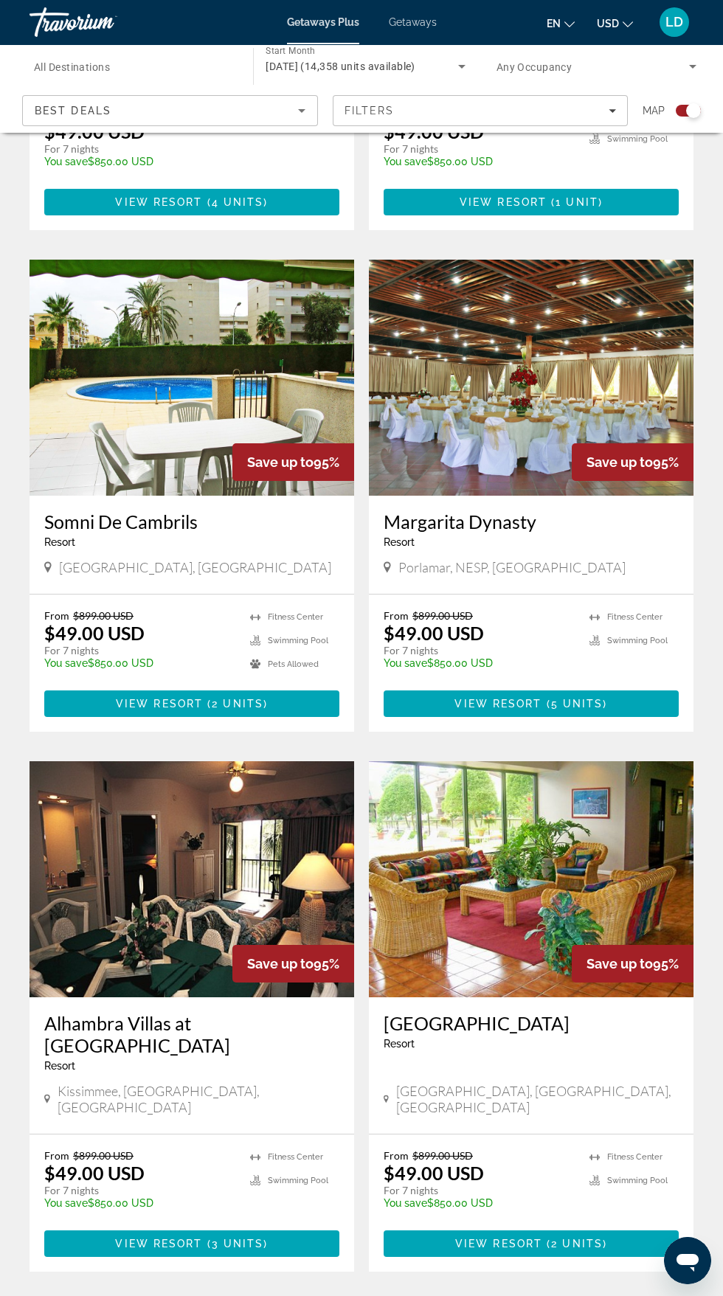
click at [310, 1295] on span "65" at bounding box center [309, 1316] width 15 height 16
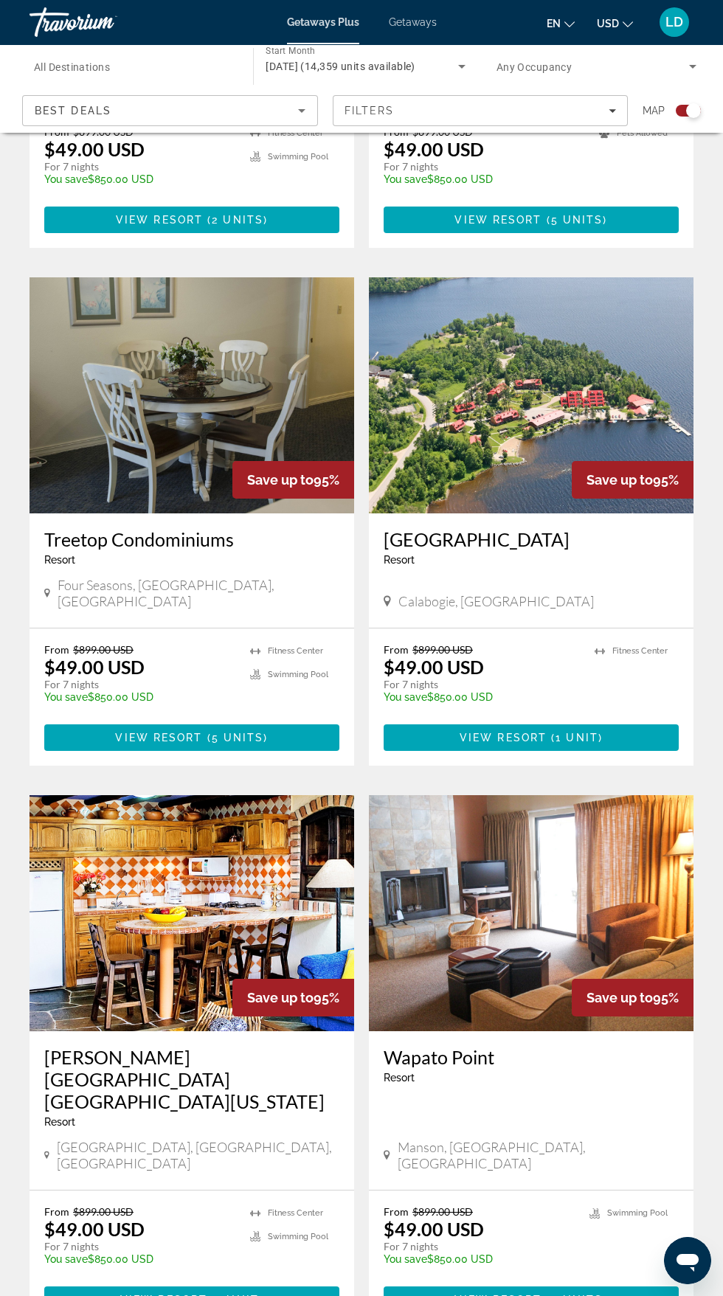
scroll to position [2334, 0]
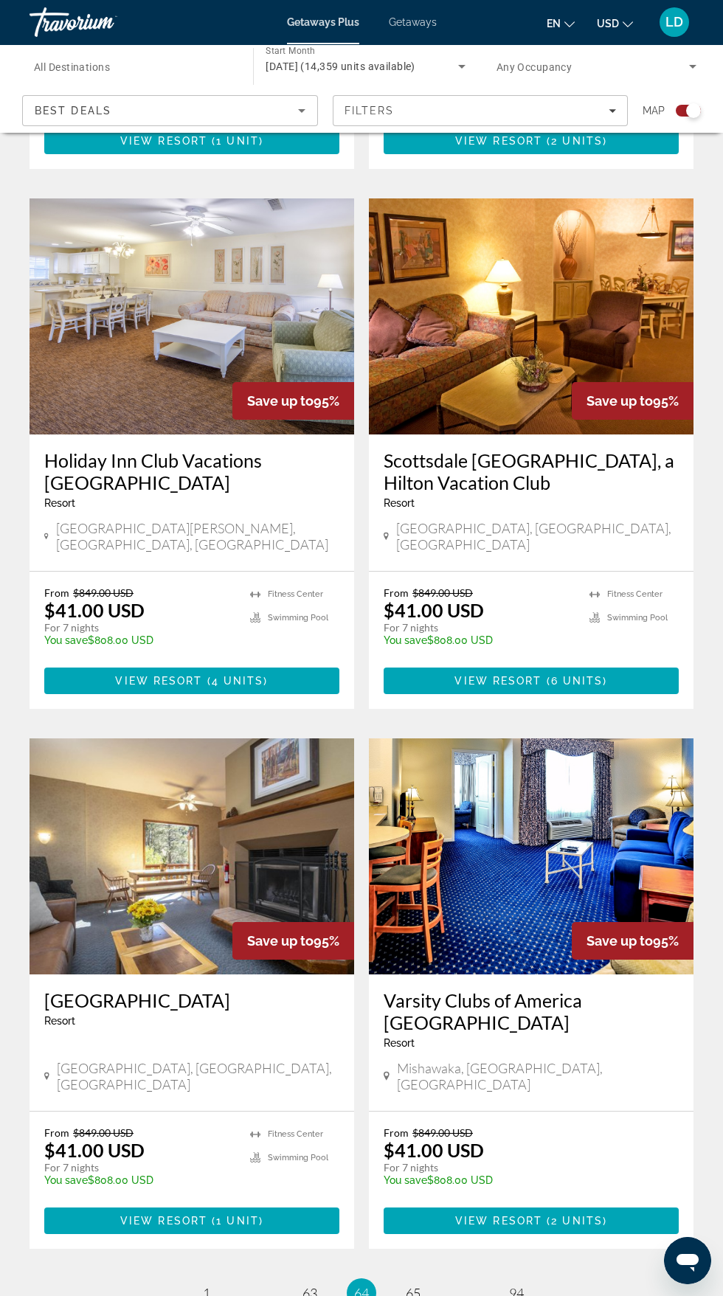
scroll to position [2356, 0]
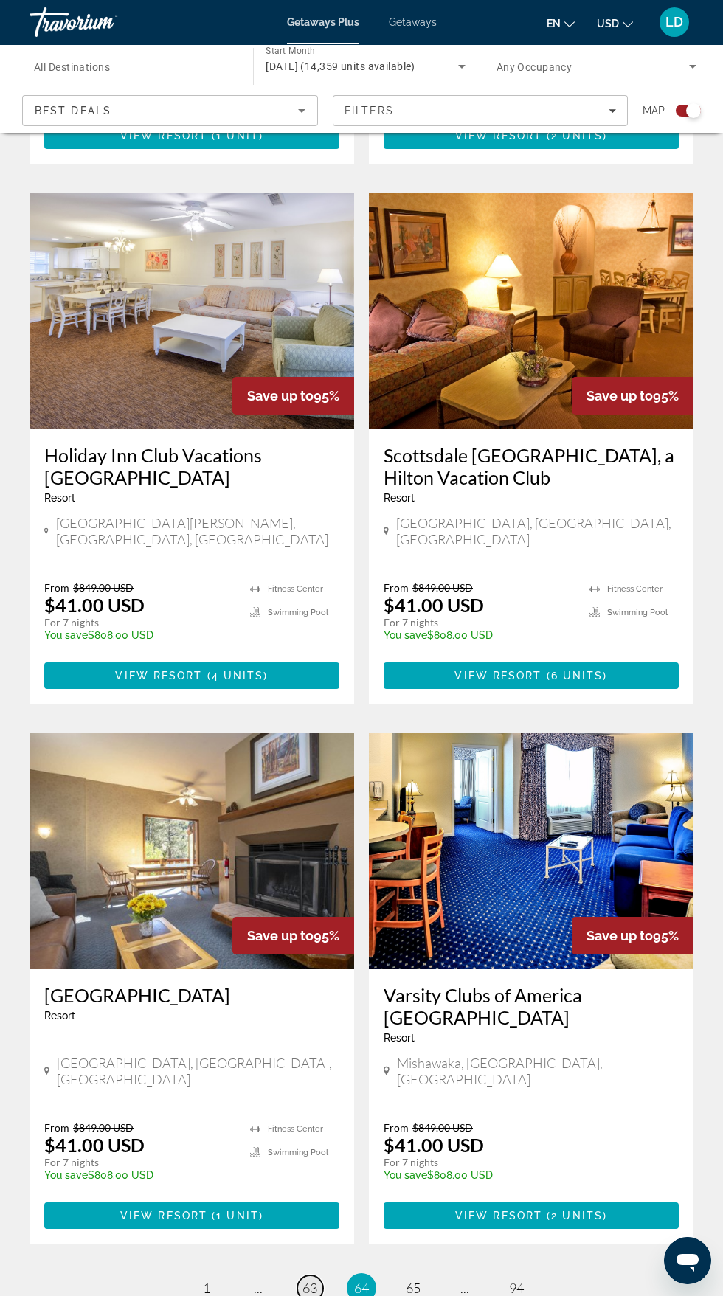
click at [307, 1280] on span "63" at bounding box center [309, 1288] width 15 height 16
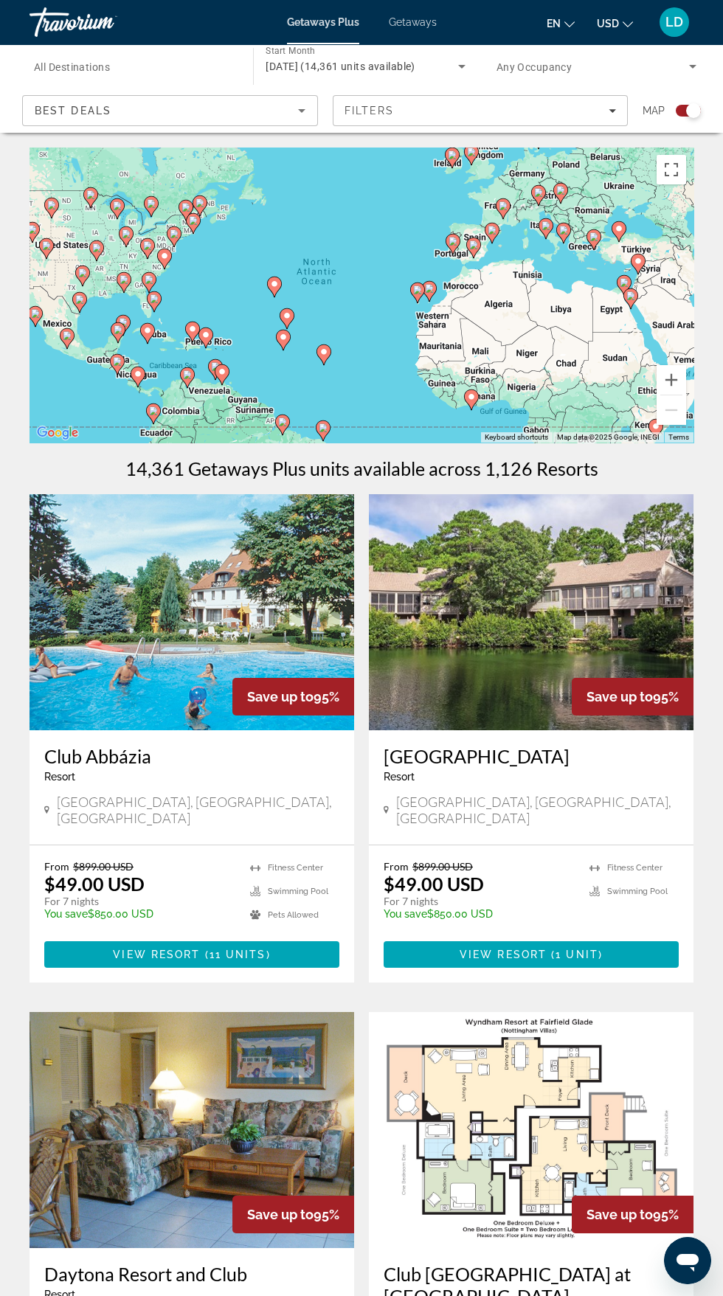
click at [375, 1152] on img "Main content" at bounding box center [531, 1130] width 325 height 236
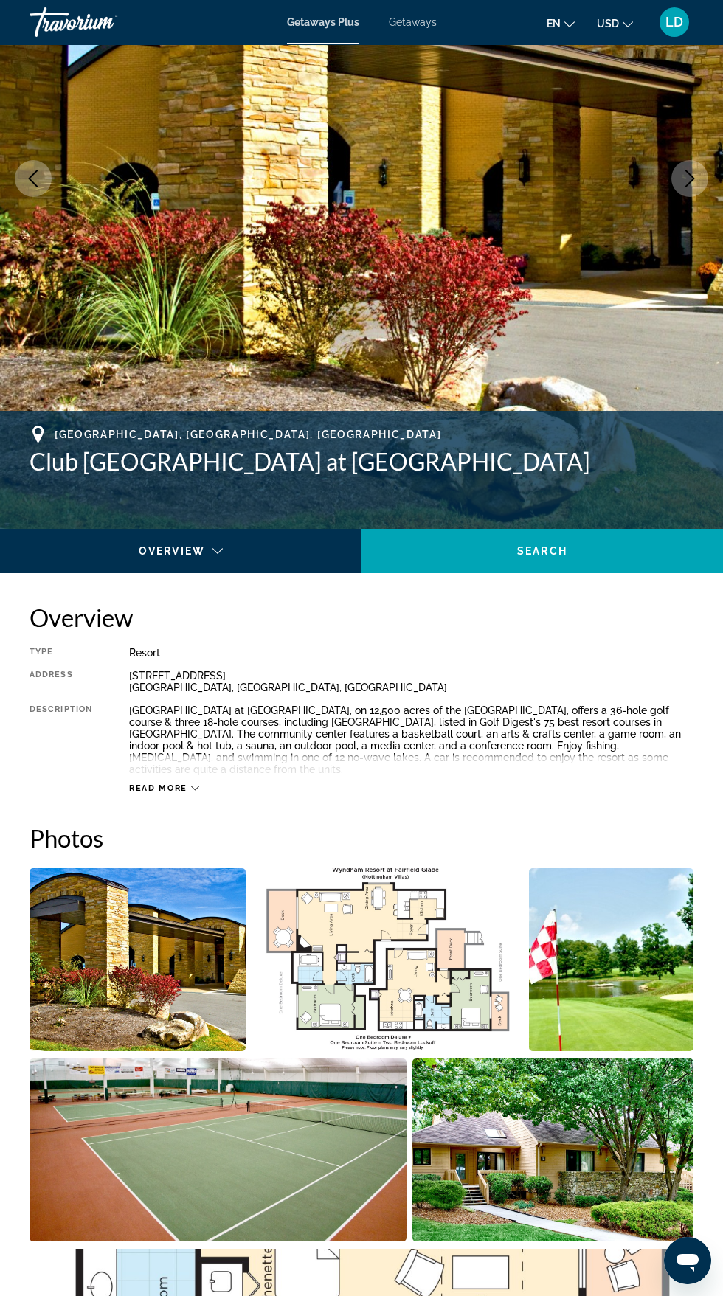
scroll to position [216, 0]
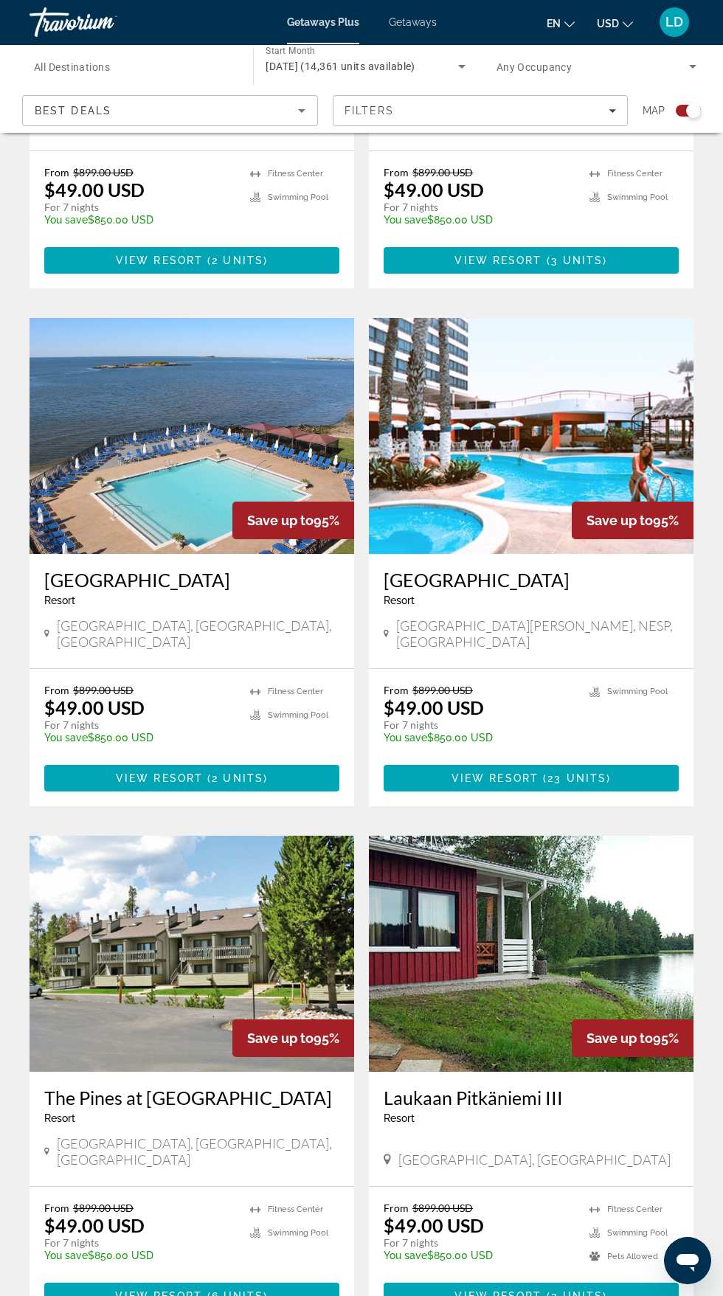
scroll to position [2356, 0]
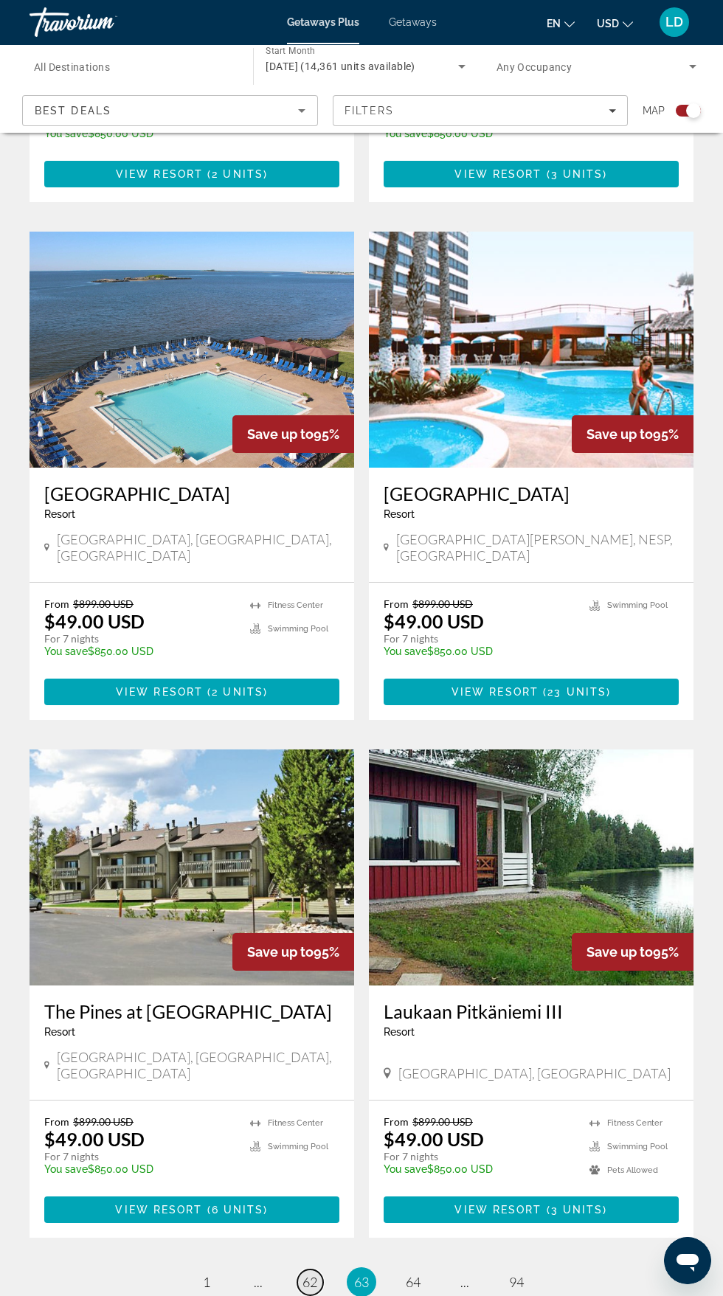
click at [310, 1274] on span "62" at bounding box center [309, 1282] width 15 height 16
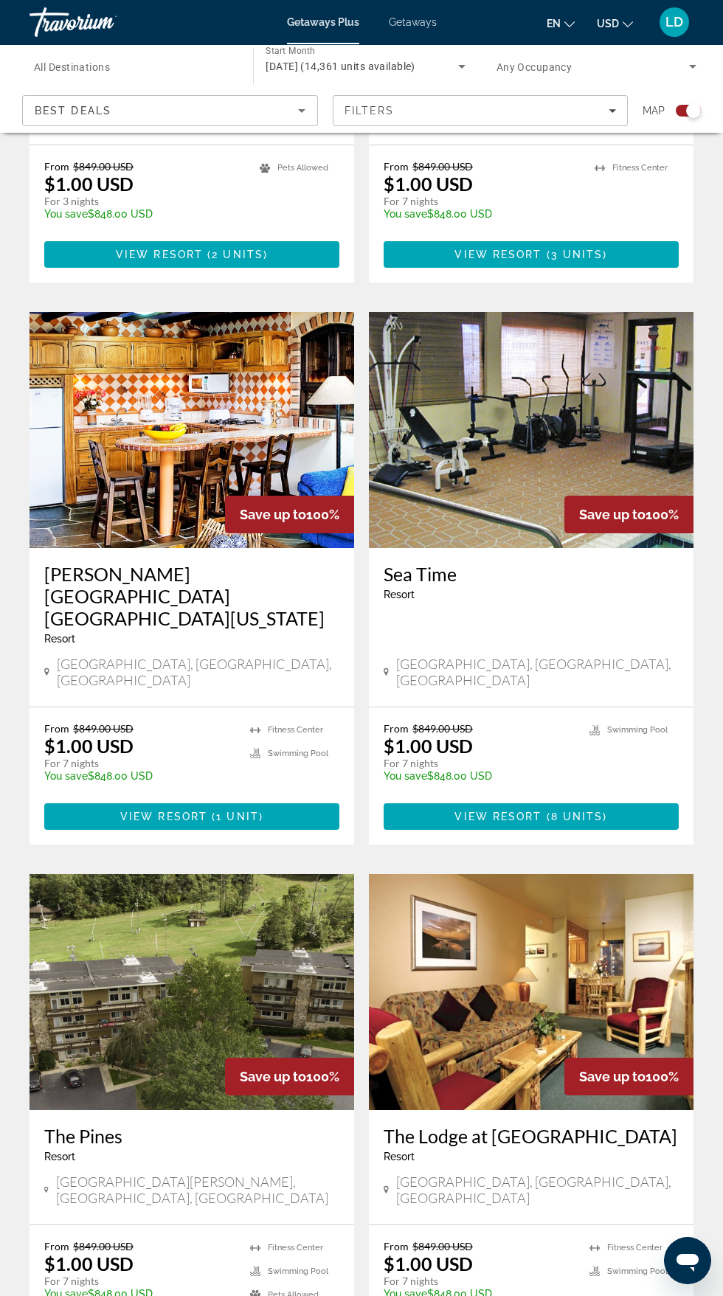
scroll to position [2356, 0]
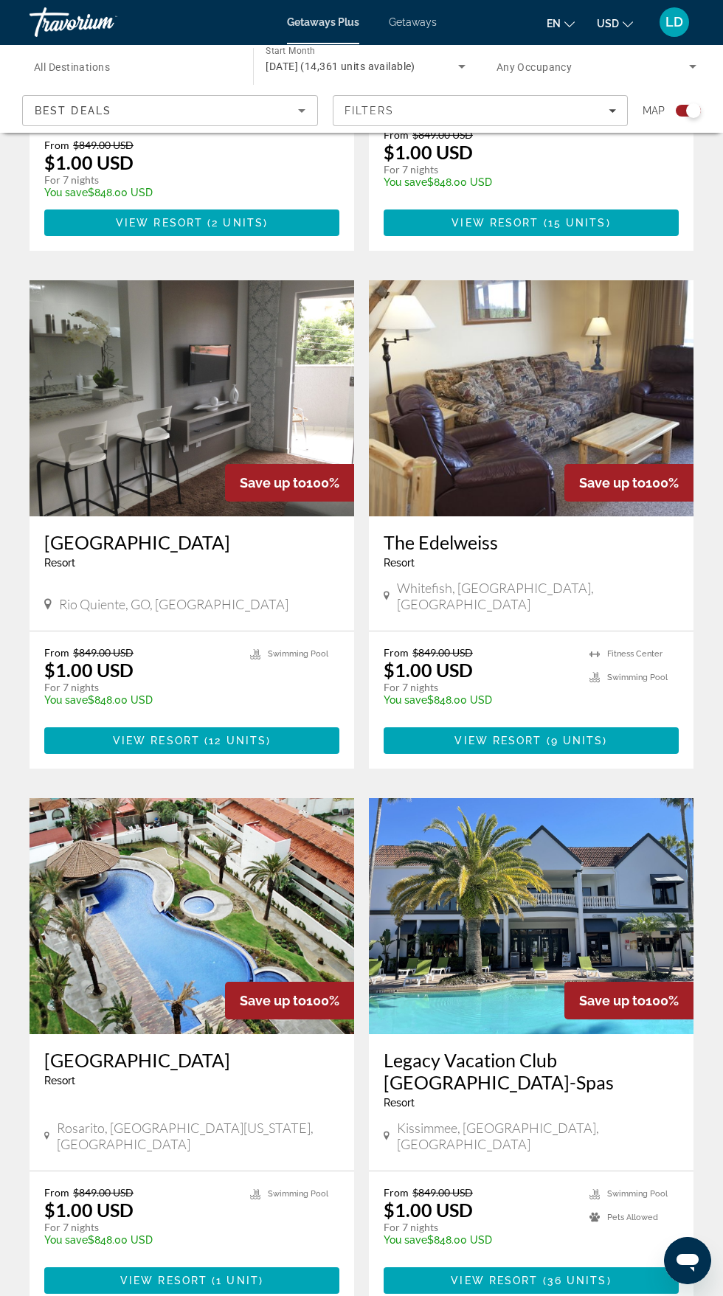
scroll to position [2334, 0]
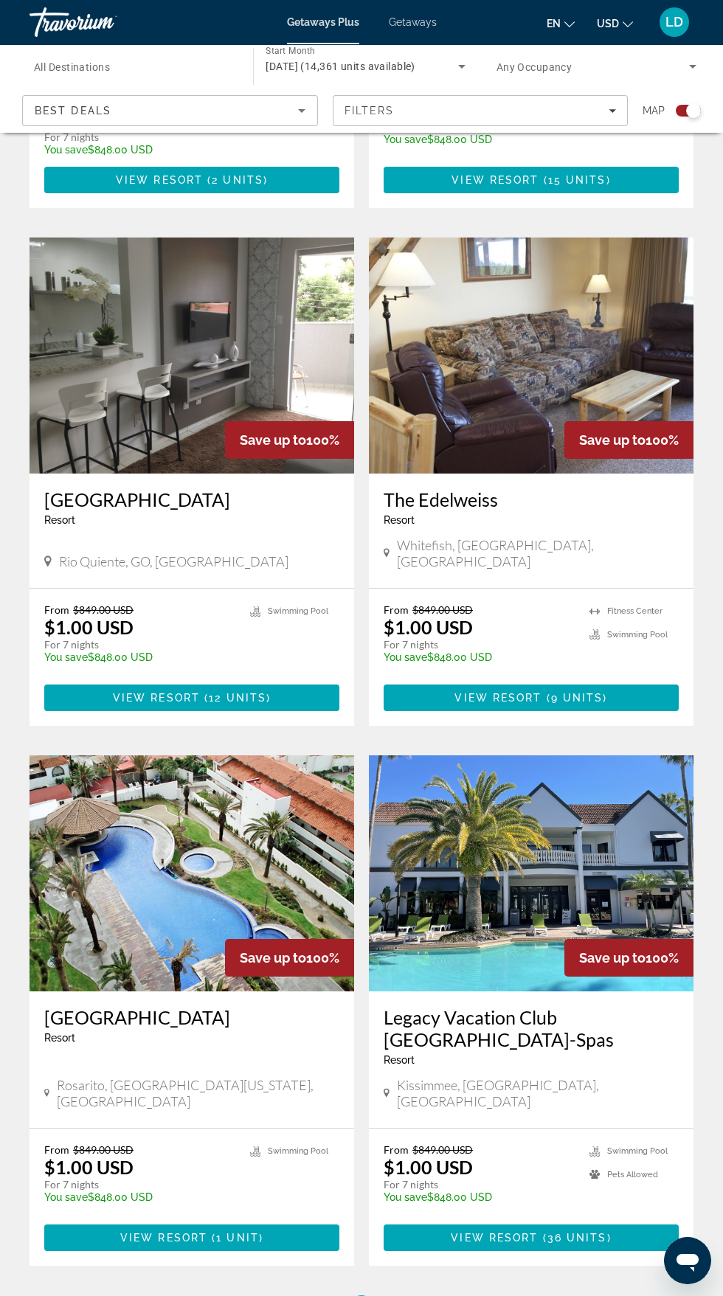
click at [310, 1295] on span "60" at bounding box center [309, 1310] width 15 height 16
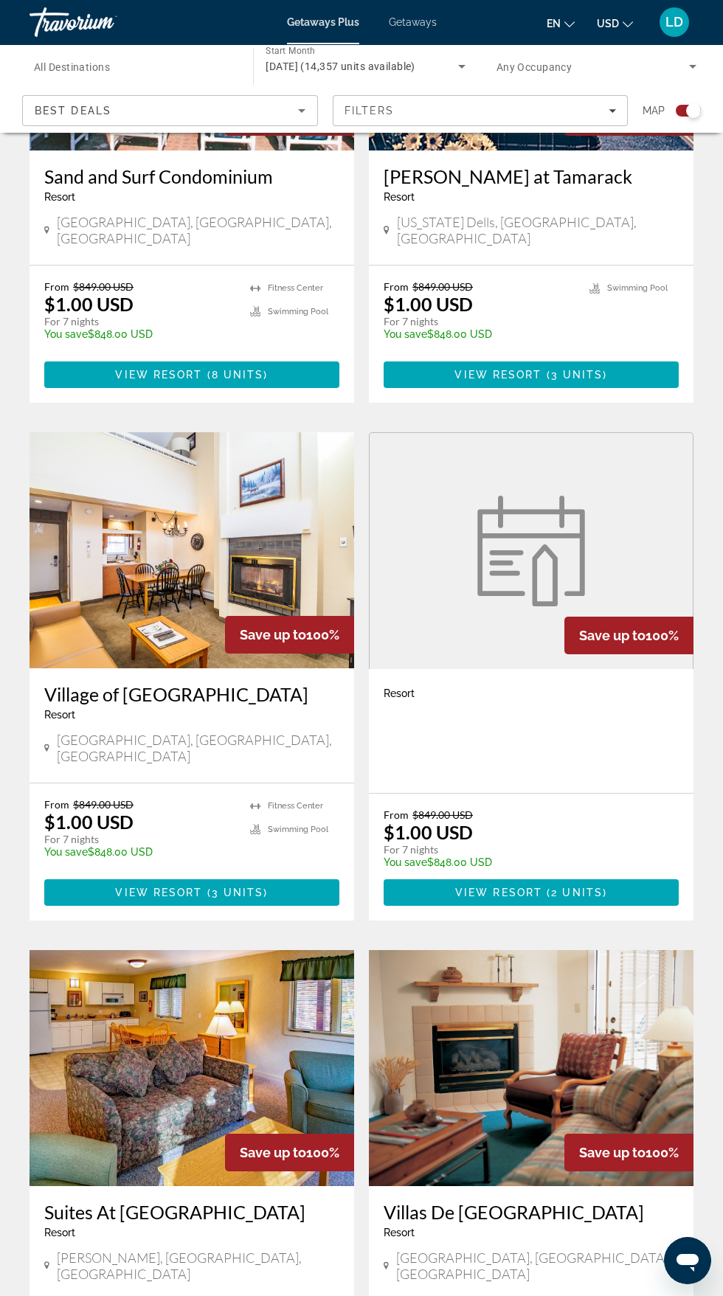
scroll to position [2357, 0]
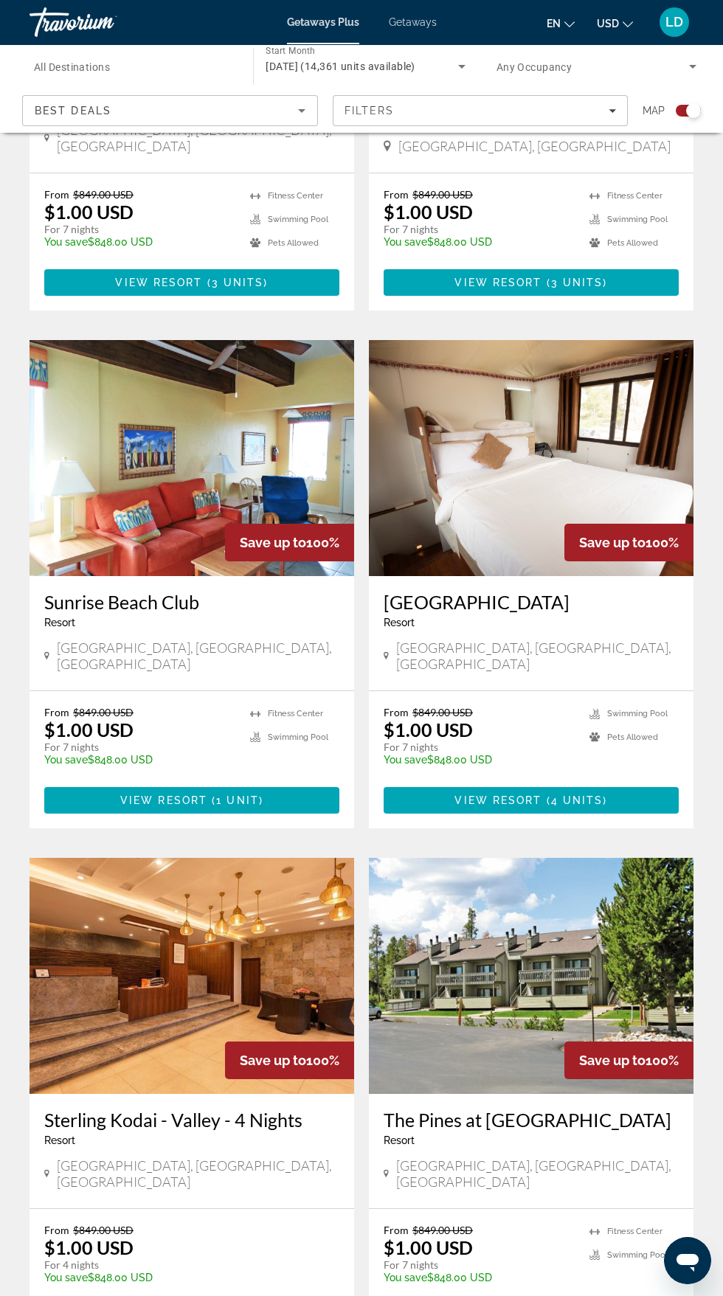
scroll to position [2334, 0]
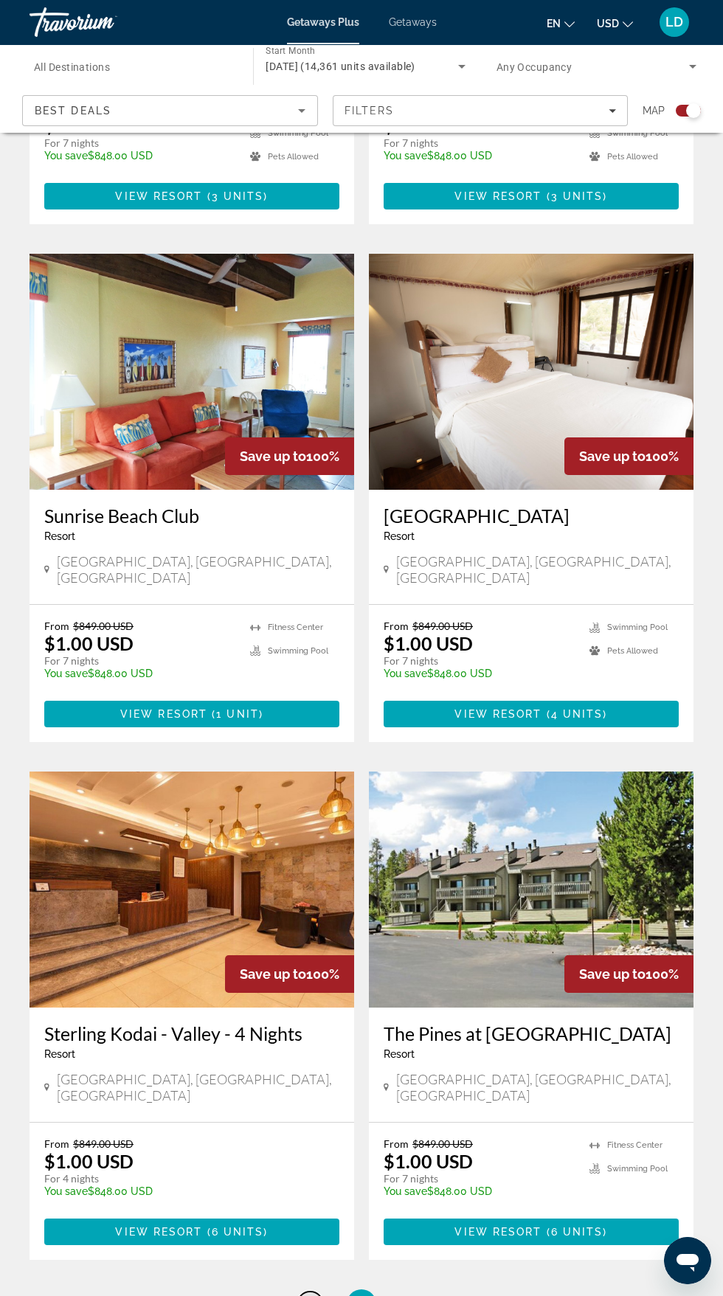
click at [310, 1295] on span "58" at bounding box center [309, 1304] width 15 height 16
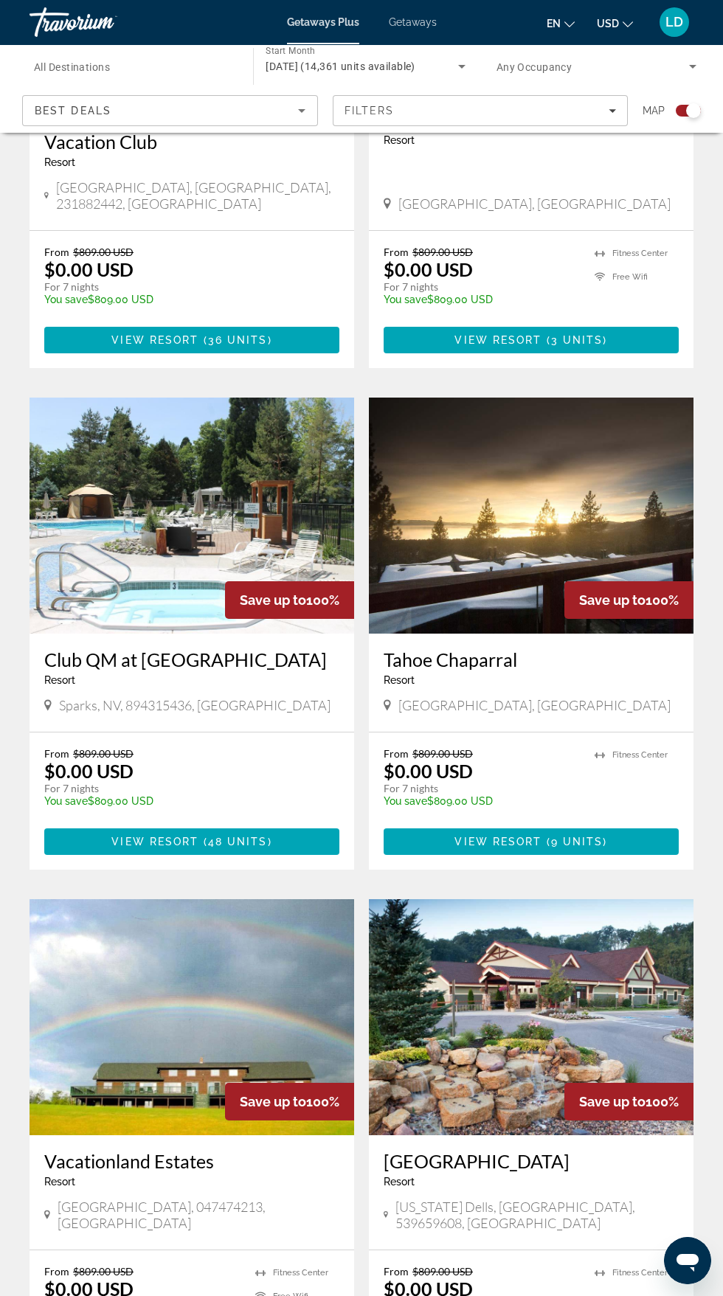
scroll to position [2445, 0]
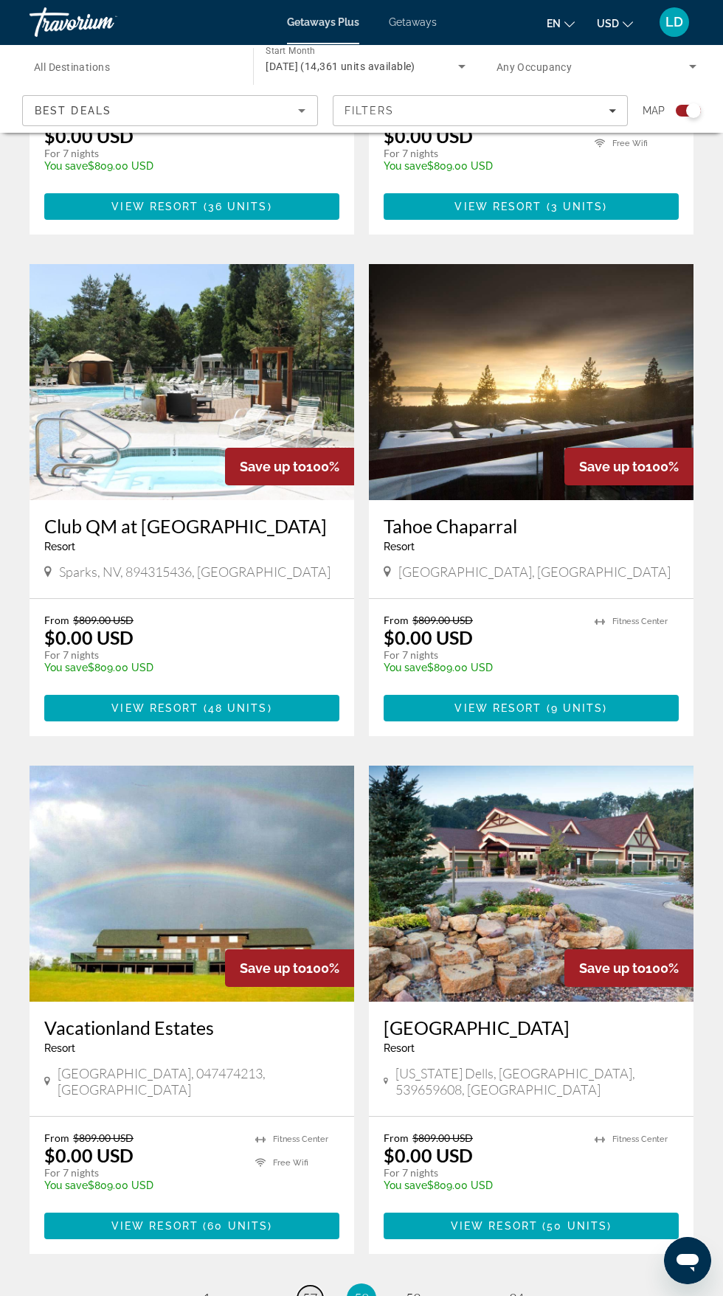
click at [310, 1290] on span "57" at bounding box center [309, 1298] width 15 height 16
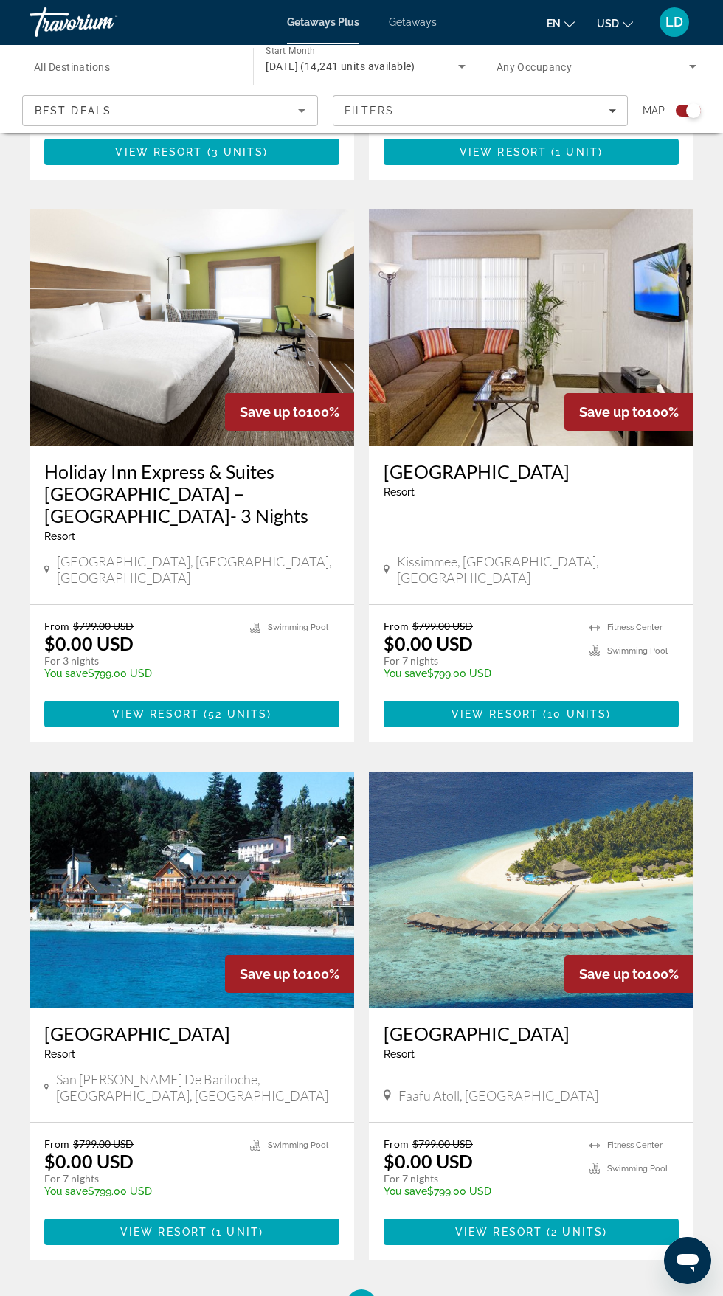
scroll to position [2356, 0]
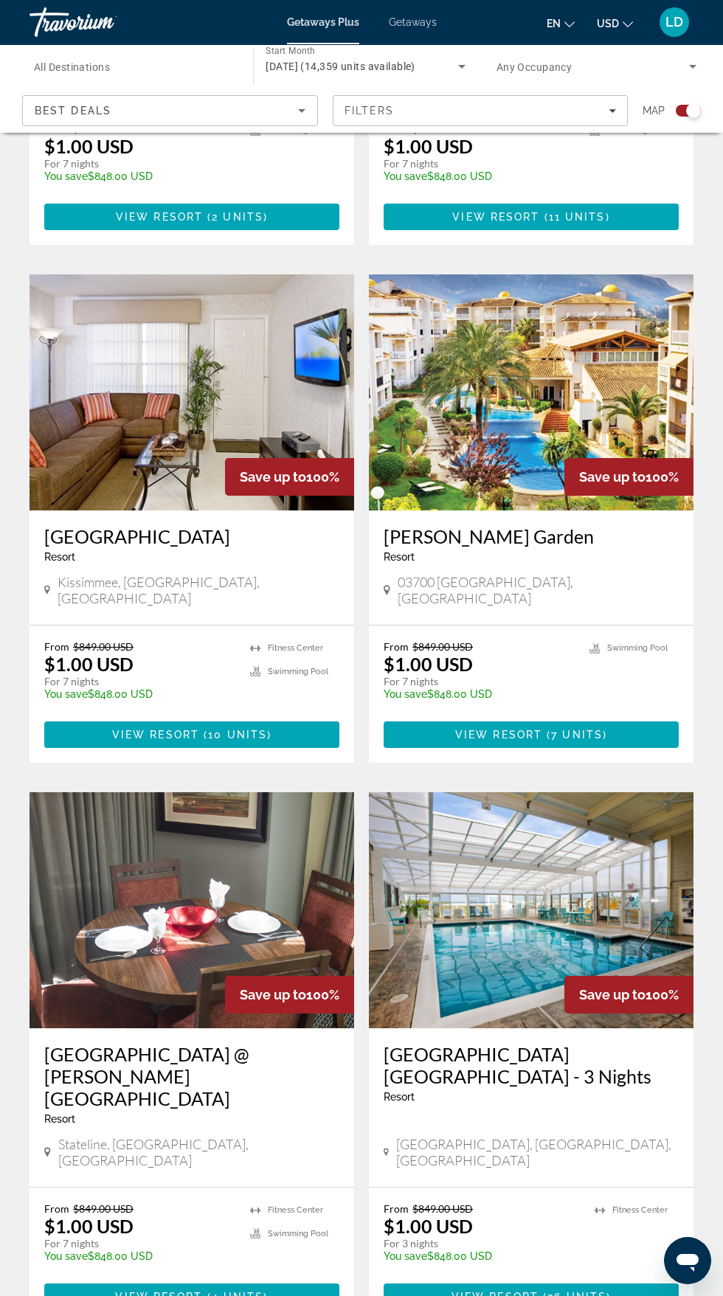
scroll to position [2356, 0]
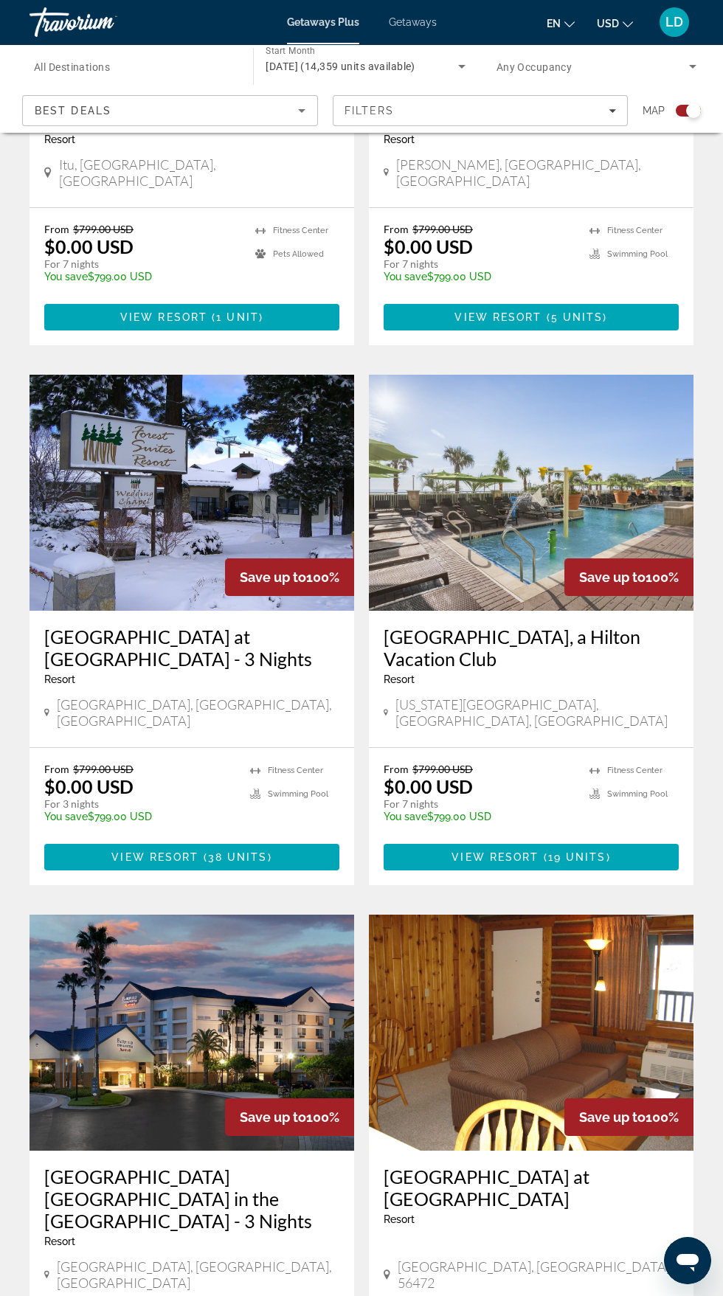
scroll to position [1165, 0]
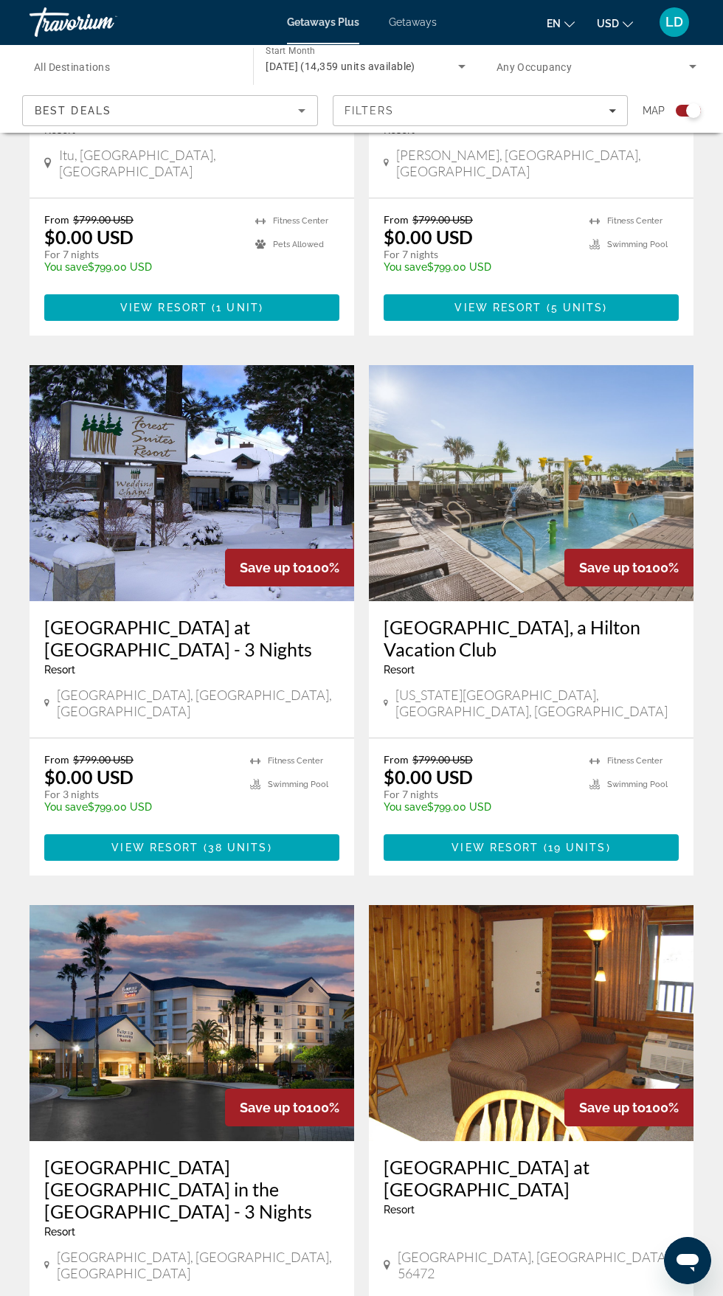
click at [557, 522] on img "Main content" at bounding box center [531, 483] width 325 height 236
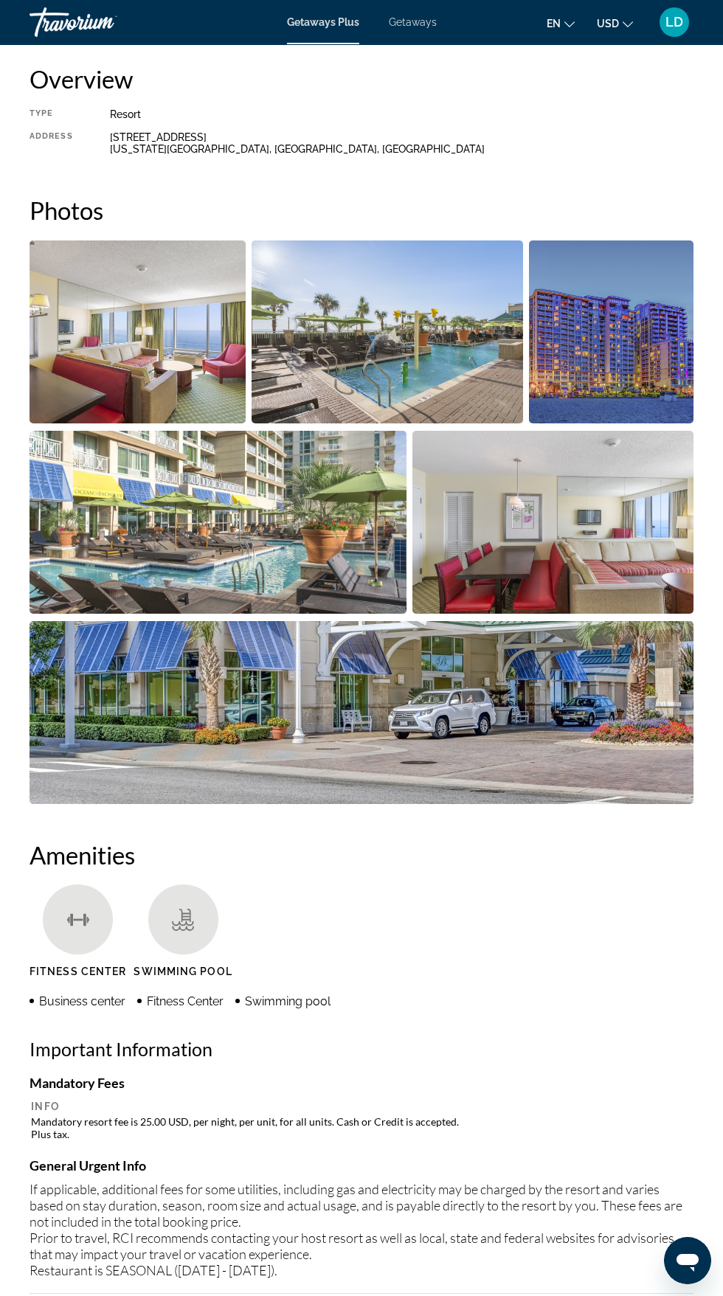
scroll to position [766, 0]
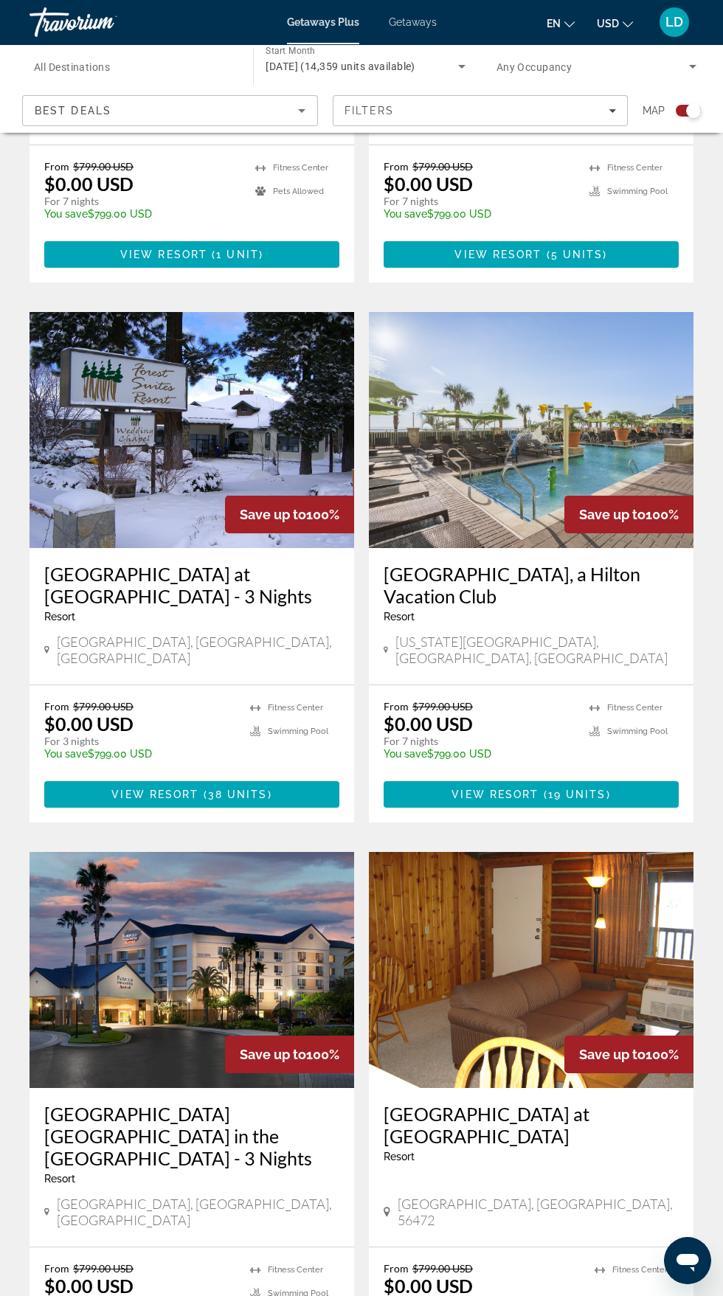
scroll to position [1242, 0]
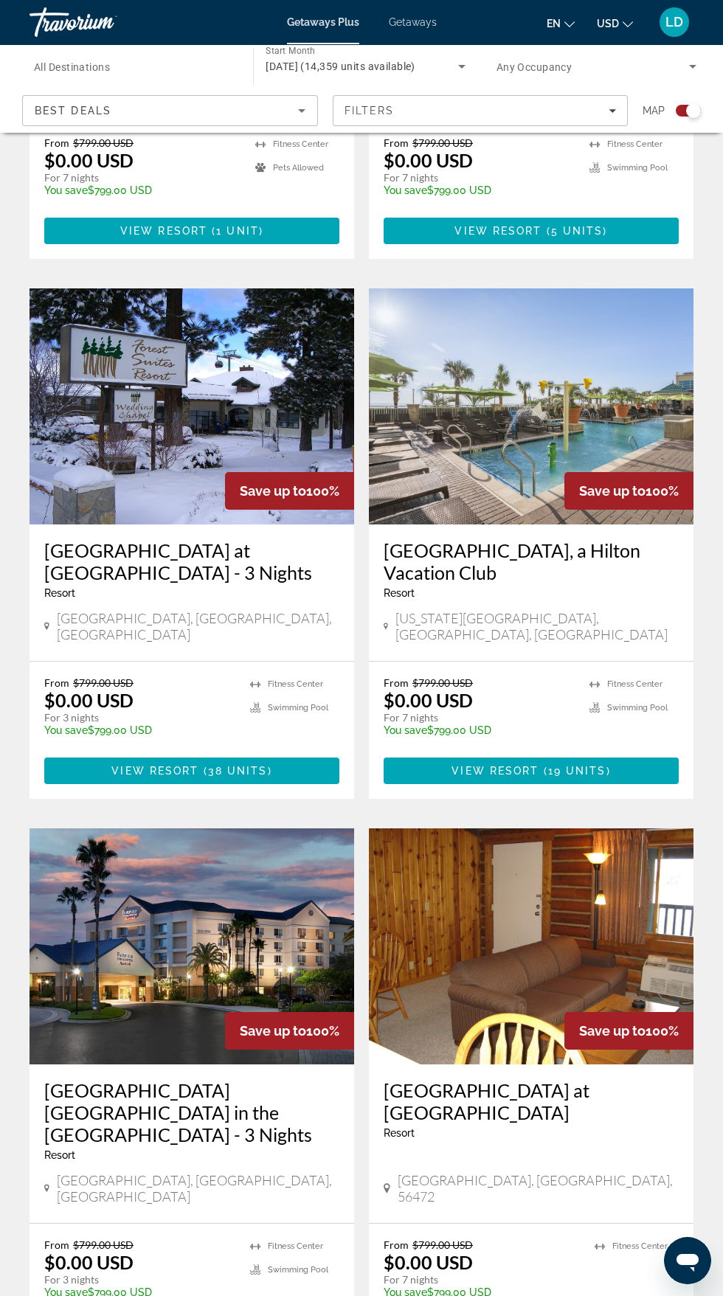
click at [210, 1079] on h3 "[GEOGRAPHIC_DATA] [GEOGRAPHIC_DATA] in the [GEOGRAPHIC_DATA] - 3 Nights" at bounding box center [191, 1112] width 295 height 66
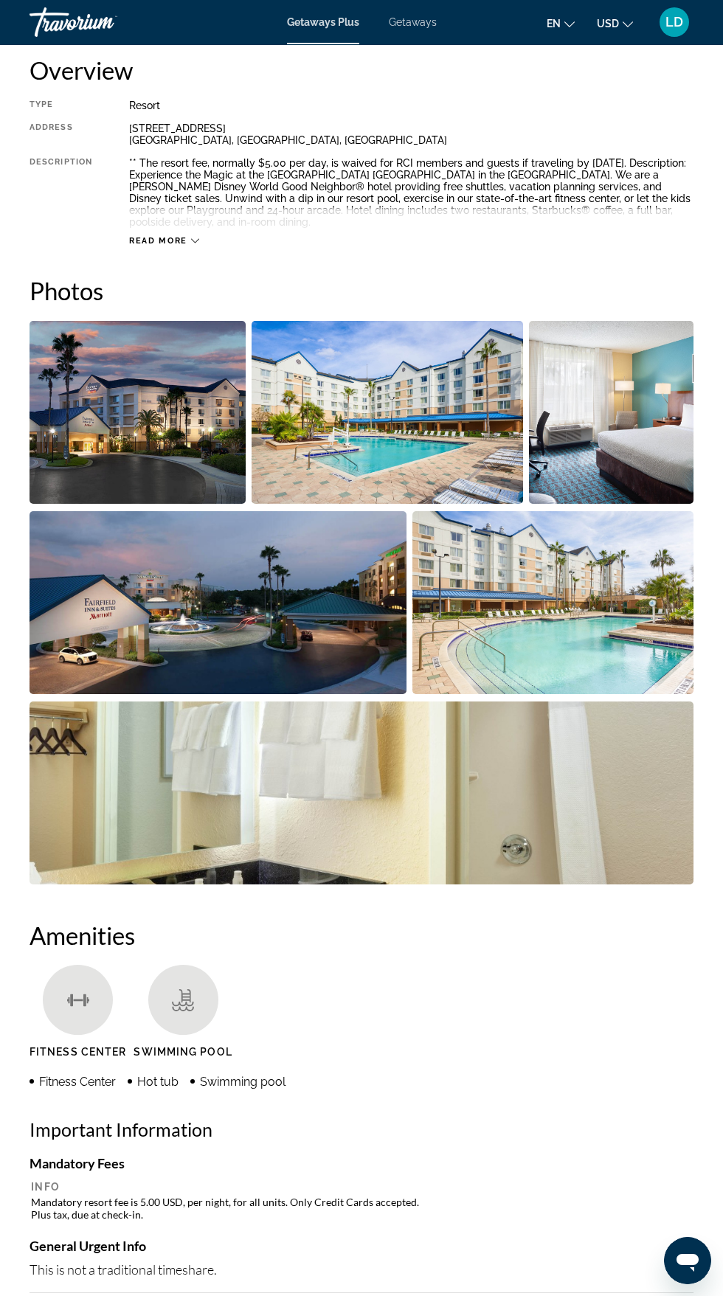
scroll to position [761, 0]
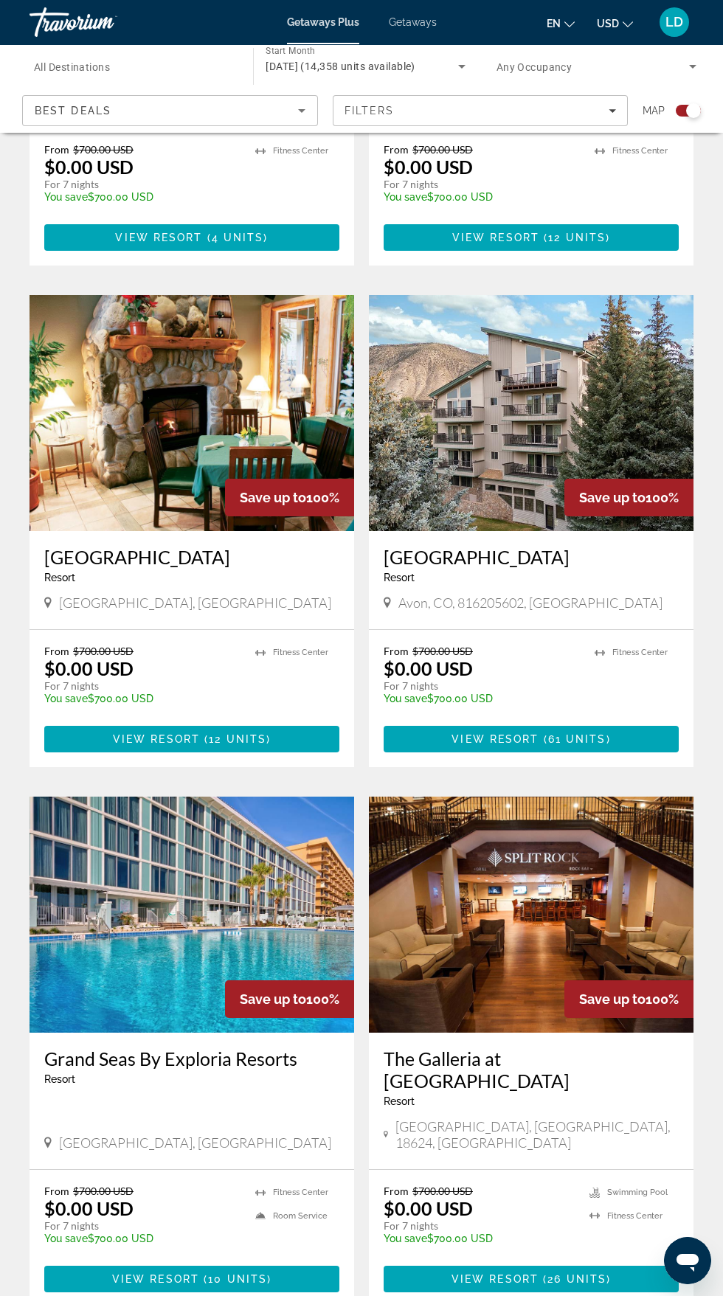
scroll to position [2401, 0]
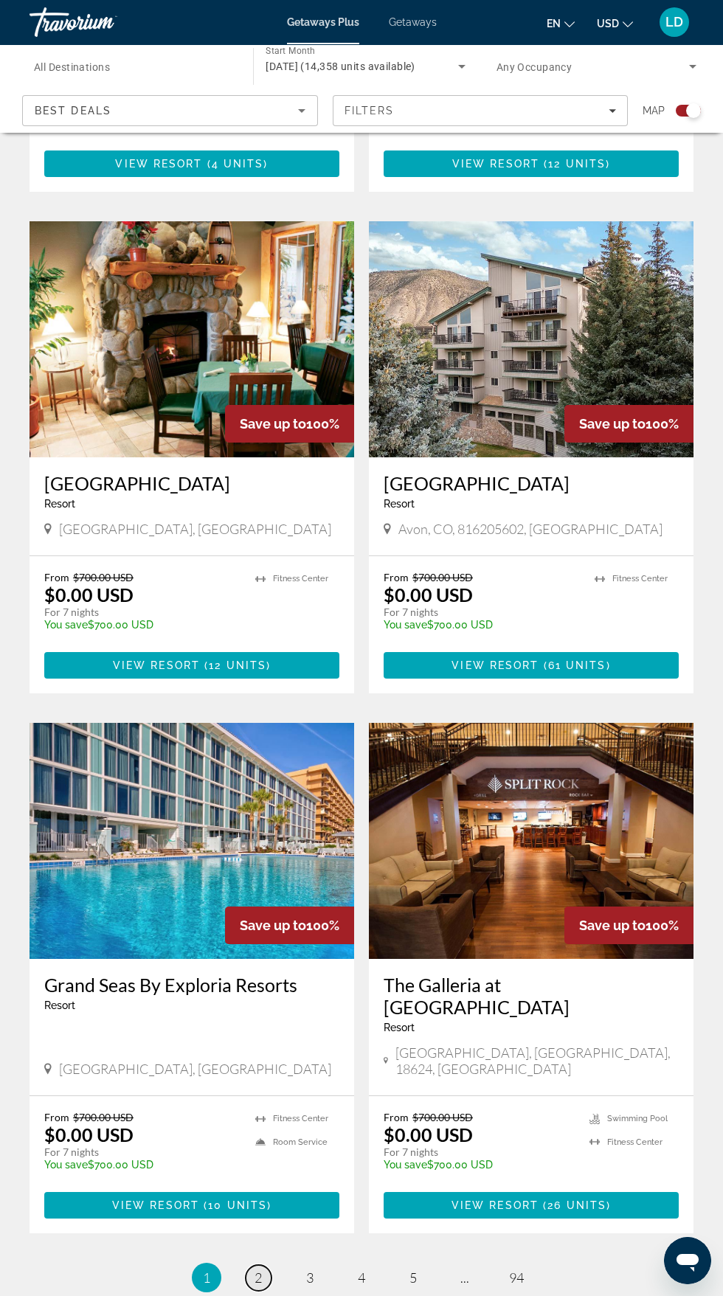
click at [265, 1265] on link "page 2" at bounding box center [259, 1278] width 26 height 26
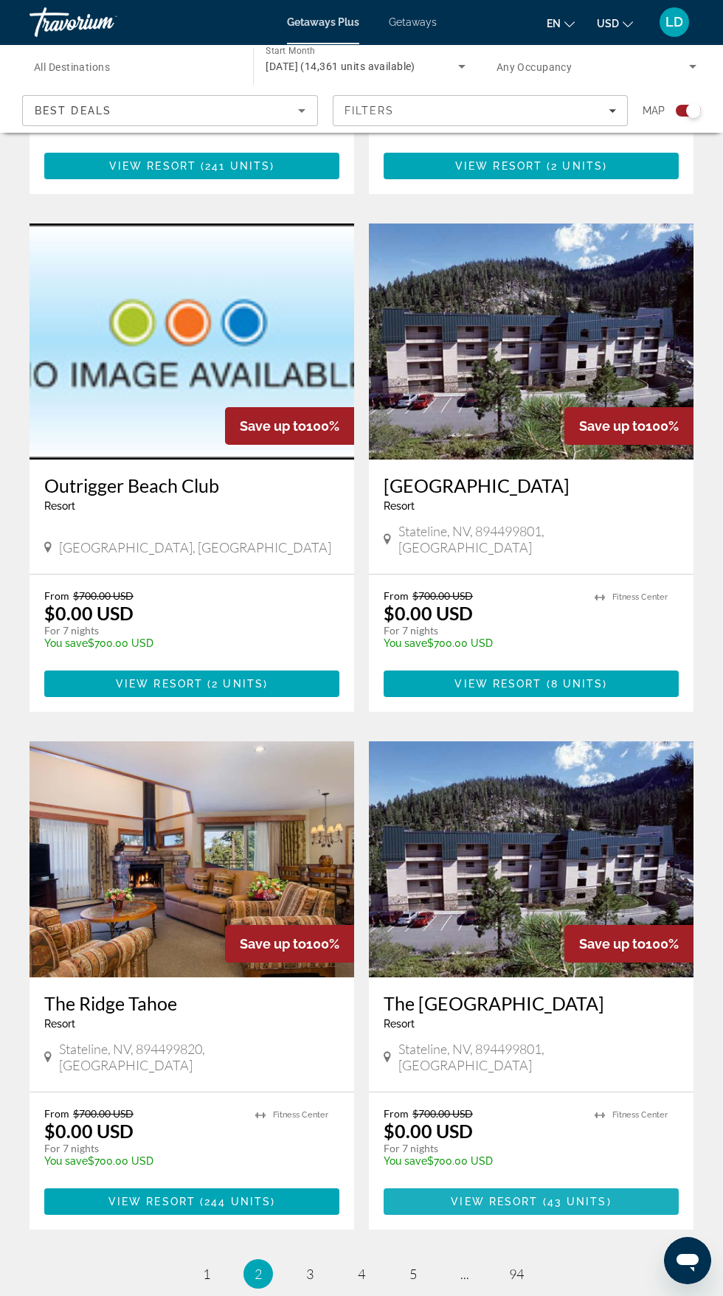
scroll to position [2401, 0]
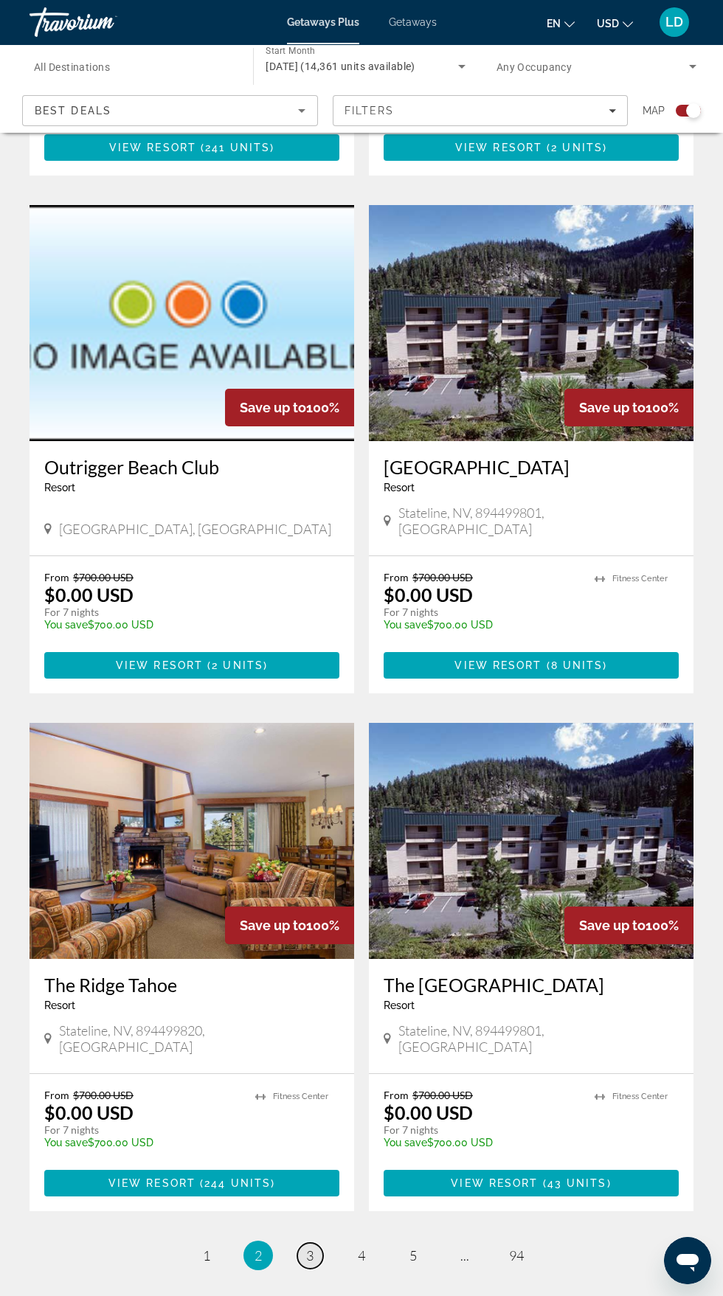
click at [310, 1247] on span "3" at bounding box center [309, 1255] width 7 height 16
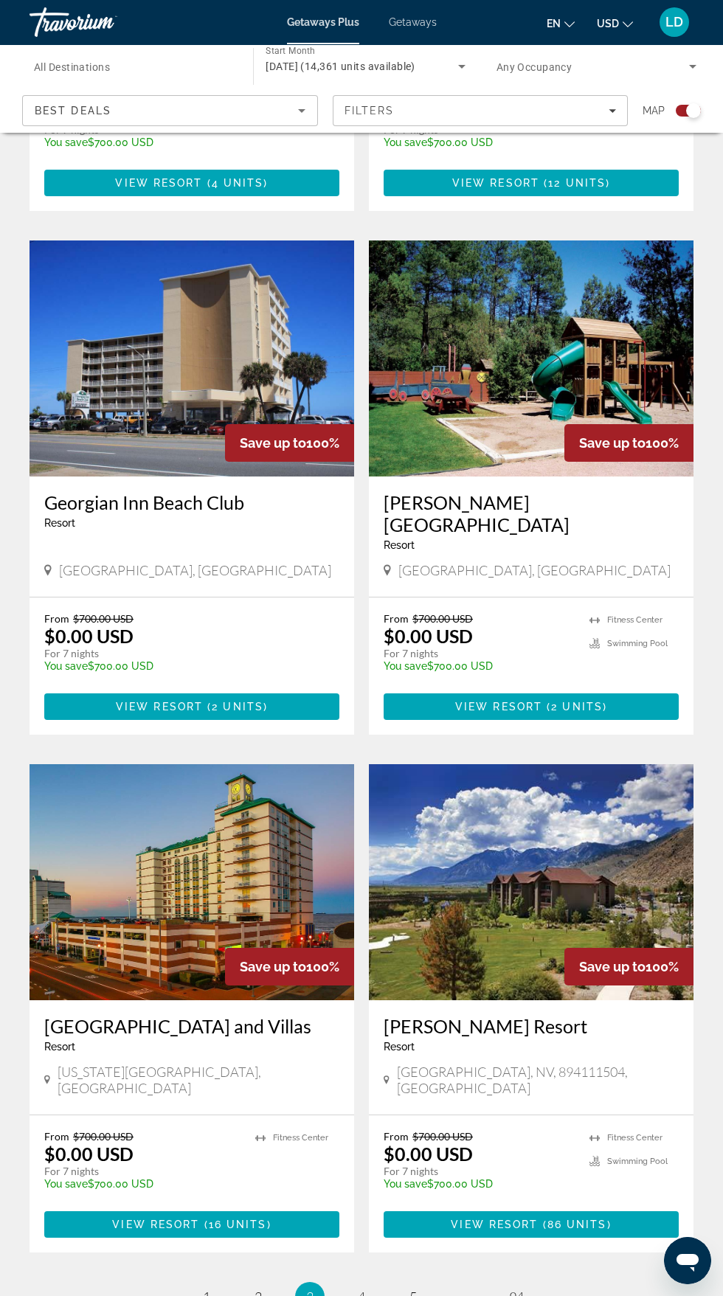
scroll to position [2324, 0]
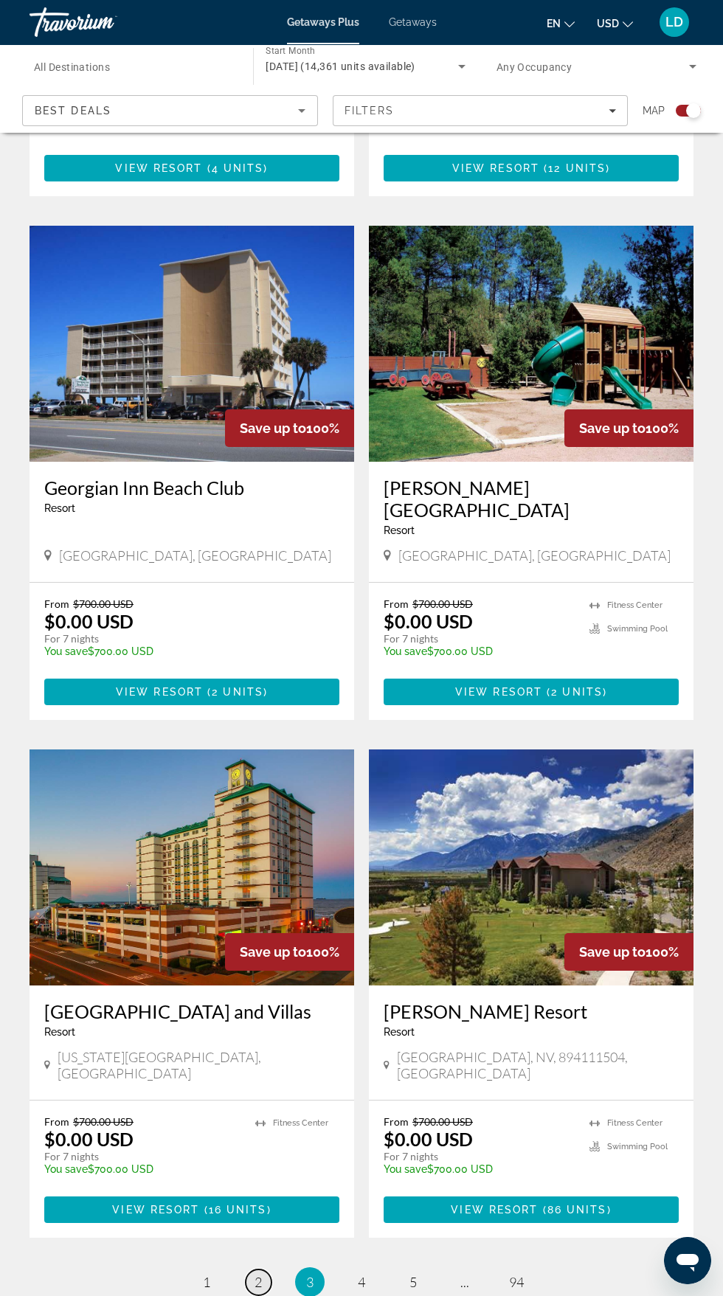
click at [258, 1274] on span "2" at bounding box center [258, 1282] width 7 height 16
